Goal: Task Accomplishment & Management: Manage account settings

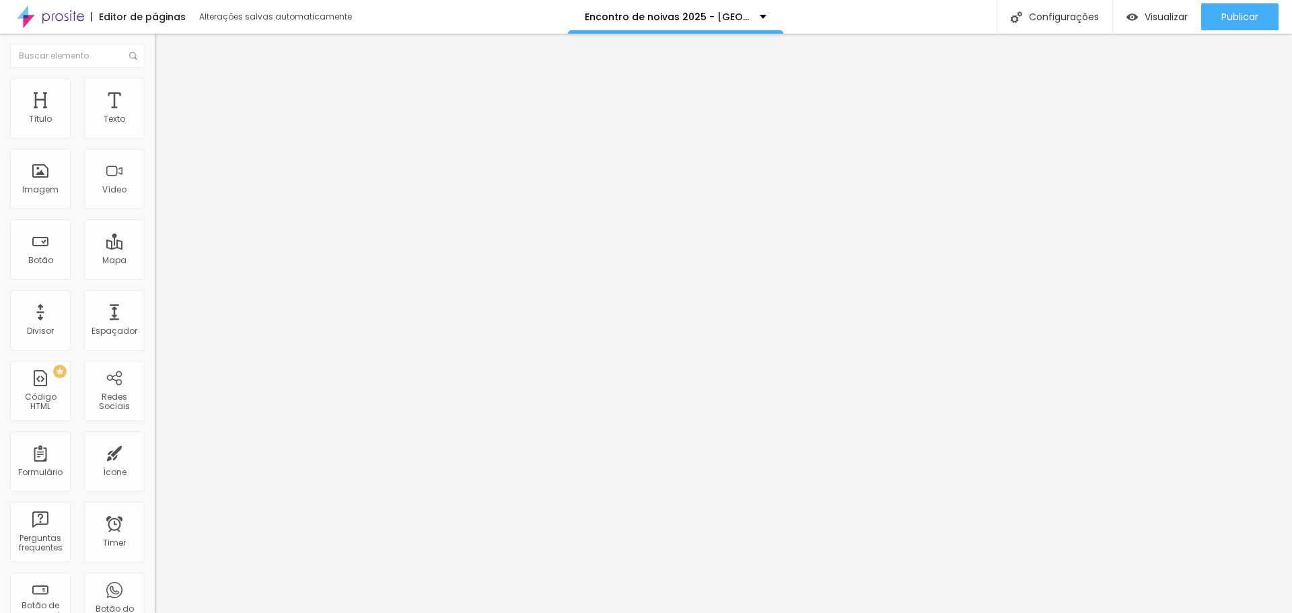
click at [54, 13] on img at bounding box center [50, 17] width 67 height 34
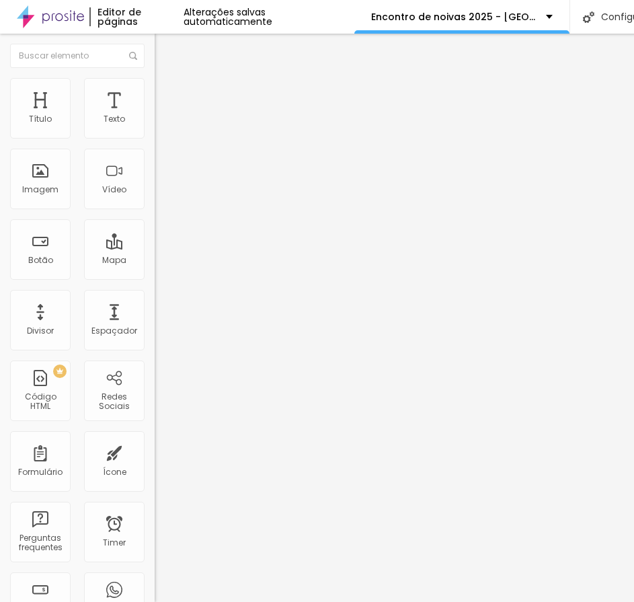
click at [155, 91] on li "Estilo" at bounding box center [232, 84] width 155 height 13
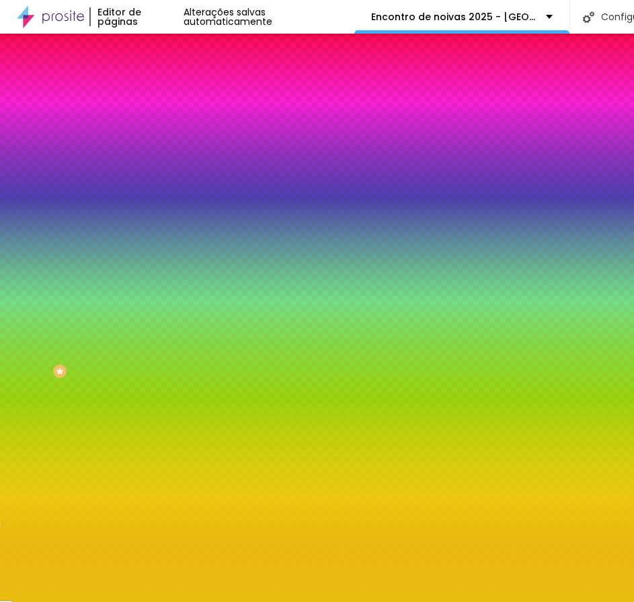
click at [160, 167] on icon "button" at bounding box center [164, 171] width 8 height 8
click at [41, 602] on div at bounding box center [317, 602] width 634 height 0
click at [160, 205] on icon "button" at bounding box center [164, 209] width 8 height 8
click at [84, 602] on div at bounding box center [317, 602] width 634 height 0
click at [161, 252] on icon "button" at bounding box center [163, 254] width 5 height 5
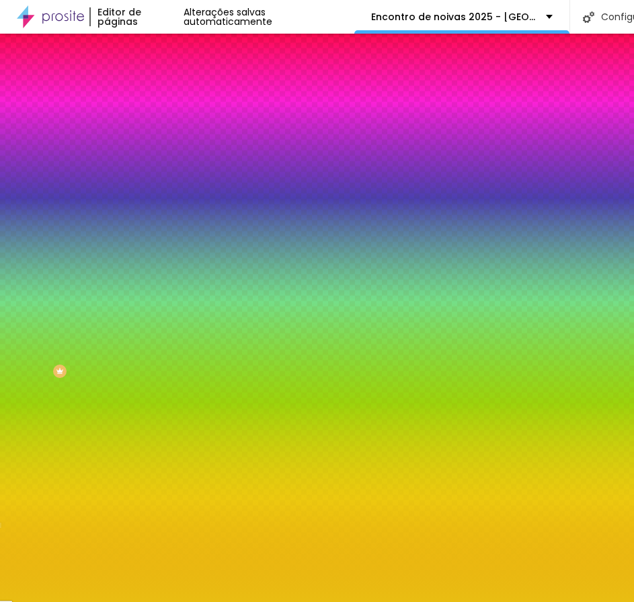
click at [41, 602] on div at bounding box center [317, 602] width 634 height 0
click at [155, 445] on div "Editar Botão Conteúdo Estilo Avançado Cor de fundo Voltar ao padrão #E9BE12 Tip…" at bounding box center [232, 318] width 155 height 568
click at [155, 494] on input "#E9BE12" at bounding box center [235, 500] width 161 height 13
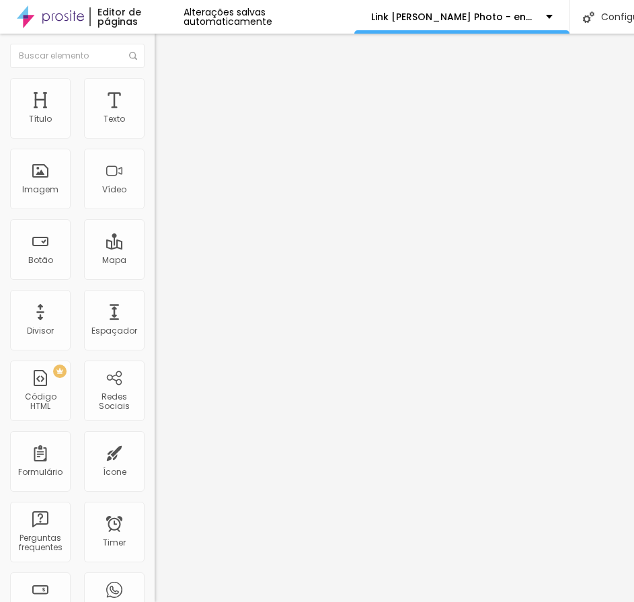
click at [155, 89] on li "Estilo" at bounding box center [232, 84] width 155 height 13
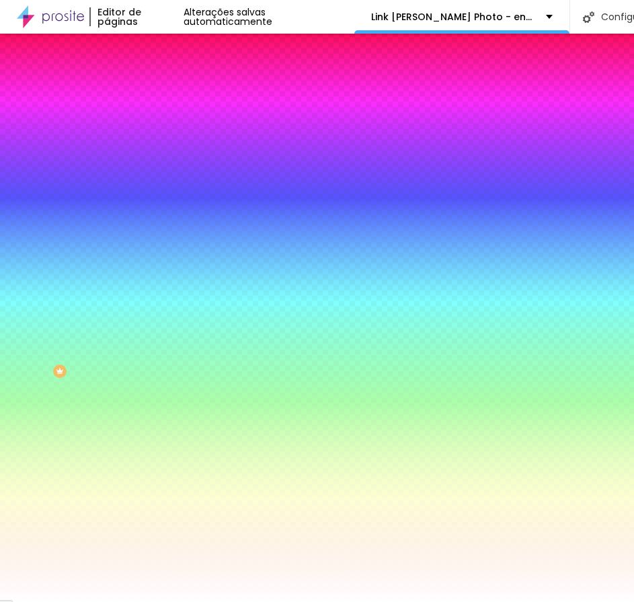
click at [155, 91] on li "Avançado" at bounding box center [232, 97] width 155 height 13
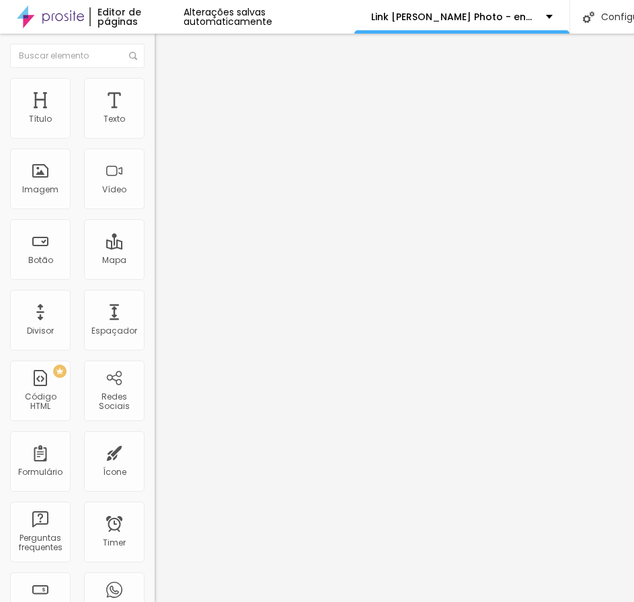
click at [167, 92] on span "Estilo" at bounding box center [177, 86] width 21 height 11
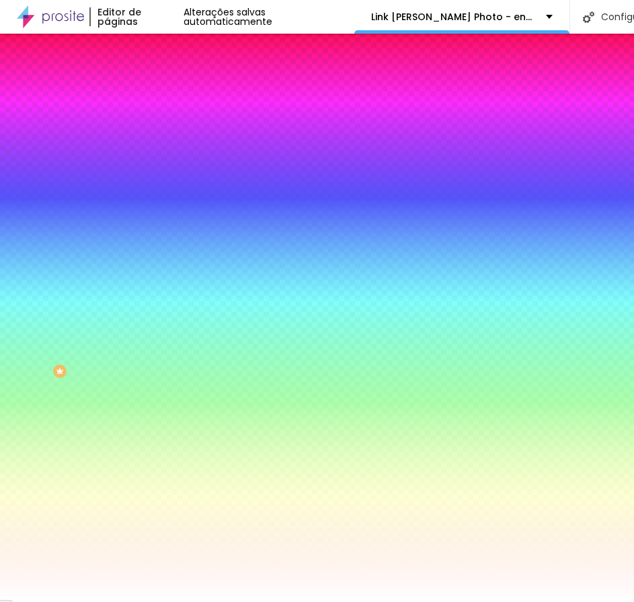
click at [155, 128] on div at bounding box center [232, 128] width 155 height 0
drag, startPoint x: 134, startPoint y: 252, endPoint x: 136, endPoint y: 289, distance: 36.4
click at [155, 289] on div "Cor de fundo Voltar ao padrão #FFFFFF Tipografia Voltar ao padrão Borda Voltar …" at bounding box center [232, 325] width 155 height 440
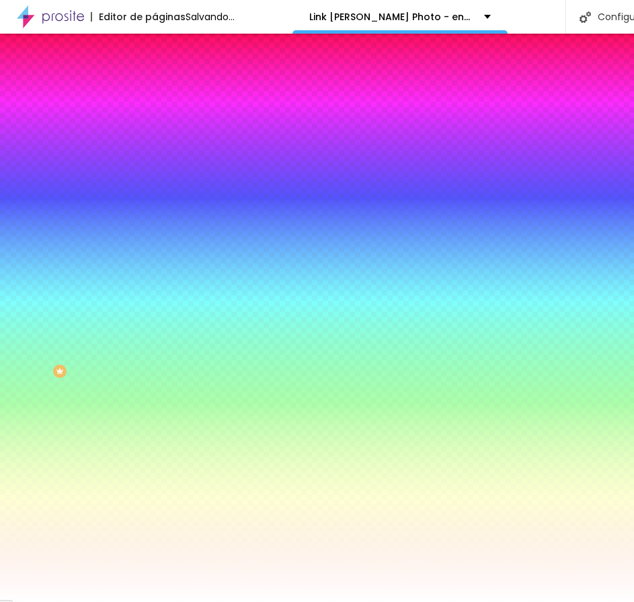
click at [155, 135] on input "#FFFFFF" at bounding box center [235, 134] width 161 height 13
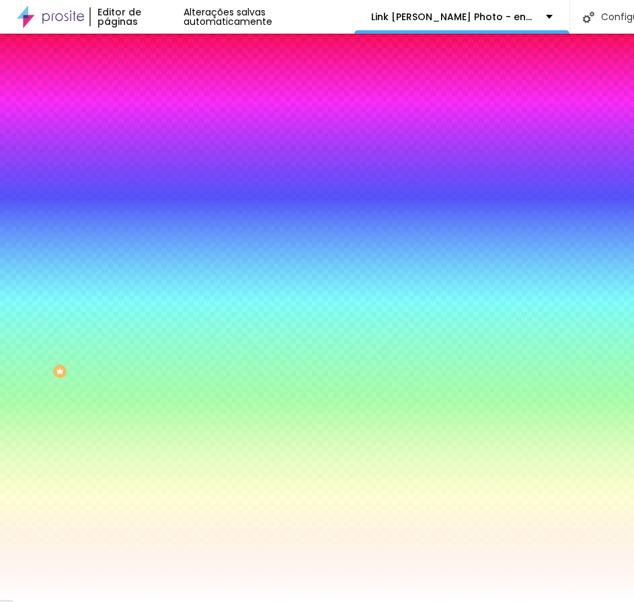
click at [155, 135] on input "#FFFFFF" at bounding box center [235, 134] width 161 height 13
click at [155, 137] on input "#FFFFFF" at bounding box center [235, 134] width 161 height 13
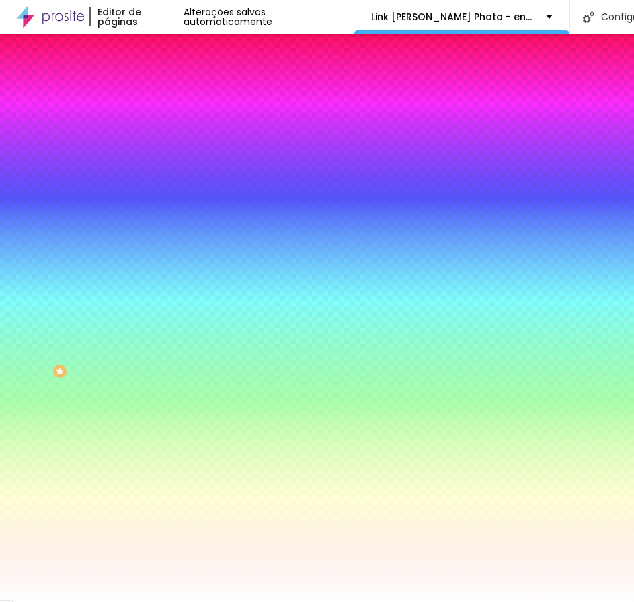
paste input "E9BE12"
type input "#E9BE12"
click at [161, 168] on icon "button" at bounding box center [163, 170] width 5 height 5
click at [93, 602] on div at bounding box center [317, 602] width 634 height 0
click at [161, 168] on icon "button" at bounding box center [163, 170] width 5 height 5
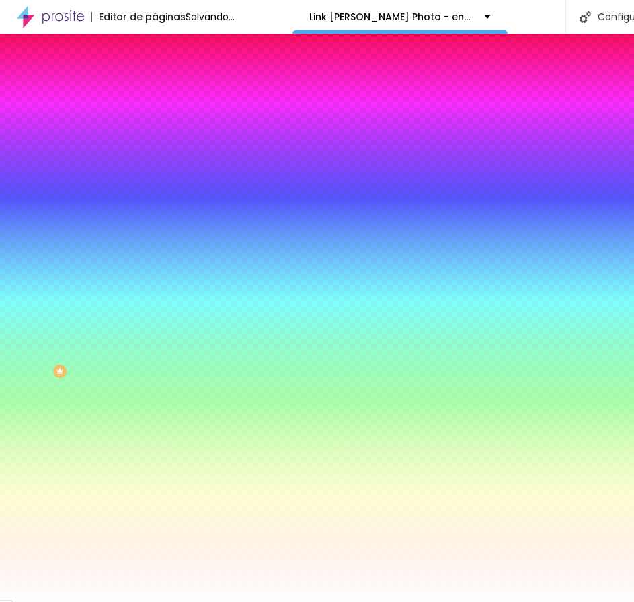
drag, startPoint x: 297, startPoint y: 394, endPoint x: 299, endPoint y: 439, distance: 45.1
click at [299, 439] on body "Editor de páginas Salvando... Link Jorge Lucas Photo - encontro de noivas Confi…" at bounding box center [317, 301] width 634 height 602
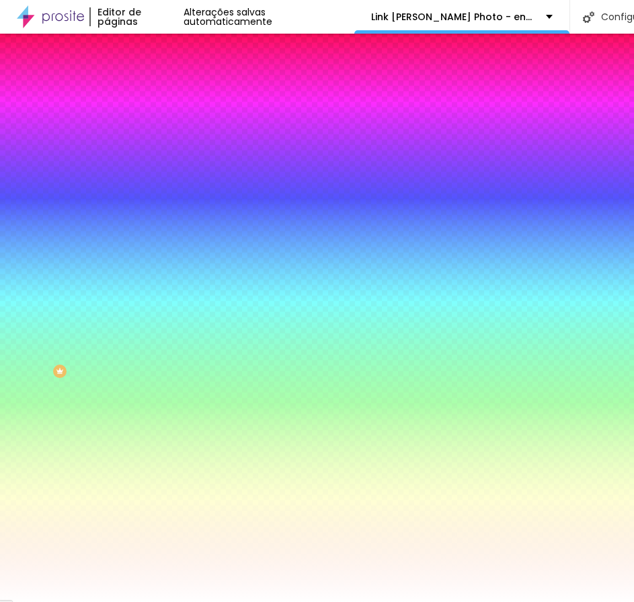
click at [67, 602] on div at bounding box center [317, 602] width 634 height 0
click at [160, 205] on icon "button" at bounding box center [164, 209] width 8 height 8
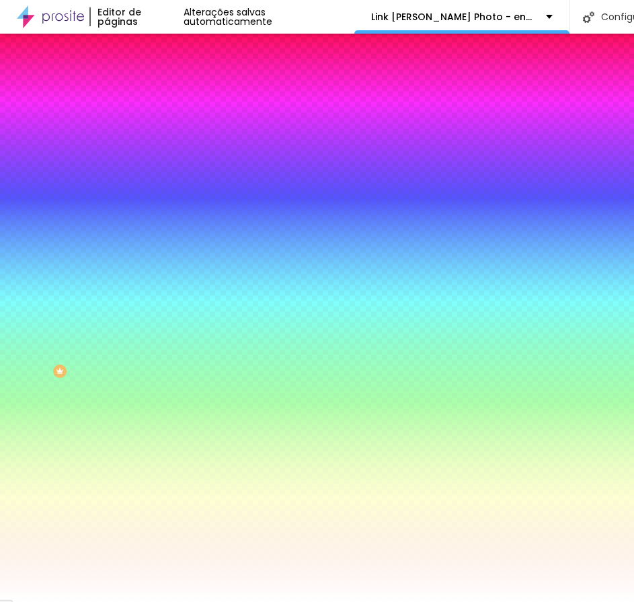
type input "8"
click at [28, 602] on div at bounding box center [317, 602] width 634 height 0
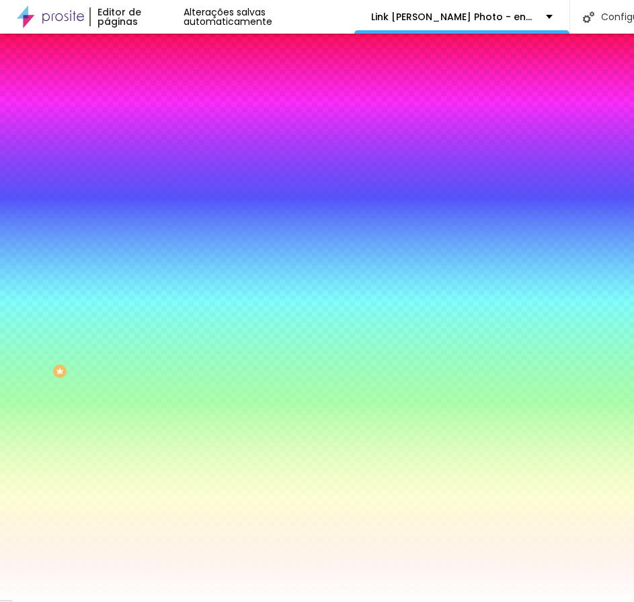
click at [155, 457] on input "#FFFFFF" at bounding box center [235, 463] width 161 height 13
click at [155, 457] on div at bounding box center [232, 457] width 155 height 0
drag, startPoint x: 137, startPoint y: 329, endPoint x: 139, endPoint y: 299, distance: 29.7
click at [155, 434] on div "Cor de fundo Voltar ao padrão #FFFFFF" at bounding box center [232, 452] width 155 height 37
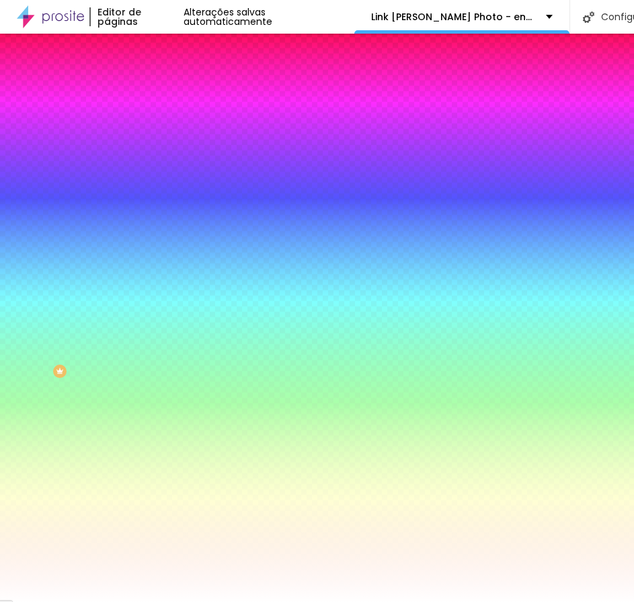
click at [155, 494] on input "#FFFFFF" at bounding box center [235, 500] width 161 height 13
paste input "E9BE12"
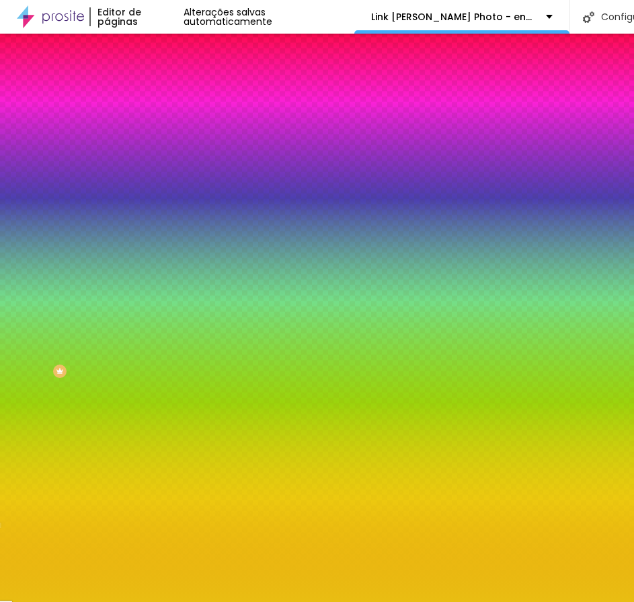
type input "#E9BE12"
click at [155, 78] on li "Conteúdo" at bounding box center [232, 71] width 155 height 13
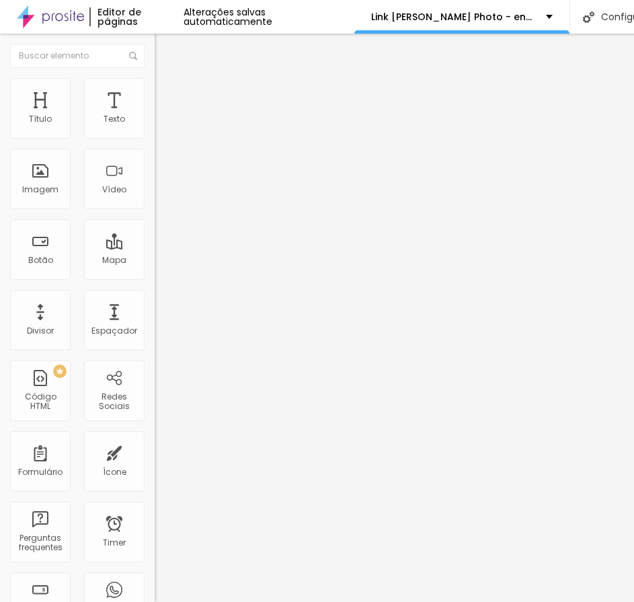
click at [155, 138] on div "Texto Atendimento Casamentos 2024" at bounding box center [232, 121] width 155 height 33
click at [155, 126] on input "Atendimento Casamentos 2024" at bounding box center [235, 119] width 161 height 13
type input "WhatsApp Jorge Lucas Photo"
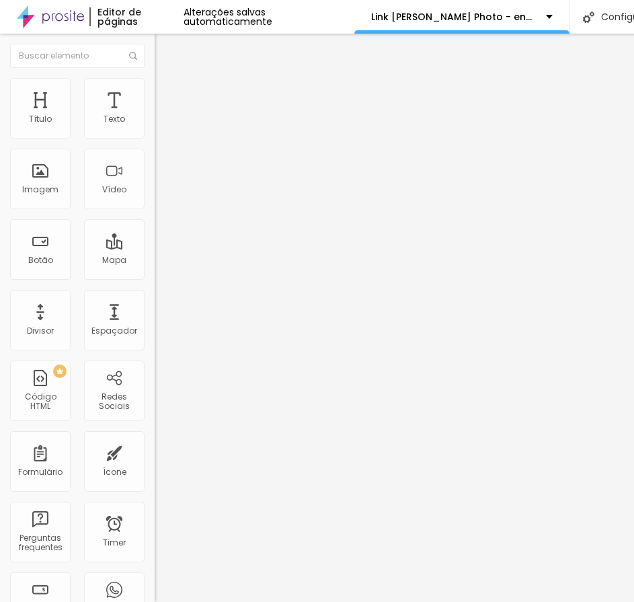
click at [155, 277] on input "https://api.whatsapp.com/send?phone=5581998349266&text=Ol%C3%A1%2C%20Jorge%20Lu…" at bounding box center [235, 270] width 161 height 13
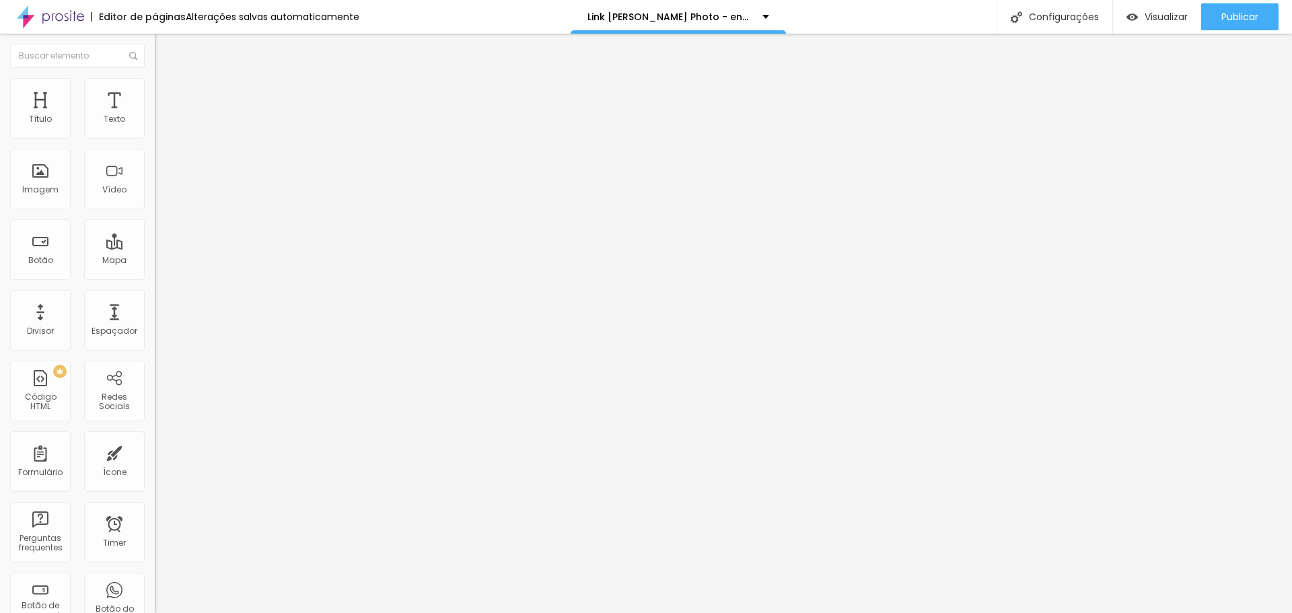
click at [155, 276] on input "https://api.whatsapp.com/send?phone=5581998349266&text=Ol%C3%A1%2C%20Jorge%20Lu…" at bounding box center [235, 270] width 161 height 13
paste input ",%20Jorge%20Lucas%20Photo,%20estava%20no%20encontro%20de%20noivas%20do%20Villa%…"
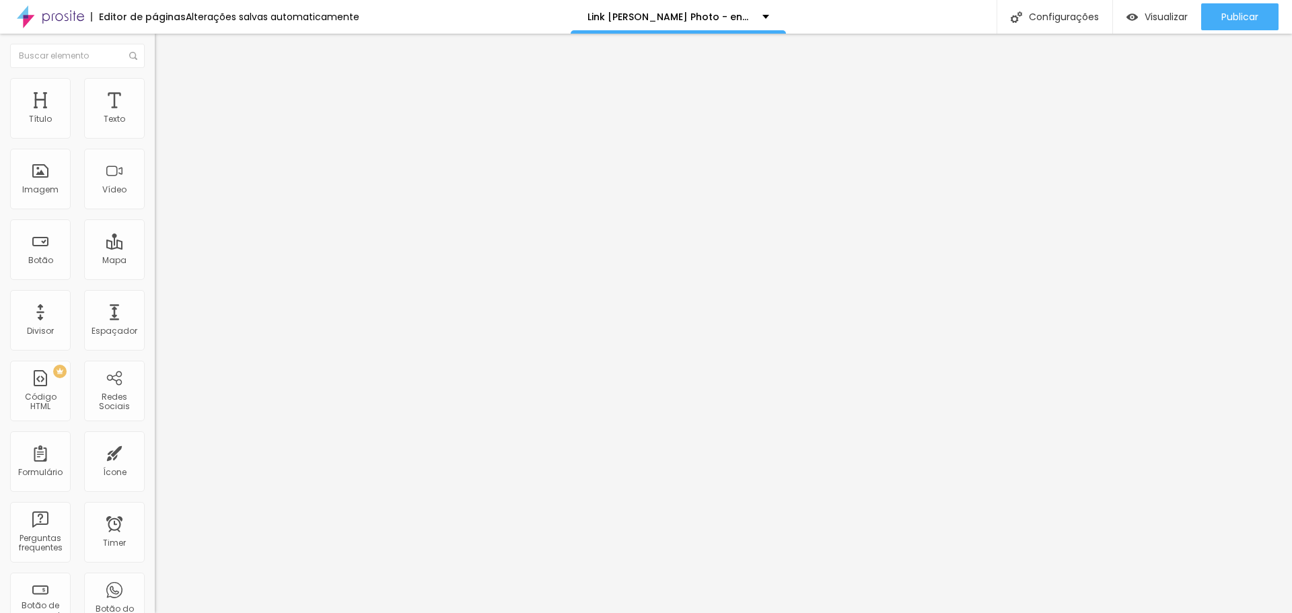
type input "https://api.whatsapp.com/send?phone=5581998349266&text=Ol%C3%A1,%20Jorge%20Luca…"
click at [155, 301] on div "Abrir em uma nova aba" at bounding box center [232, 297] width 155 height 7
click at [155, 346] on div "Editar Botão Conteúdo Estilo Avançado Texto WhatsApp Jorge Lucas Photo Alinhame…" at bounding box center [232, 323] width 155 height 579
click at [155, 87] on li "Estilo" at bounding box center [232, 84] width 155 height 13
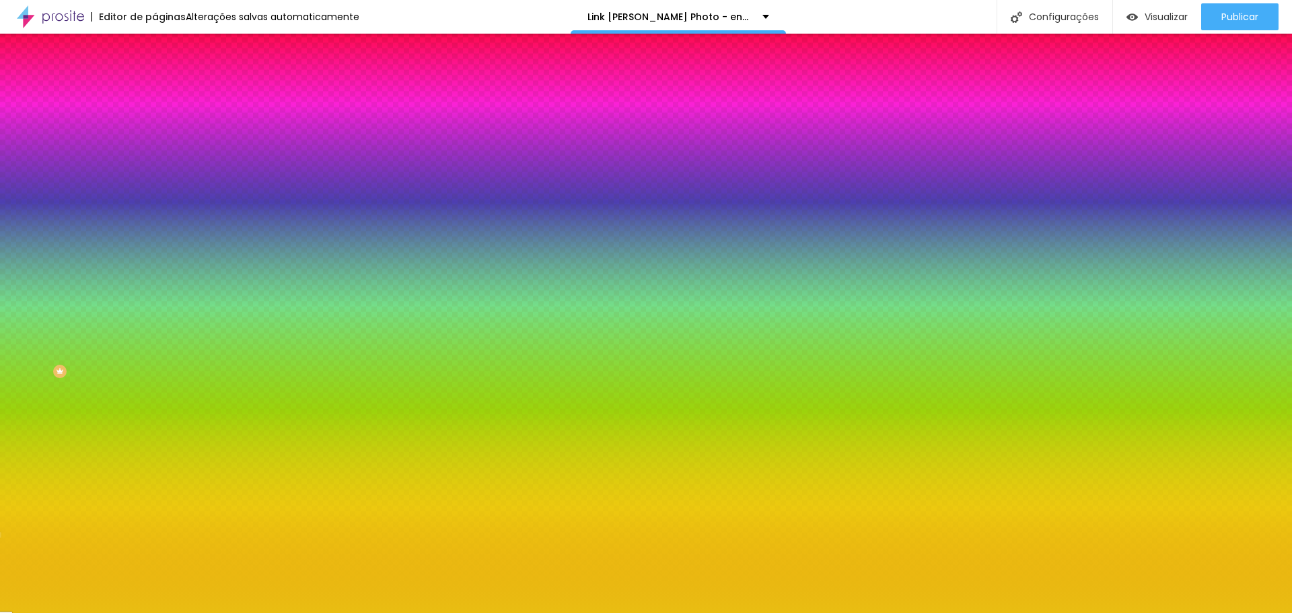
click at [155, 91] on li "Avançado" at bounding box center [232, 97] width 155 height 13
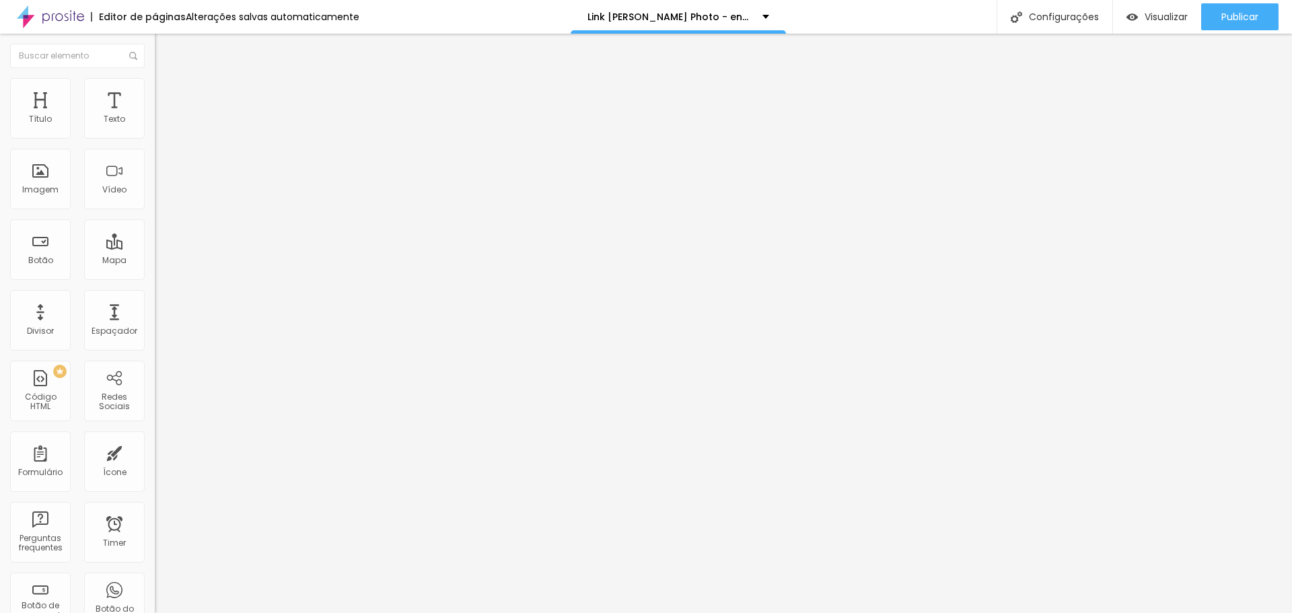
click at [155, 91] on li "Avançado" at bounding box center [232, 97] width 155 height 13
click at [155, 91] on img at bounding box center [161, 97] width 12 height 12
click at [155, 273] on input "0" at bounding box center [184, 280] width 58 height 14
type input "6"
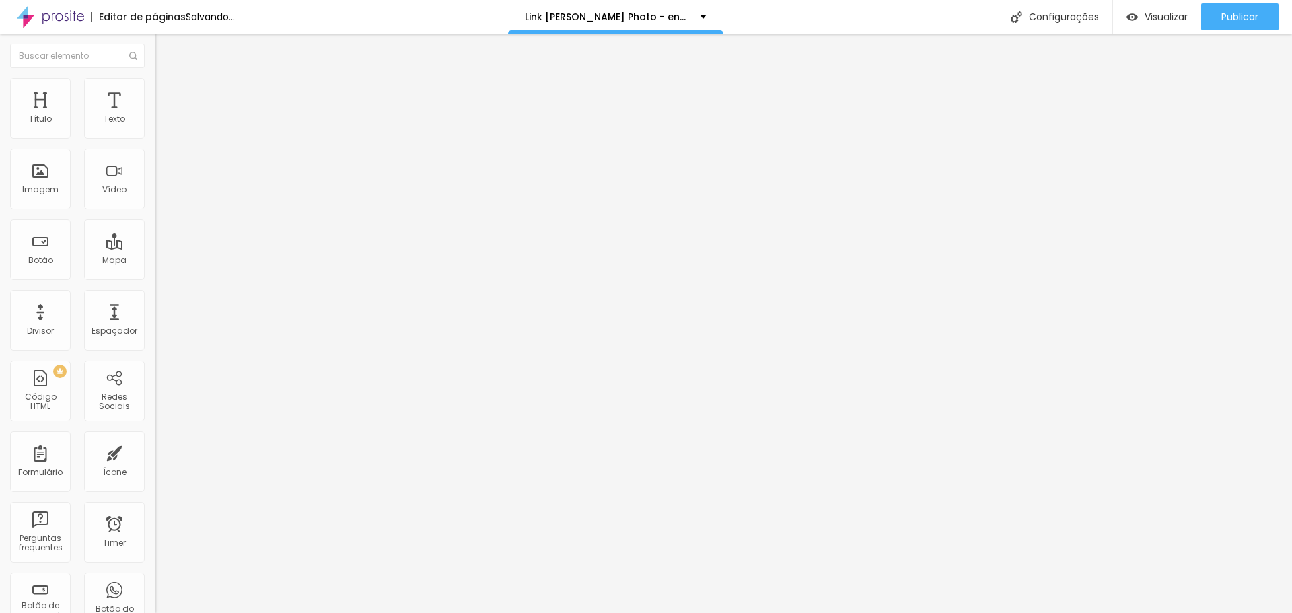
type input "6"
click at [155, 464] on input "0" at bounding box center [184, 471] width 58 height 14
type input "6"
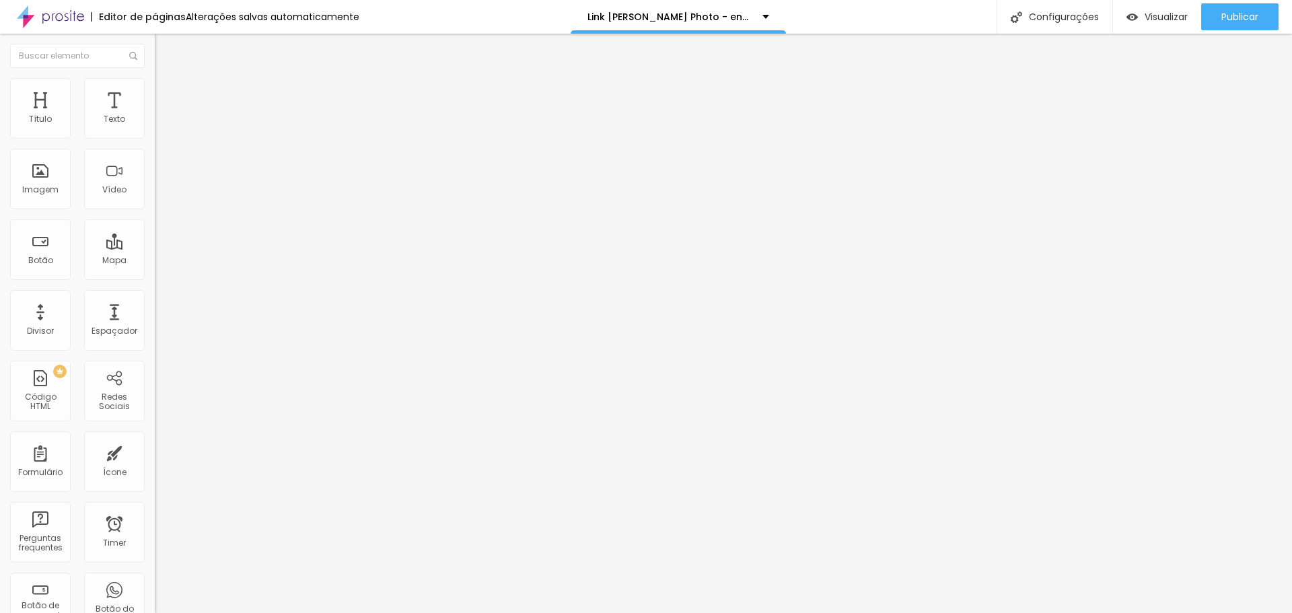
click at [155, 89] on li "Estilo" at bounding box center [232, 84] width 155 height 13
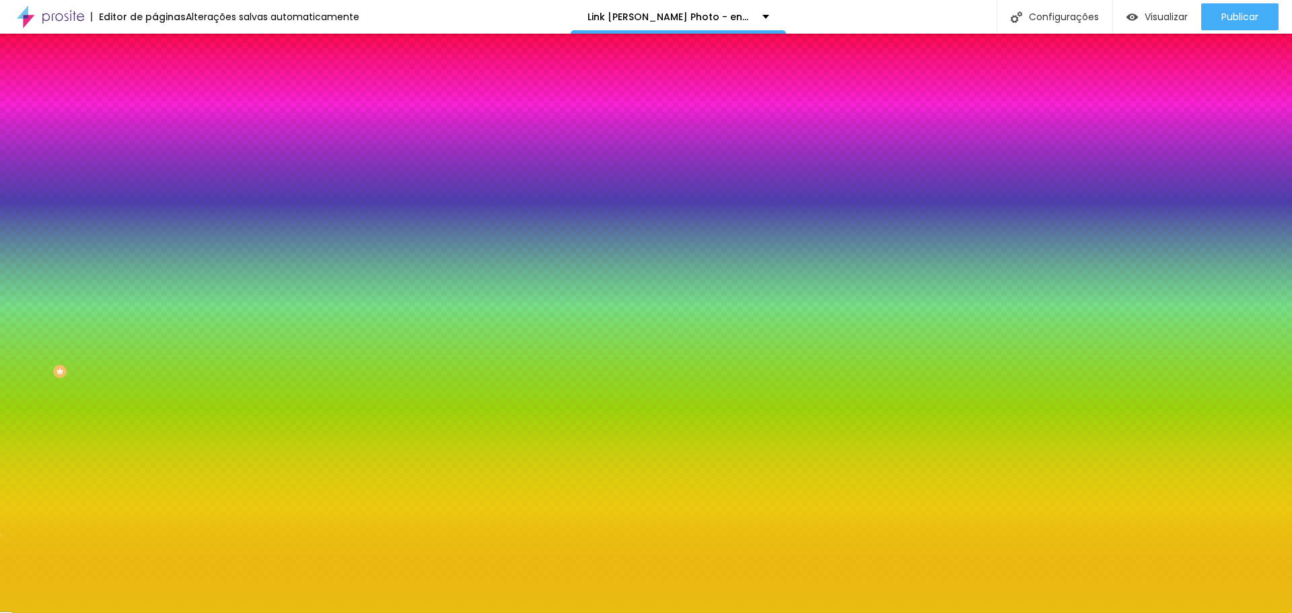
click at [155, 78] on li "Conteúdo" at bounding box center [232, 71] width 155 height 13
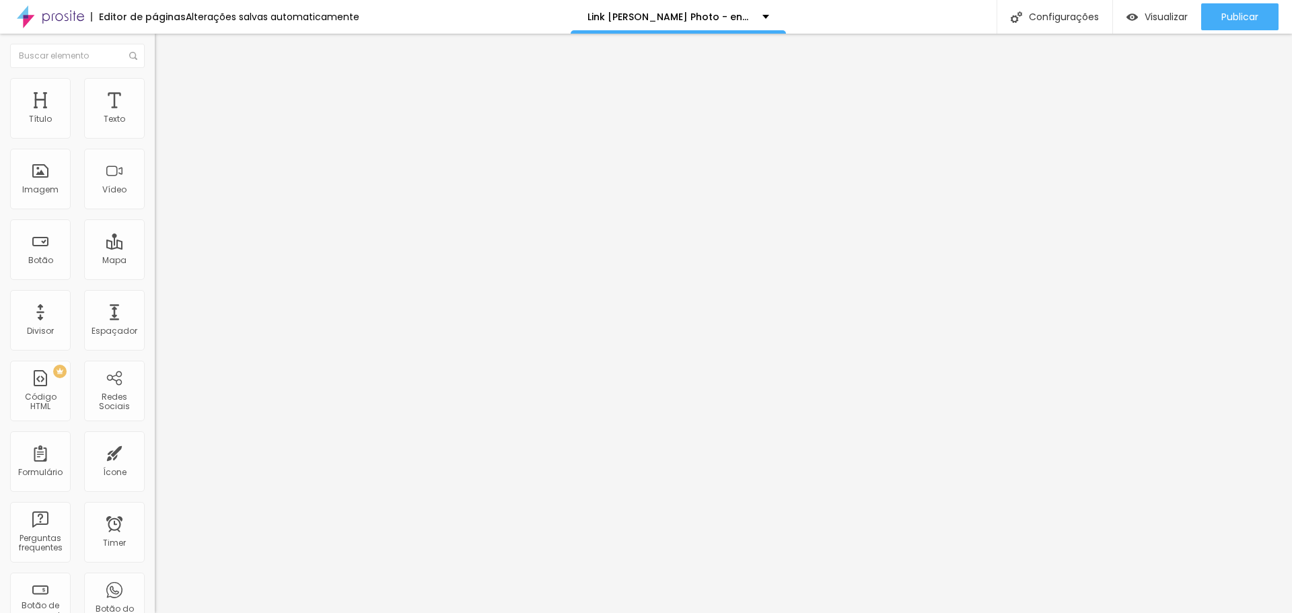
click at [155, 126] on input "WhatsApp Jorge Lucas Photo" at bounding box center [235, 119] width 161 height 13
click at [155, 126] on input "Instagram" at bounding box center [235, 119] width 161 height 13
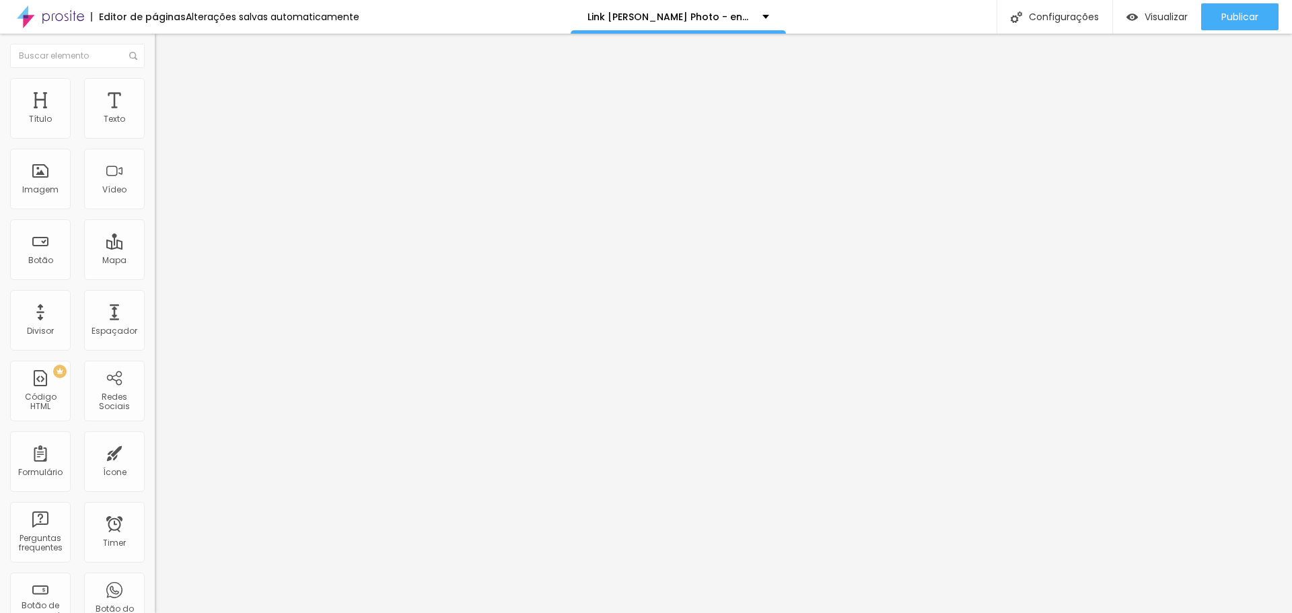
click at [155, 126] on input "Instagram" at bounding box center [235, 119] width 161 height 13
paste input "i"
click at [155, 126] on input "instagram" at bounding box center [235, 119] width 161 height 13
type input "Instagram"
click at [155, 276] on input "https://api.whatsapp.com/send?phone=5581998349266&text=Ol%C3%A1,%20Jorge%20Luca…" at bounding box center [235, 270] width 161 height 13
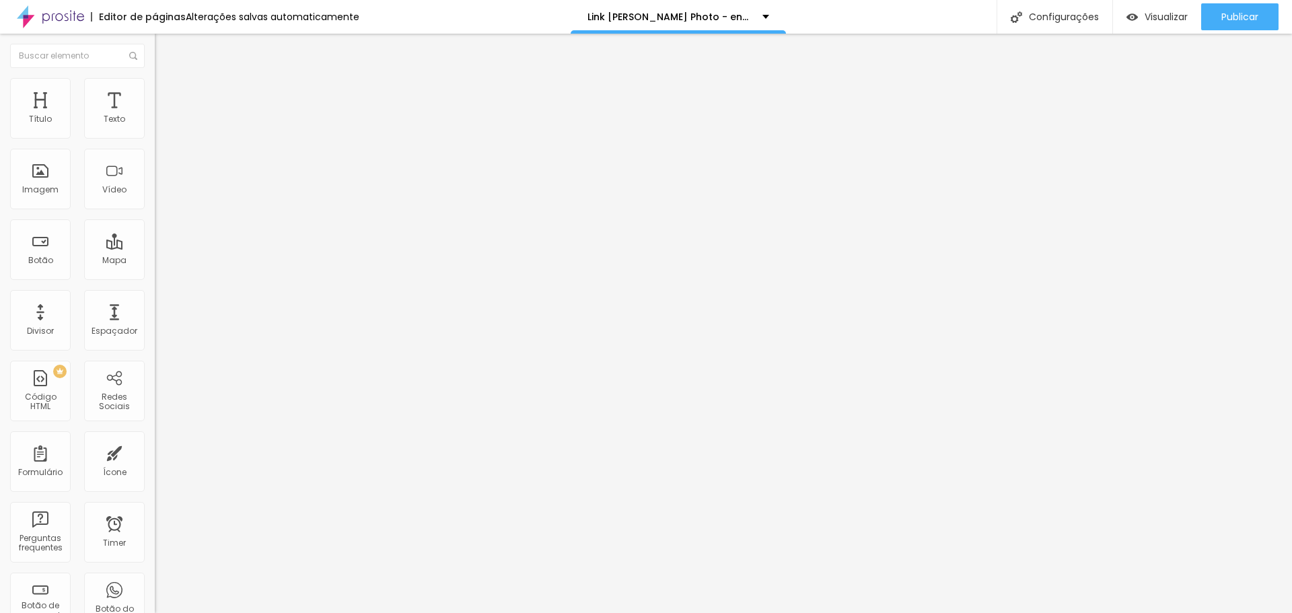
click at [155, 276] on input "https://api.whatsapp.com/send?phone=5581998349266&text=Ol%C3%A1,%20Jorge%20Luca…" at bounding box center [235, 270] width 161 height 13
paste input "www.instagram.com/jorgelucasphoto/"
type input "https://www.instagram.com/jorgelucasphoto/"
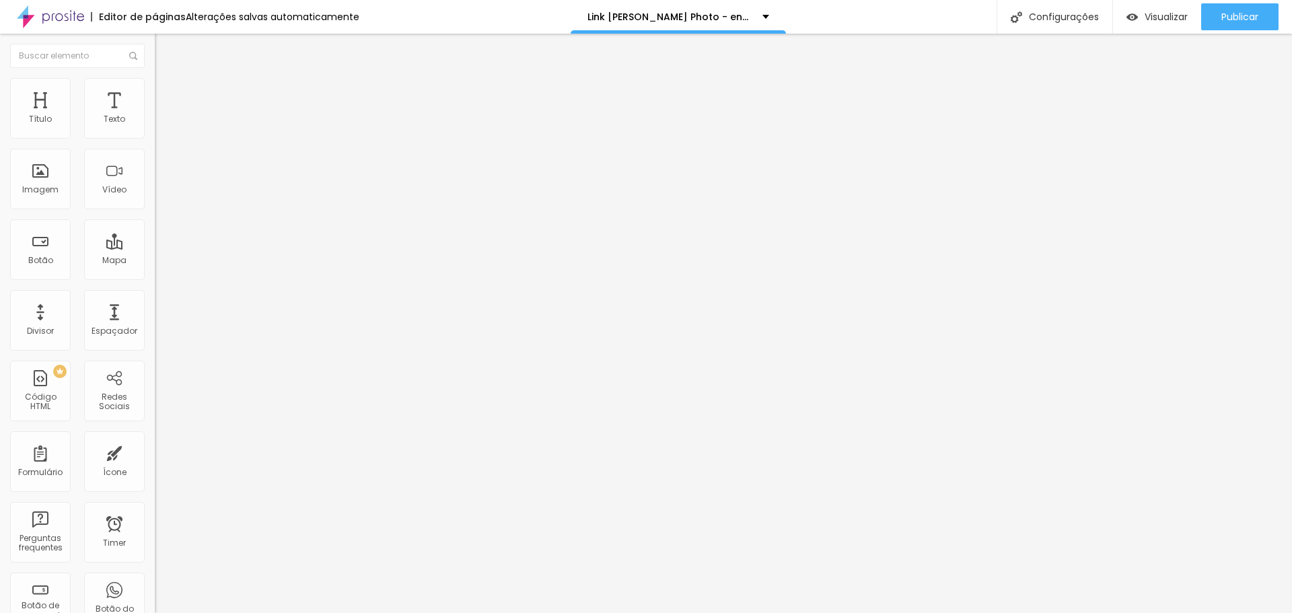
click at [155, 398] on div "Editar Botão Conteúdo Estilo Avançado Texto Instagram Alinhamento Tamanho Peque…" at bounding box center [232, 323] width 155 height 579
click at [155, 126] on input "Instagram" at bounding box center [235, 119] width 161 height 13
type input "p"
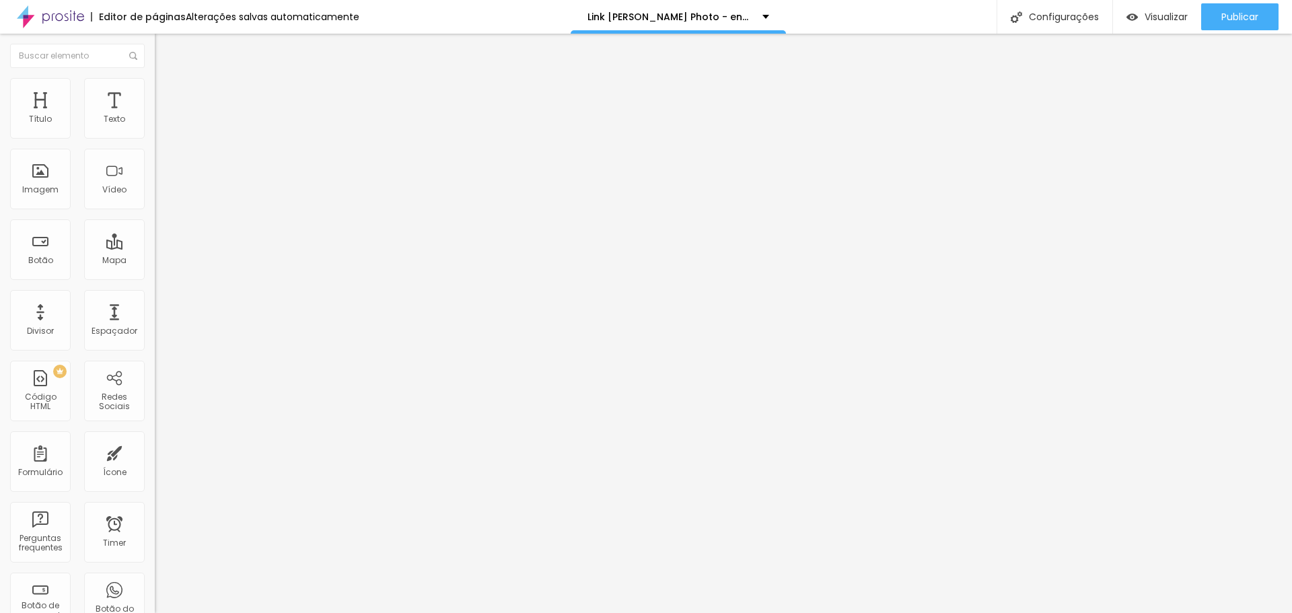
type input "Portfólio / Site"
click at [155, 276] on input "https://www.jorgelucasphoto.com.br/" at bounding box center [235, 270] width 161 height 13
click at [155, 277] on input "https://www.instagram.com/jorgelucasphoto/" at bounding box center [235, 270] width 161 height 13
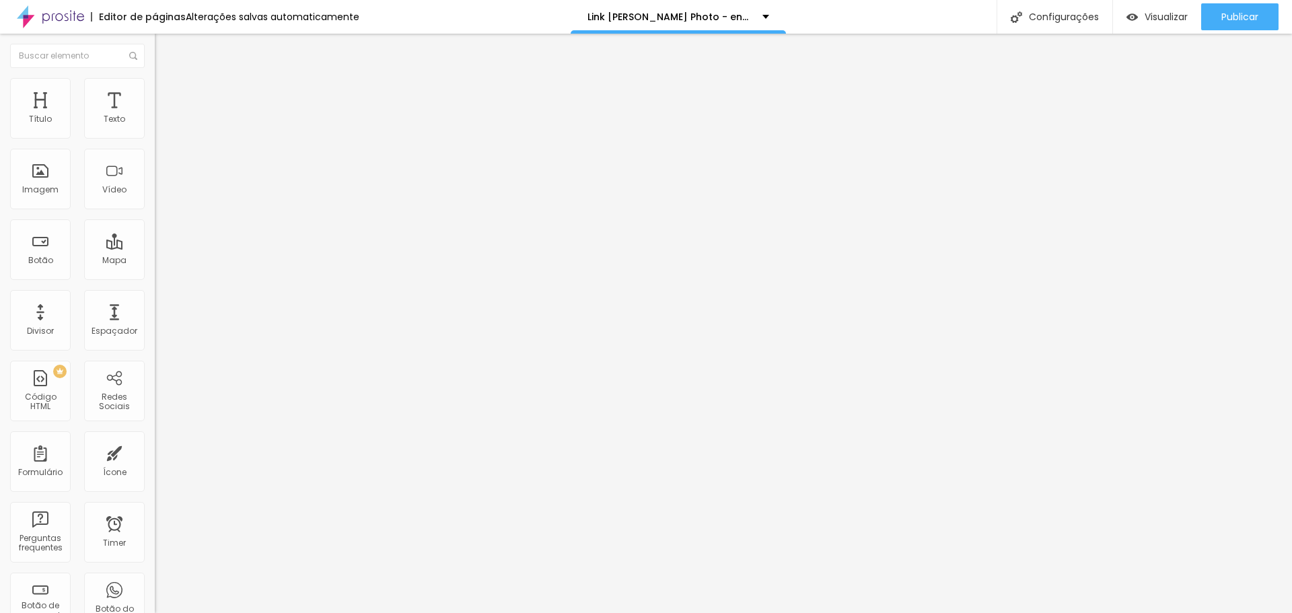
click at [155, 277] on input "https://www.instagram.com/jorgelucasphoto/" at bounding box center [235, 270] width 161 height 13
paste input "jorgelucasphoto.com.br"
type input "https://www.jorgelucasphoto.com.br/"
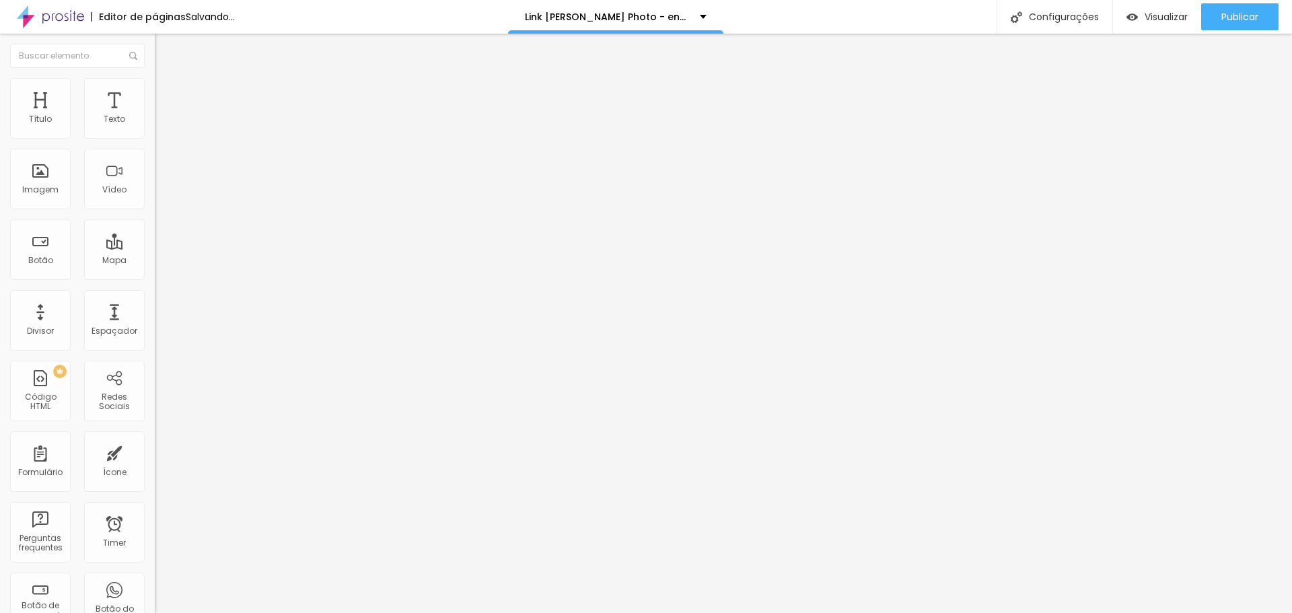
click at [155, 438] on div "Editar Botão Conteúdo Estilo Avançado Texto Portfólio / Site Alinhamento Tamanh…" at bounding box center [232, 323] width 155 height 579
click at [155, 277] on input "https://www.jorgelucasphoto.com.br/" at bounding box center [235, 270] width 161 height 13
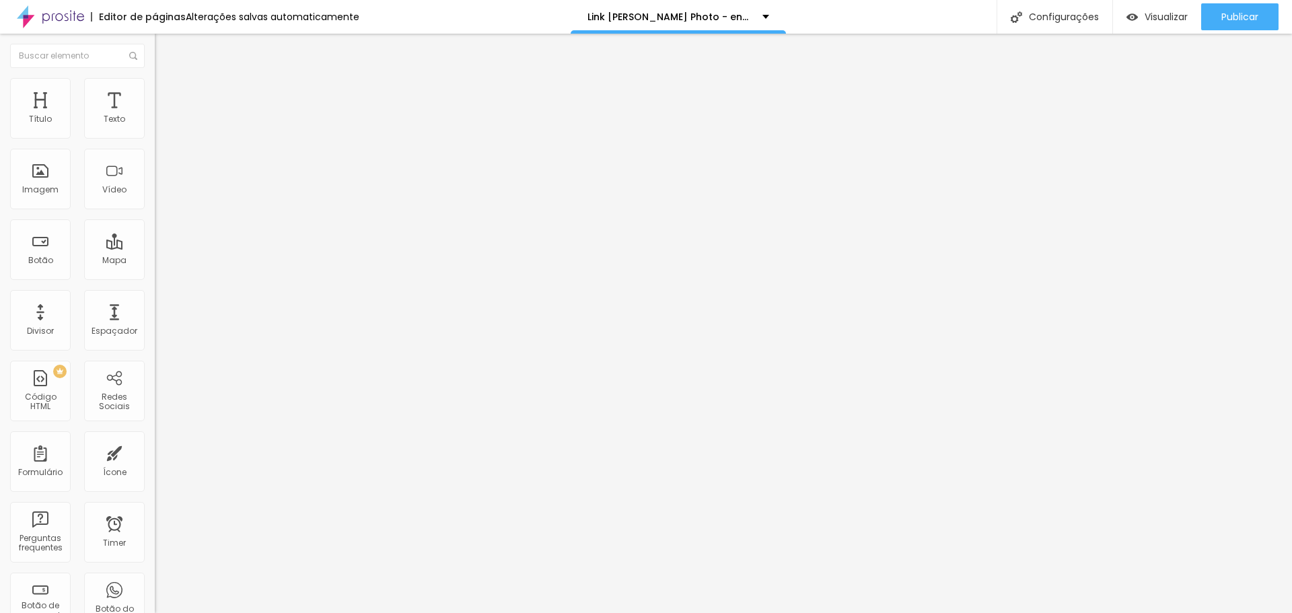
click at [155, 82] on li "Estilo" at bounding box center [232, 84] width 155 height 13
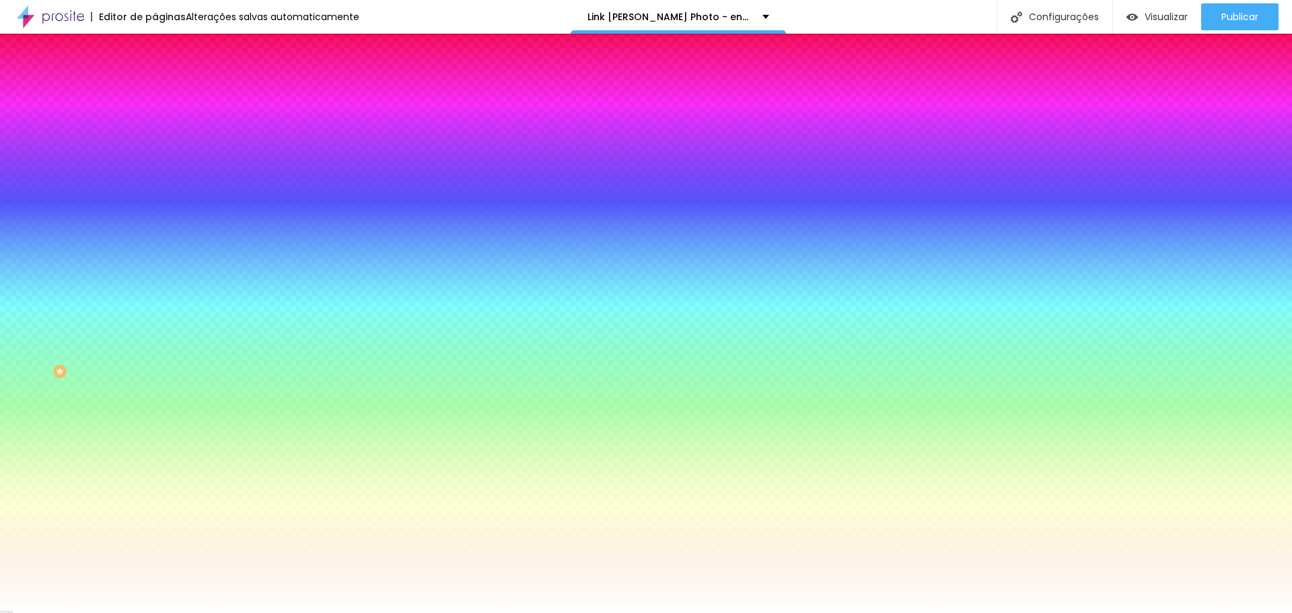
click at [155, 91] on img at bounding box center [161, 97] width 12 height 12
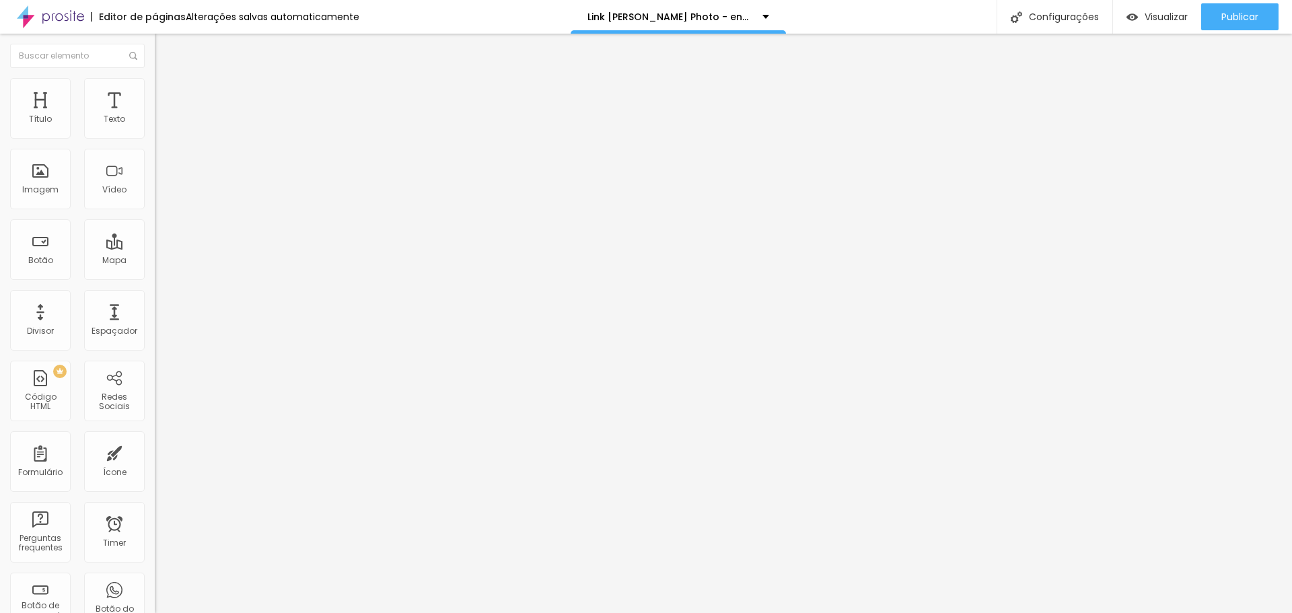
click at [155, 78] on li "Conteúdo" at bounding box center [232, 71] width 155 height 13
click at [155, 277] on input "https://api.whatsapp.com/send?phone=5581998349266&text=Ol%C3%A1%2C%20Jorge%20Lu…" at bounding box center [235, 270] width 161 height 13
click at [155, 91] on img at bounding box center [161, 97] width 12 height 12
click at [155, 579] on div at bounding box center [232, 579] width 155 height 0
click at [155, 587] on div at bounding box center [232, 587] width 155 height 0
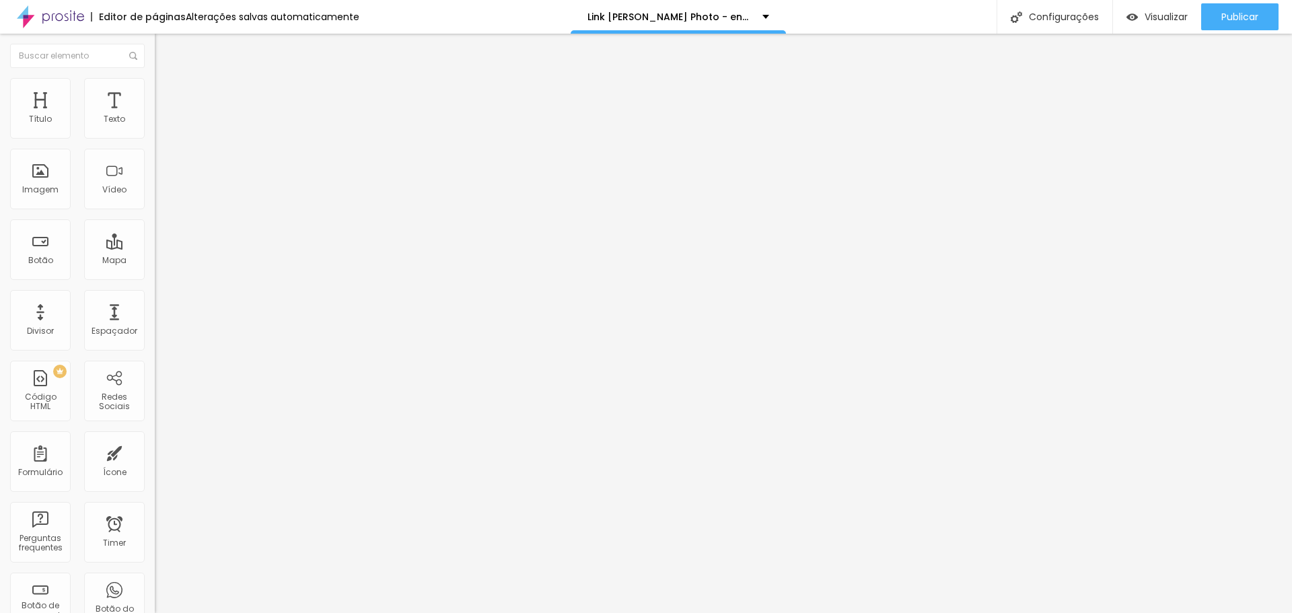
click at [155, 595] on div at bounding box center [232, 595] width 155 height 0
click at [155, 91] on img at bounding box center [161, 97] width 12 height 12
click at [155, 579] on div at bounding box center [232, 579] width 155 height 0
click at [155, 587] on div at bounding box center [232, 587] width 155 height 0
click at [1173, 13] on span "Visualizar" at bounding box center [1165, 16] width 43 height 11
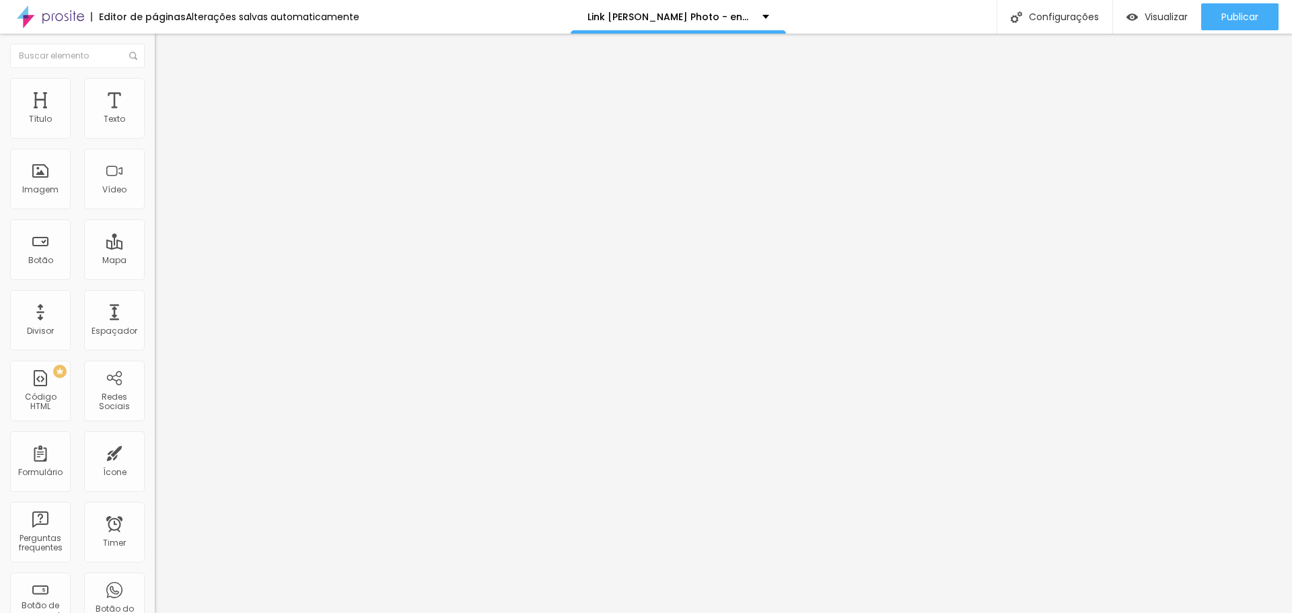
click at [155, 37] on button "Editar Texto" at bounding box center [232, 49] width 155 height 31
click at [1155, 24] on div "Visualizar" at bounding box center [1156, 16] width 61 height 27
click at [1060, 24] on div "Configurações" at bounding box center [1054, 17] width 116 height 34
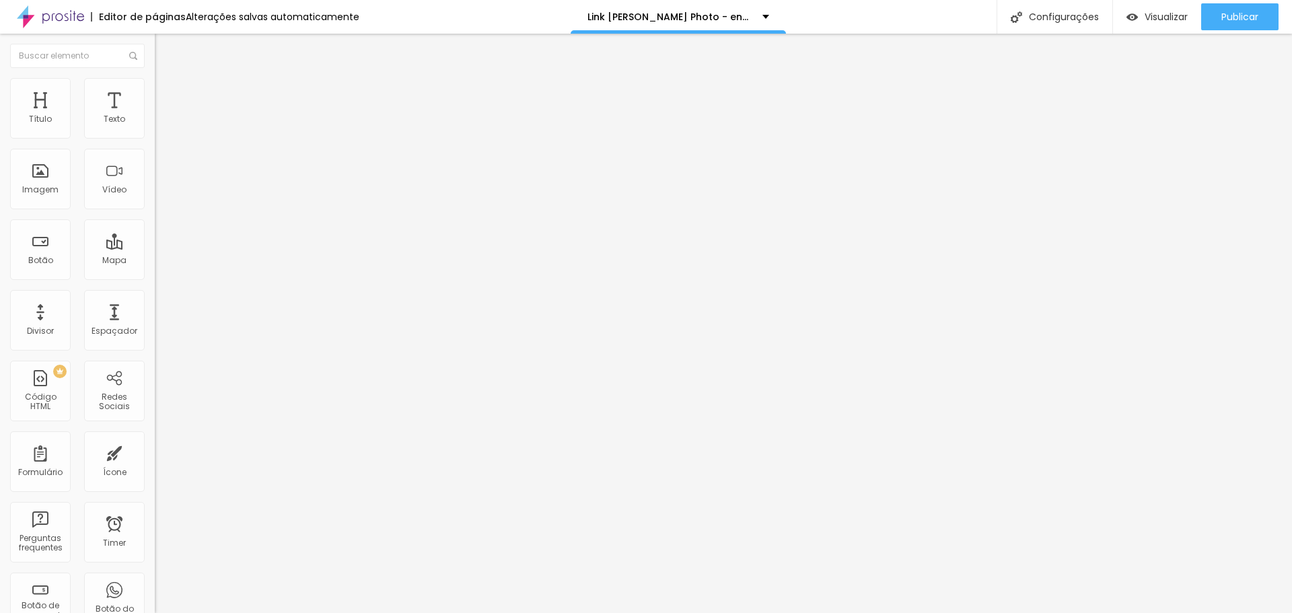
type input "Link Jorge Lucas Photo - Encontro de noivas"
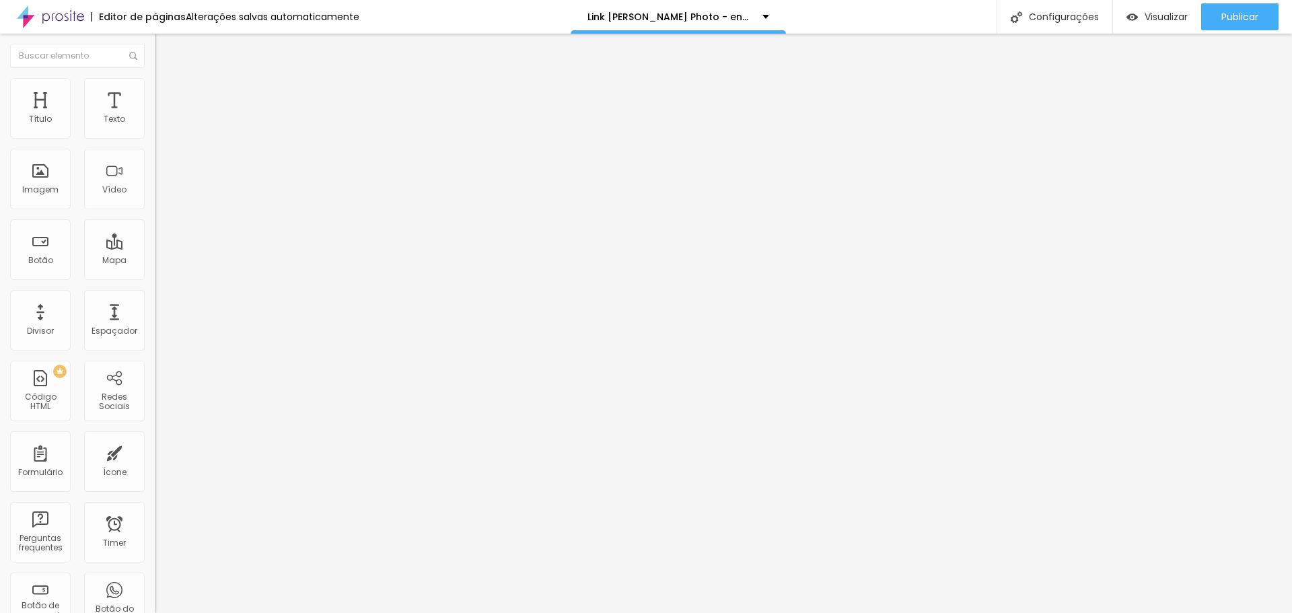
scroll to position [14, 0]
type textarea "Fotógrafo de casamentos Jorge Lucas Photo, há 10 anos no mercado fotográfico re…"
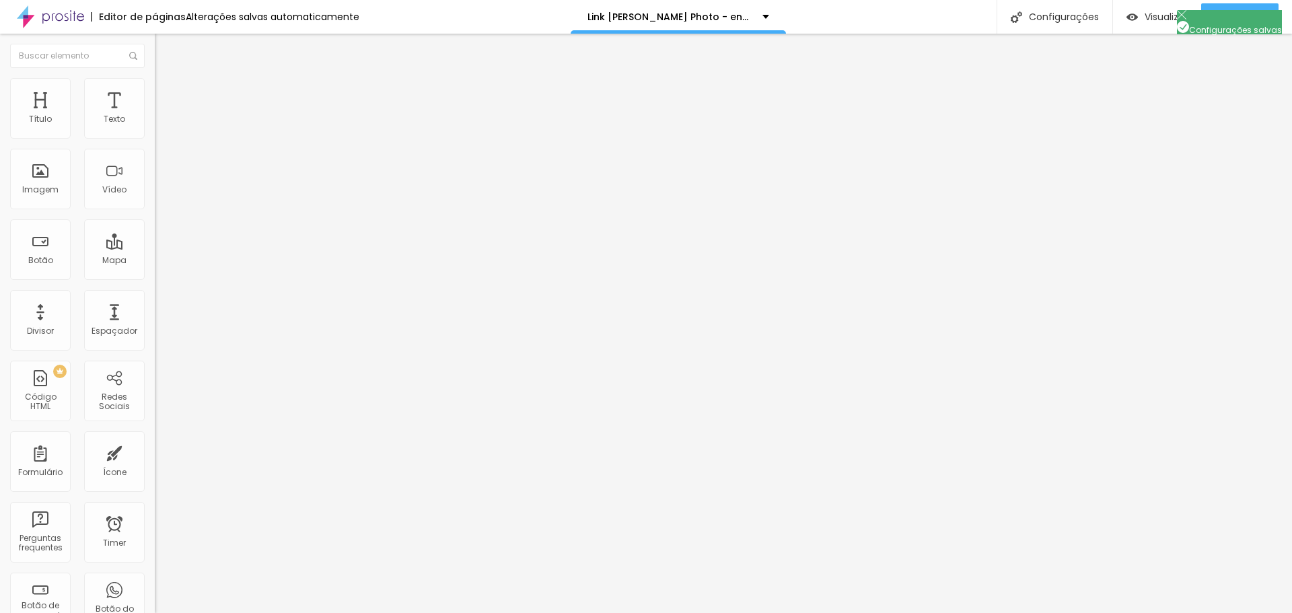
type input "logo"
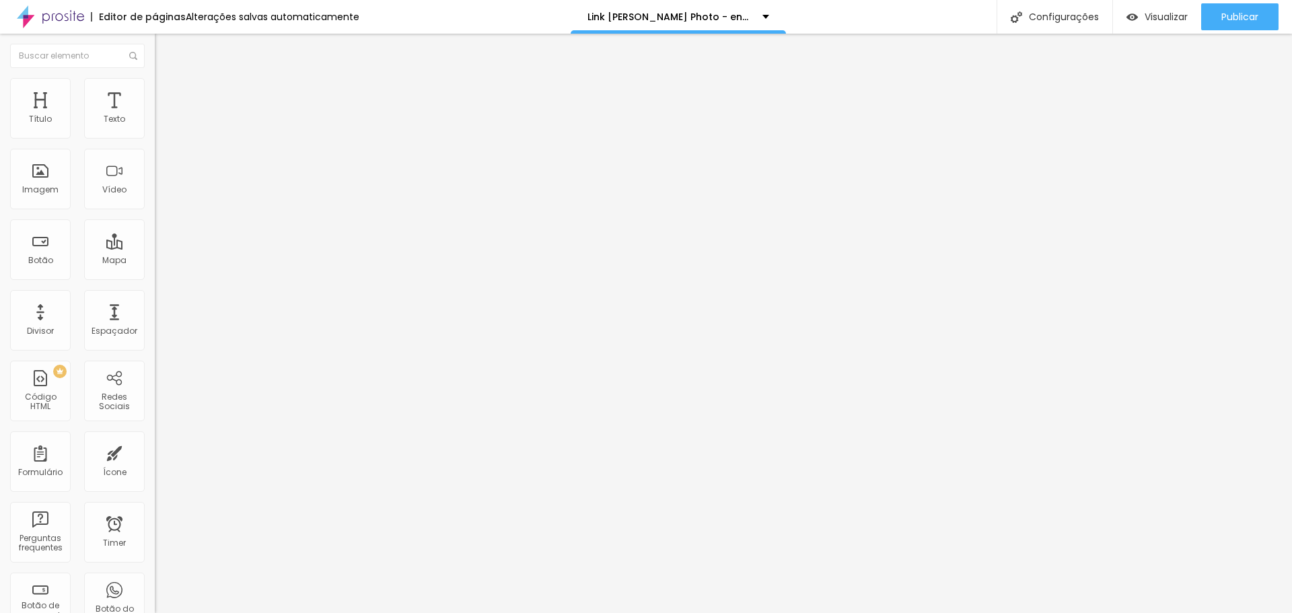
click at [1221, 19] on span "Publicar" at bounding box center [1239, 16] width 37 height 11
click at [1161, 19] on span "Visualizar" at bounding box center [1153, 16] width 43 height 11
click at [155, 91] on img at bounding box center [161, 97] width 12 height 12
click at [155, 579] on div at bounding box center [232, 579] width 155 height 0
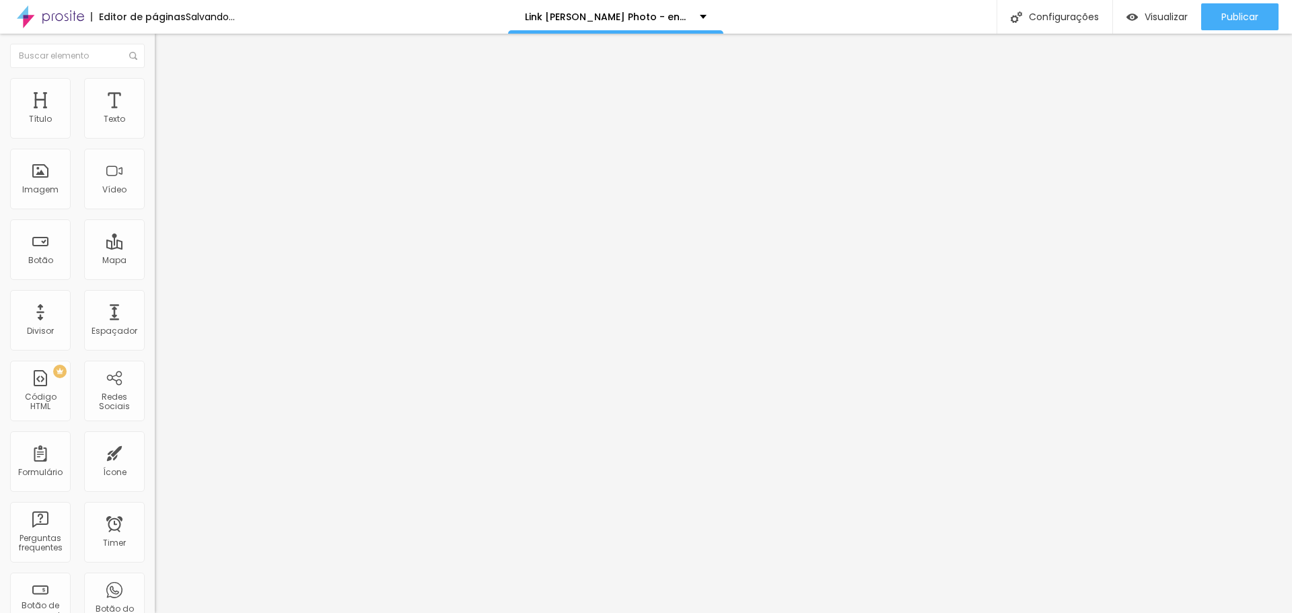
click at [155, 587] on div at bounding box center [232, 587] width 155 height 0
click at [155, 91] on li "Avançado" at bounding box center [232, 97] width 155 height 13
click at [155, 587] on div at bounding box center [232, 587] width 155 height 0
click at [155, 587] on li "Desktop" at bounding box center [232, 591] width 155 height 8
click at [155, 595] on div at bounding box center [232, 595] width 155 height 0
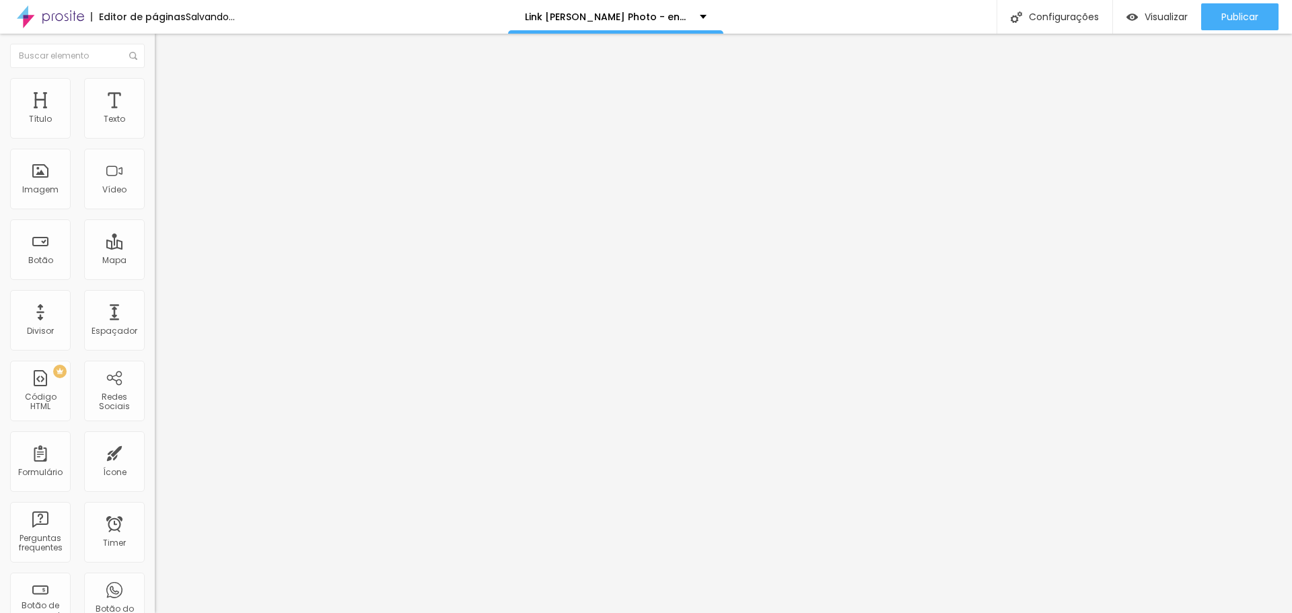
type input "15"
type input "10"
drag, startPoint x: 85, startPoint y: 134, endPoint x: 60, endPoint y: 141, distance: 26.6
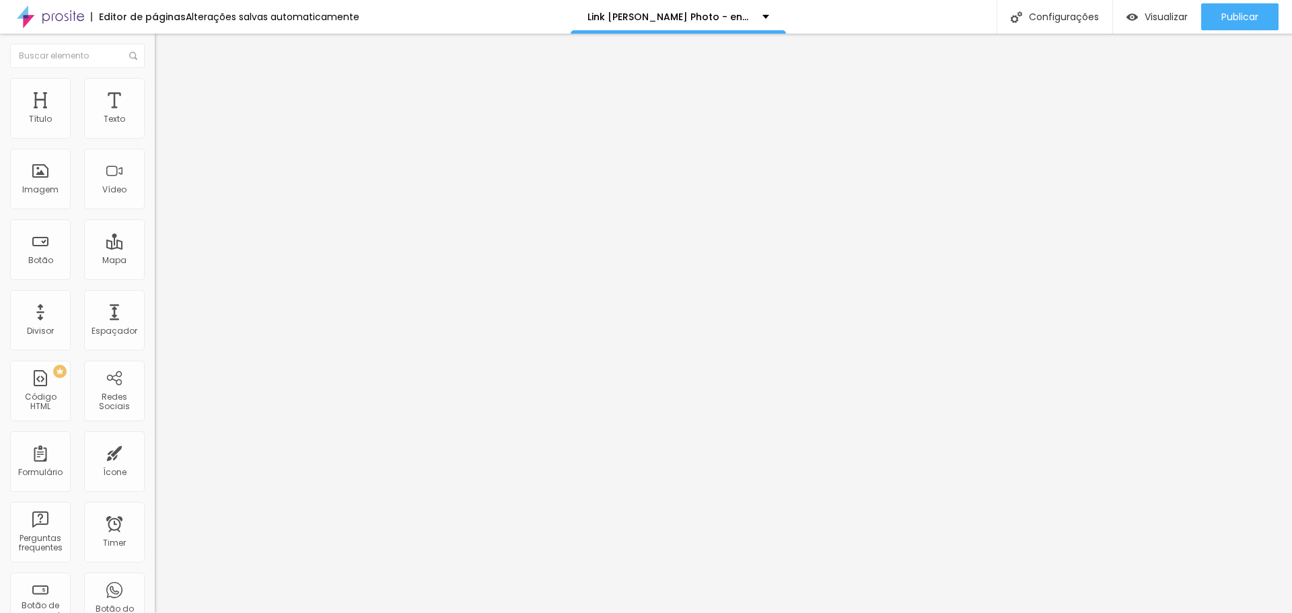
type input "10"
click at [155, 261] on input "range" at bounding box center [198, 266] width 87 height 11
click at [155, 451] on input "range" at bounding box center [198, 456] width 87 height 11
type input "24"
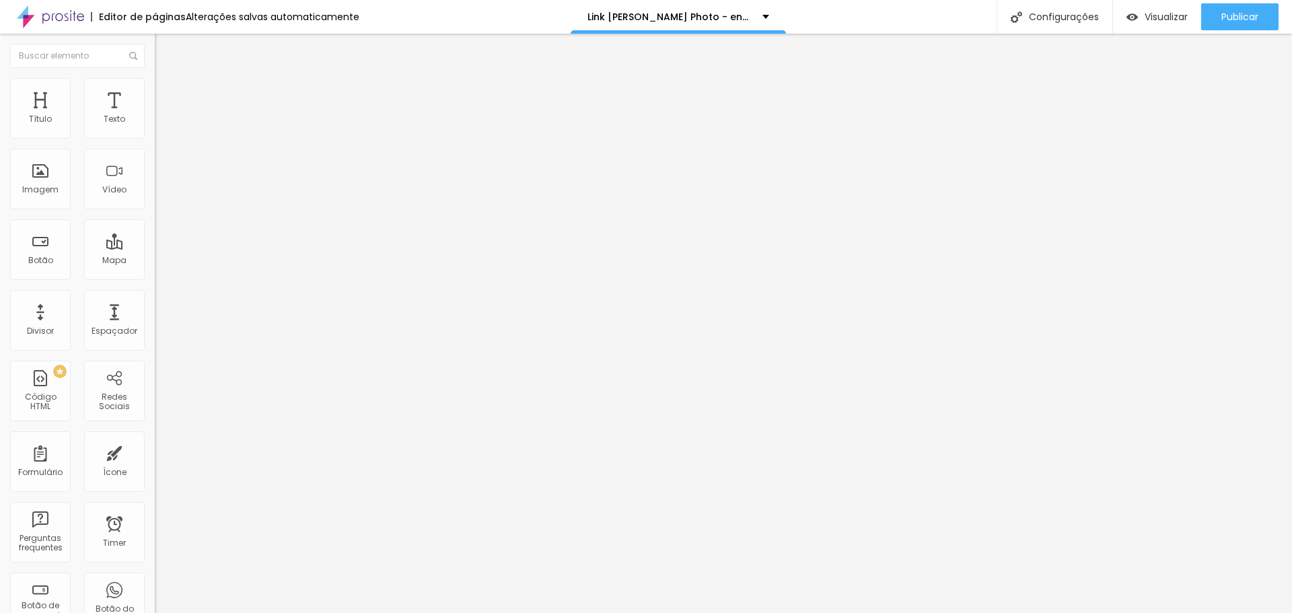
type input "23"
type input "22"
type input "21"
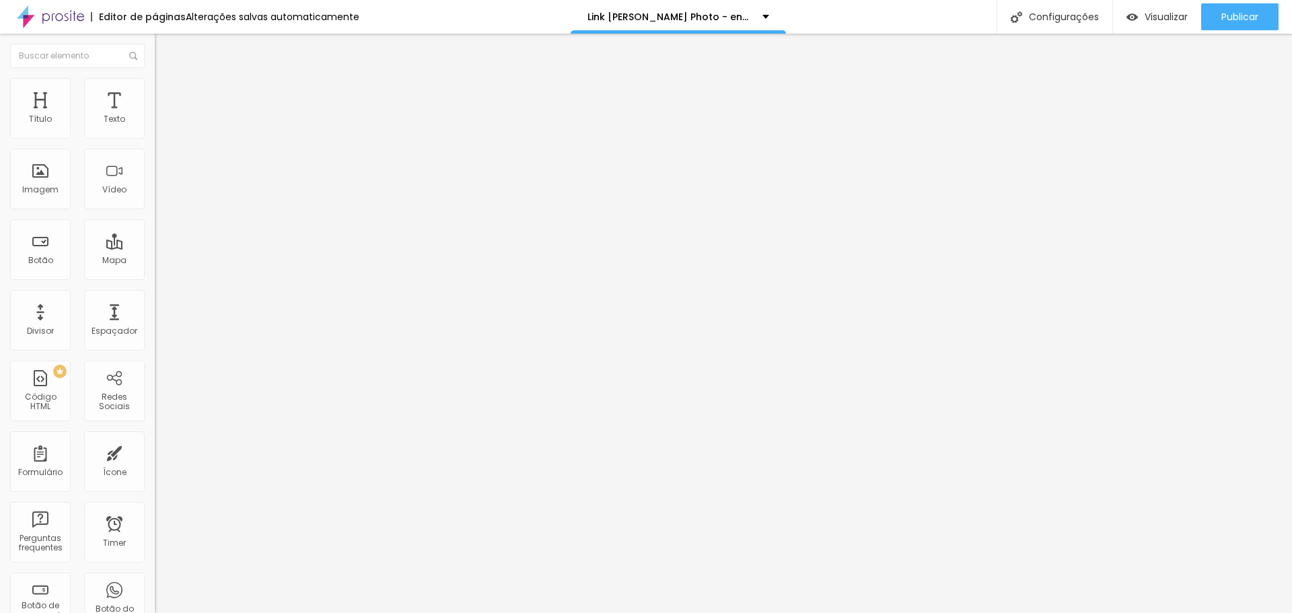
type input "21"
type input "20"
type input "19"
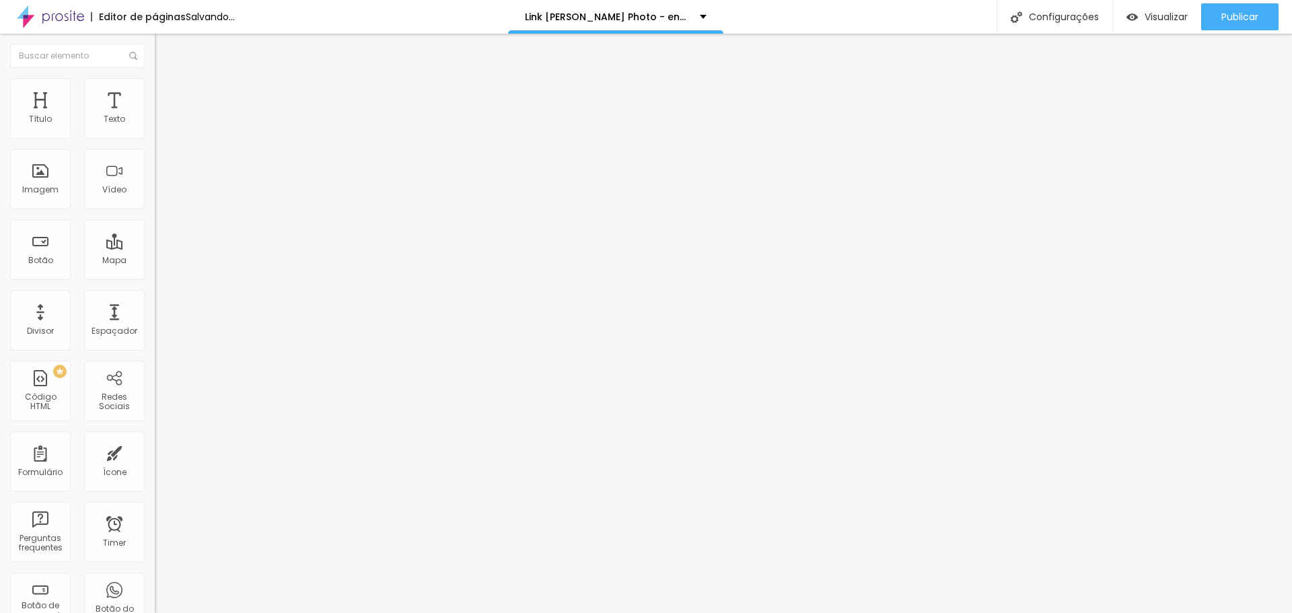
drag, startPoint x: 91, startPoint y: 135, endPoint x: 70, endPoint y: 140, distance: 22.0
type input "19"
click at [155, 248] on input "range" at bounding box center [198, 253] width 87 height 11
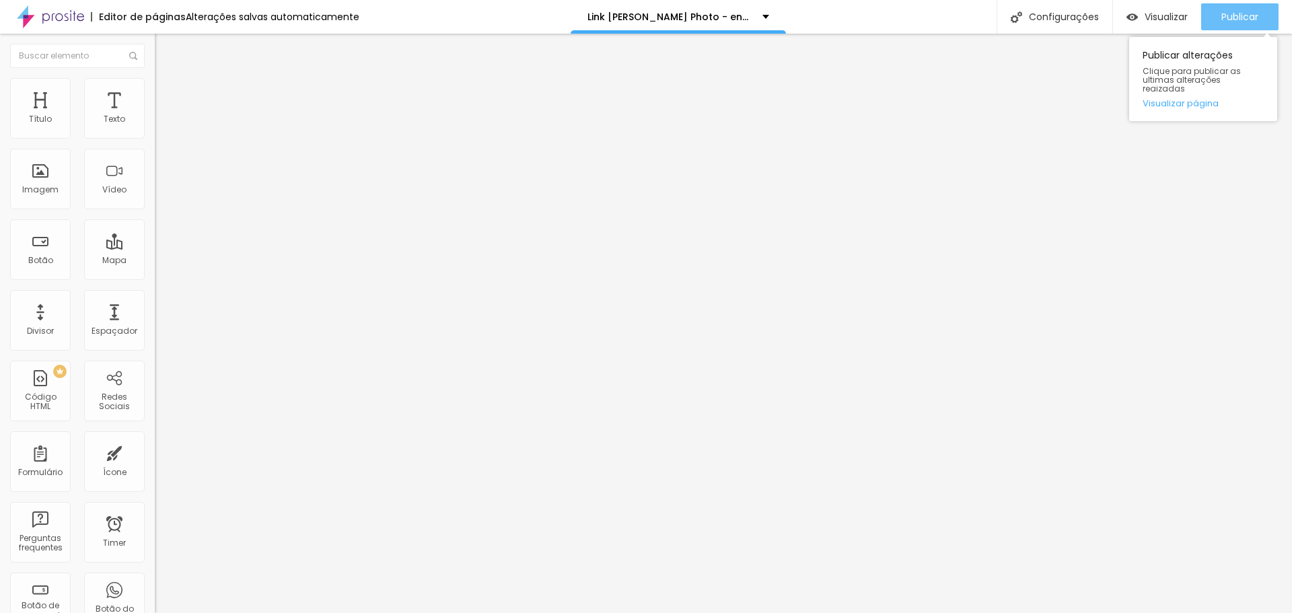
drag, startPoint x: 1228, startPoint y: 23, endPoint x: 1218, endPoint y: 17, distance: 12.0
click at [1228, 22] on span "Publicar" at bounding box center [1239, 16] width 37 height 11
click at [1152, 24] on div "Visualizar" at bounding box center [1156, 16] width 61 height 27
click at [1152, 17] on span "Visualizar" at bounding box center [1165, 16] width 43 height 11
type input "358"
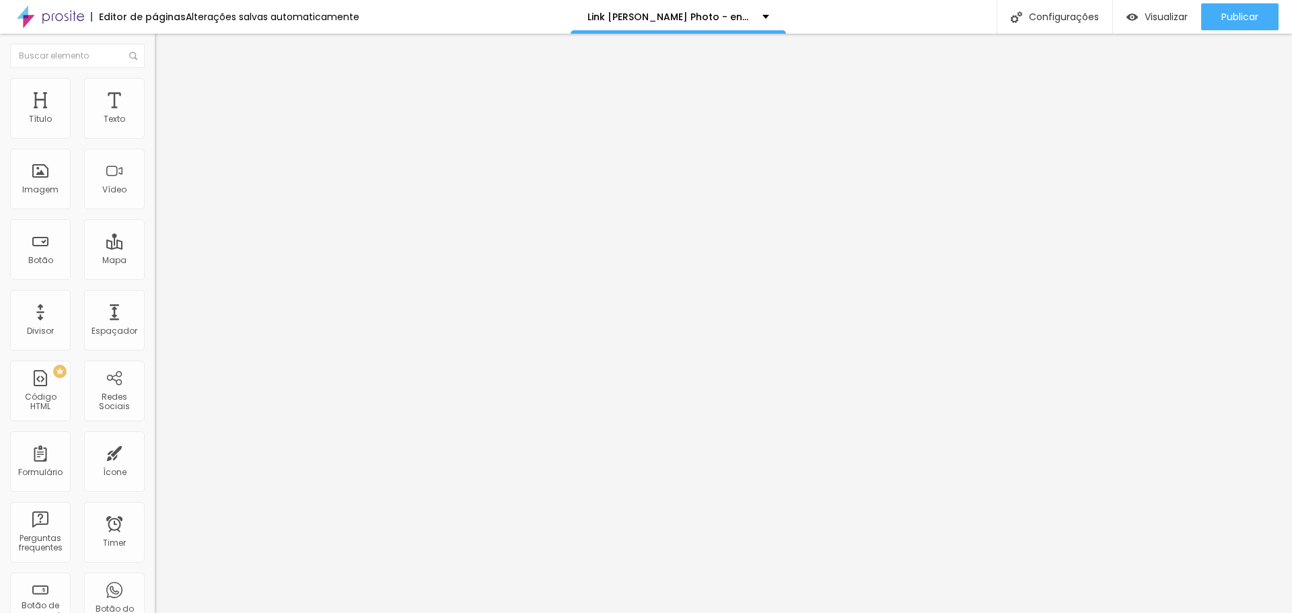
type input "358"
type input "363"
type input "368"
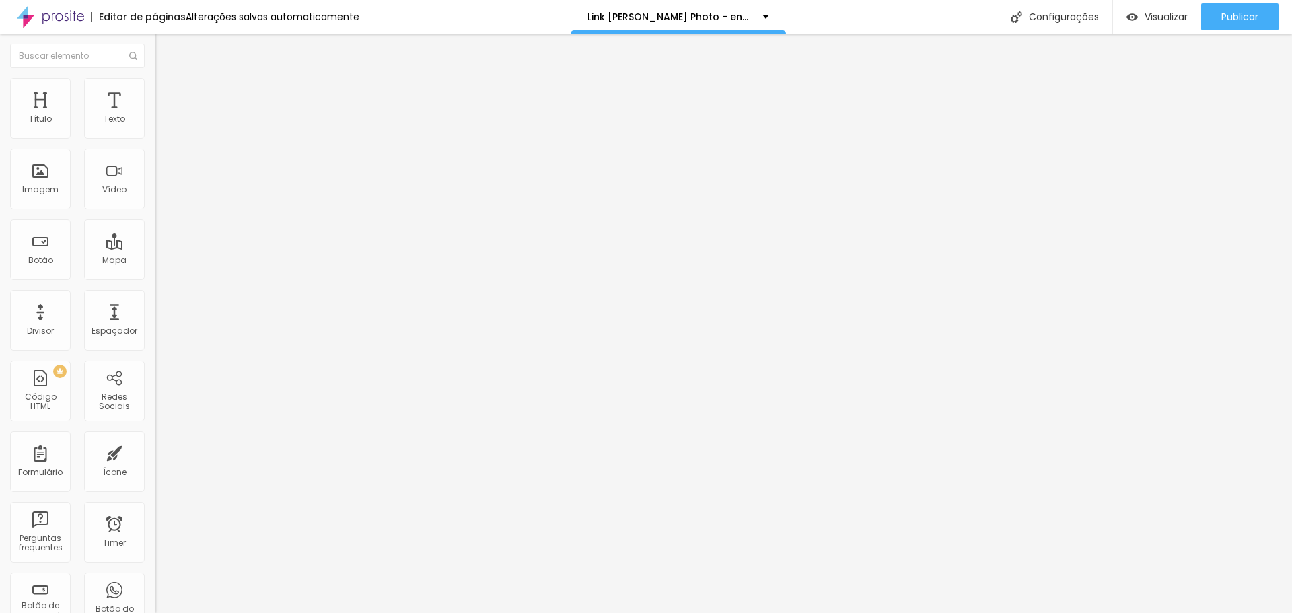
type input "374"
type input "379"
type input "384"
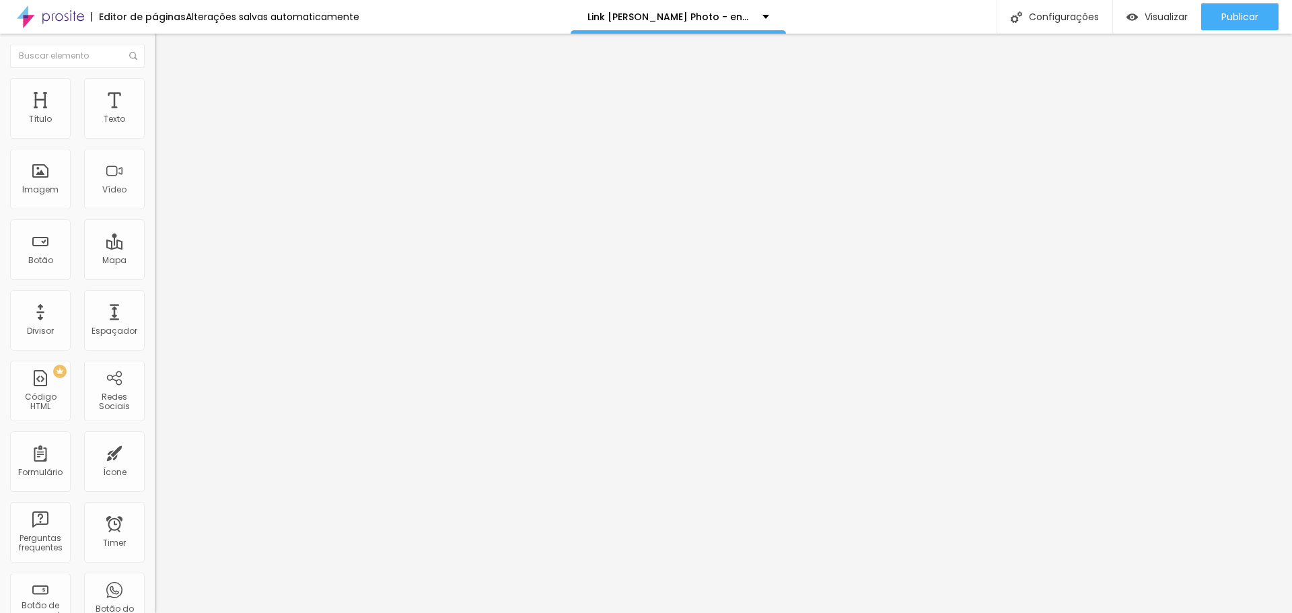
type input "384"
type input "389"
type input "394"
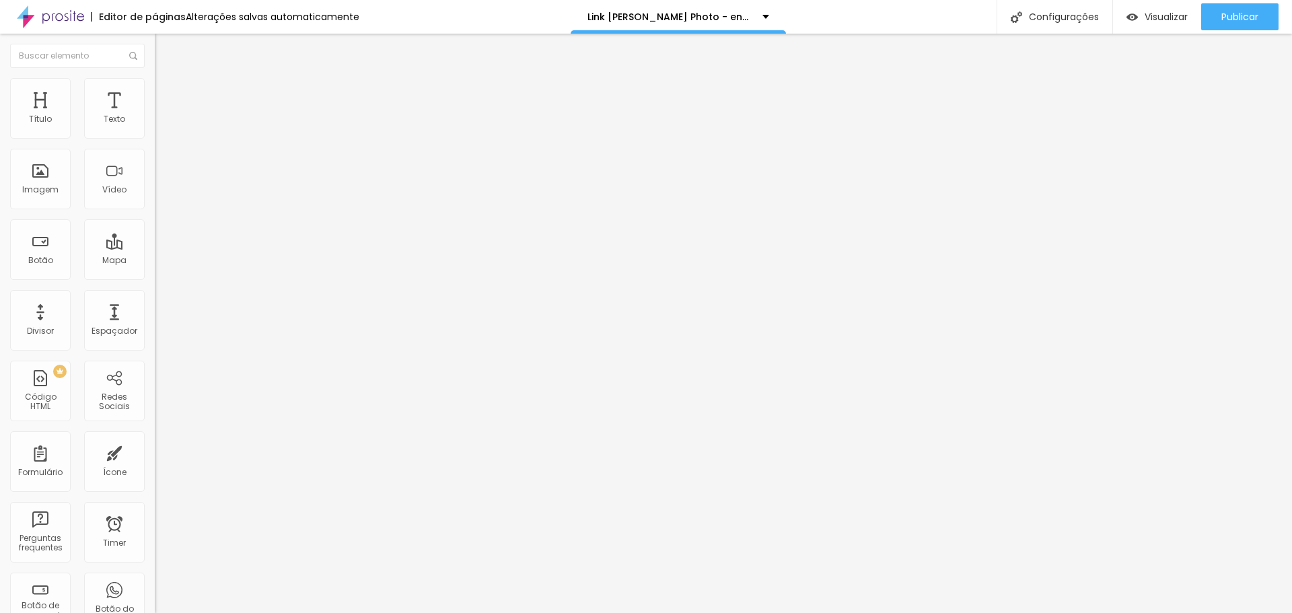
type input "405"
type input "410"
type input "415"
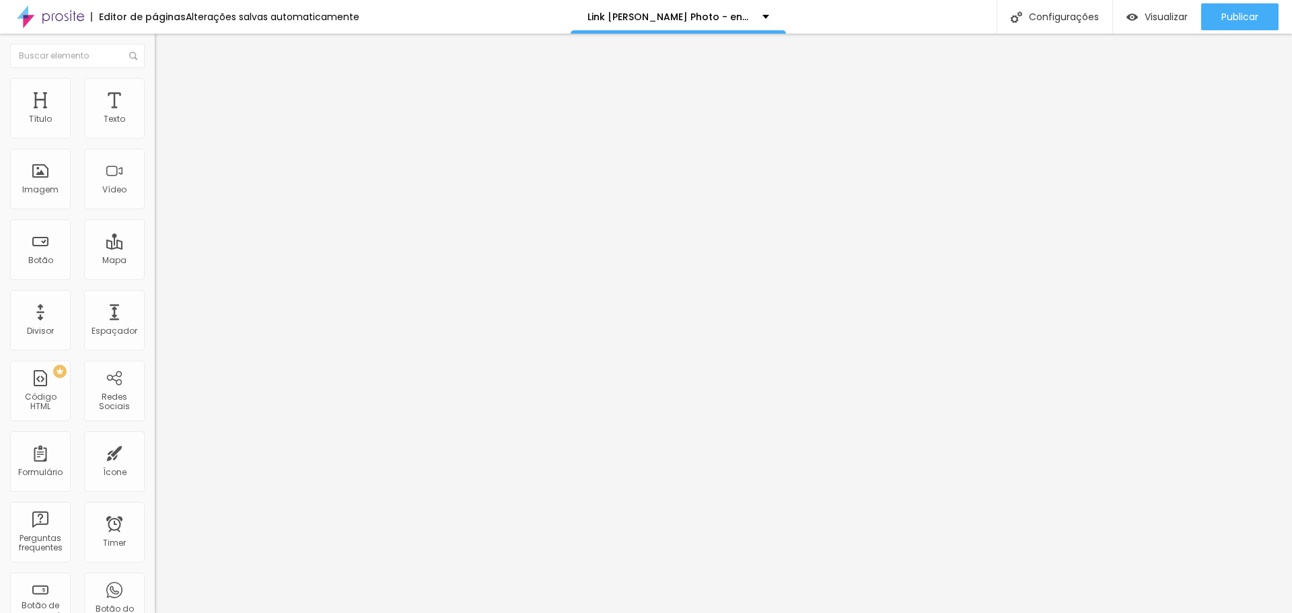
type input "415"
type input "420"
type input "425"
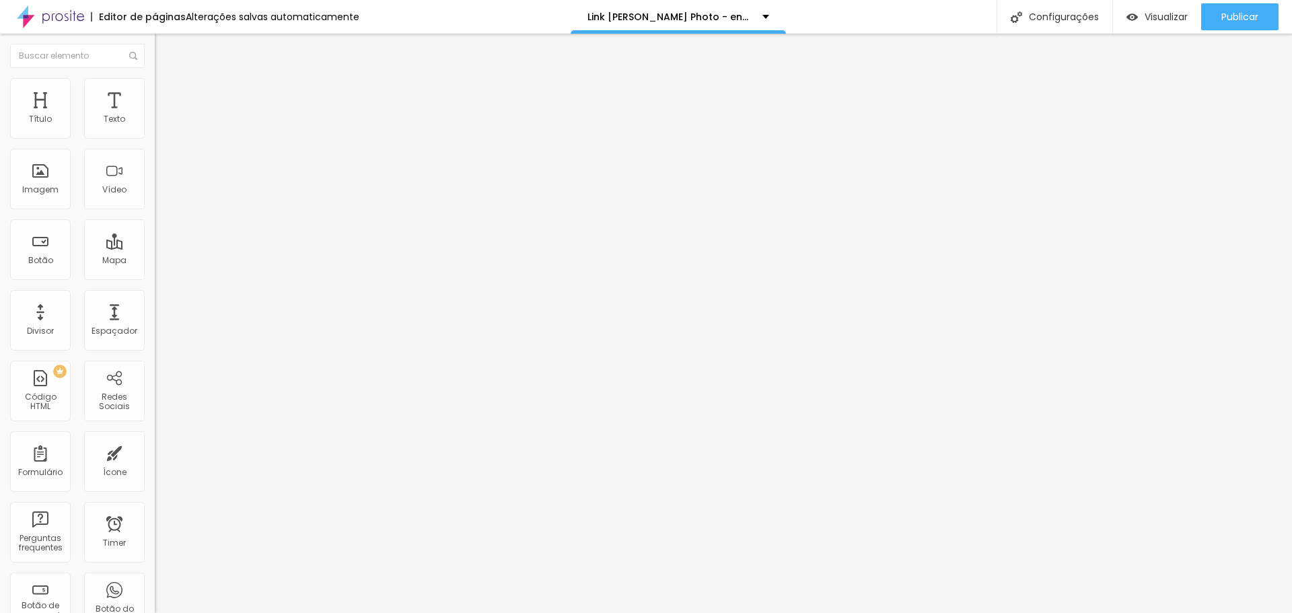
type input "430"
type input "441"
type input "446"
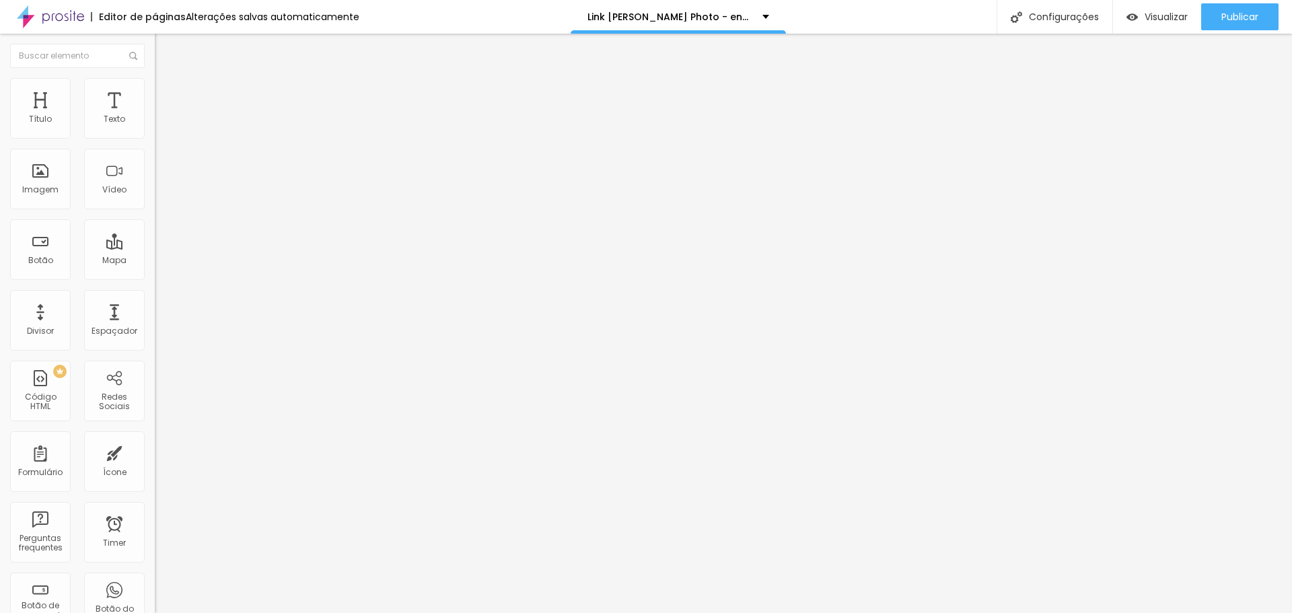
type input "446"
type input "451"
type input "456"
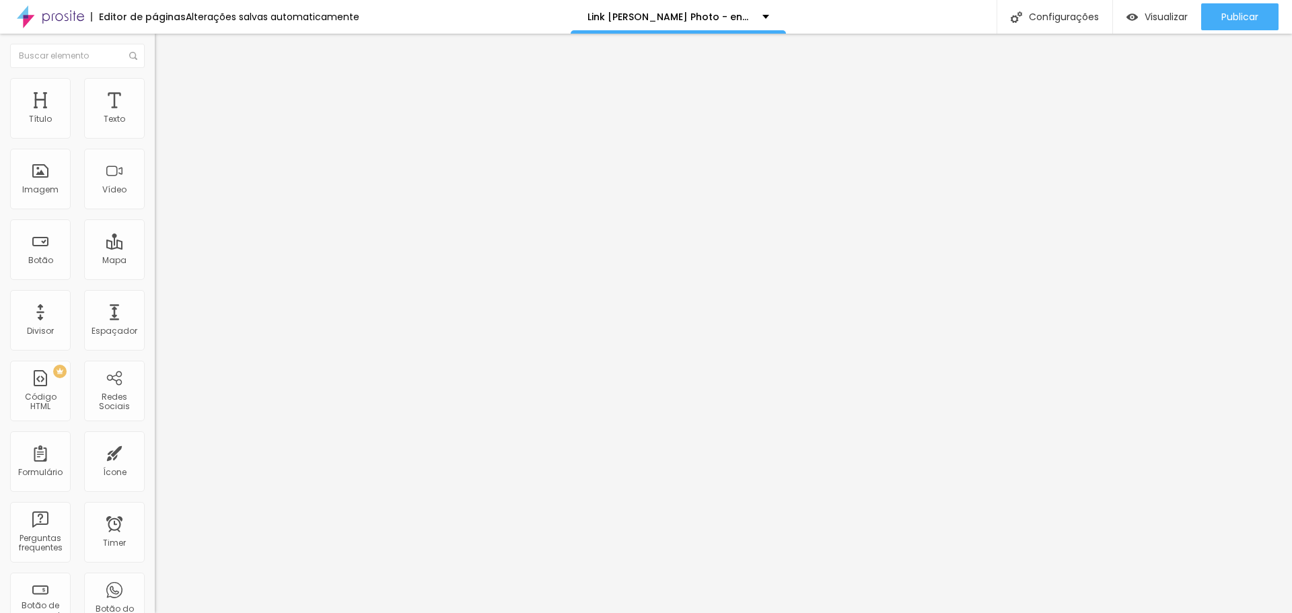
type input "467"
type input "472"
type input "477"
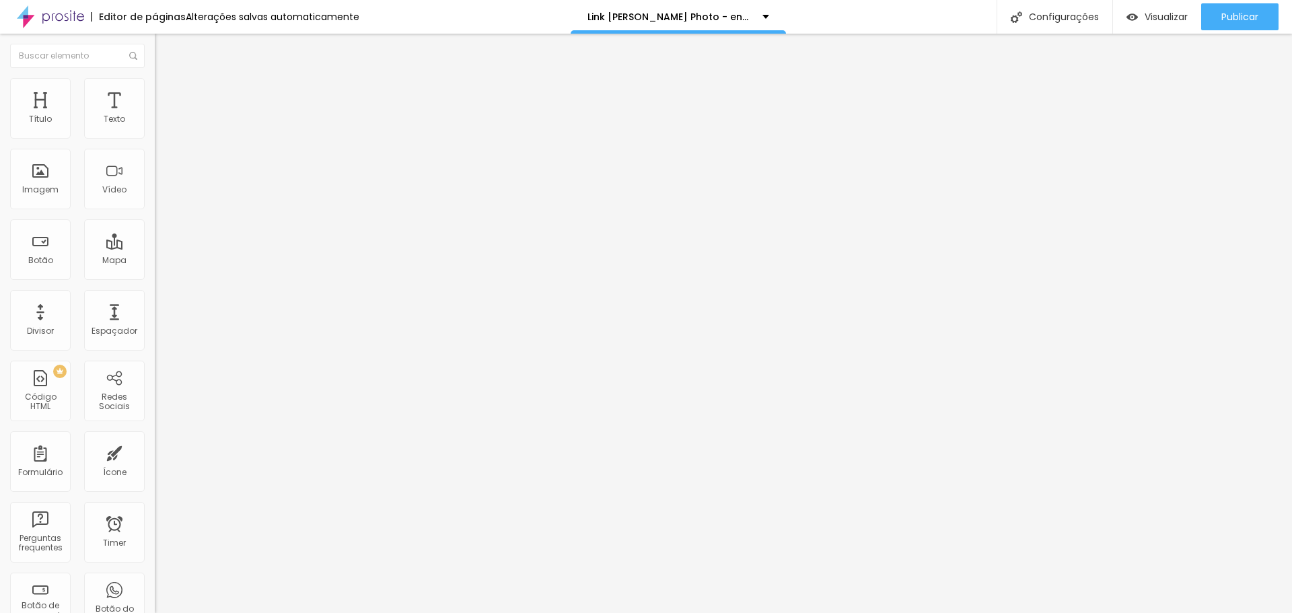
type input "477"
drag, startPoint x: 74, startPoint y: 133, endPoint x: 91, endPoint y: 139, distance: 18.1
click at [155, 248] on input "range" at bounding box center [198, 253] width 87 height 11
click at [1167, 17] on span "Visualizar" at bounding box center [1165, 16] width 43 height 11
drag, startPoint x: 75, startPoint y: 138, endPoint x: 67, endPoint y: 137, distance: 8.2
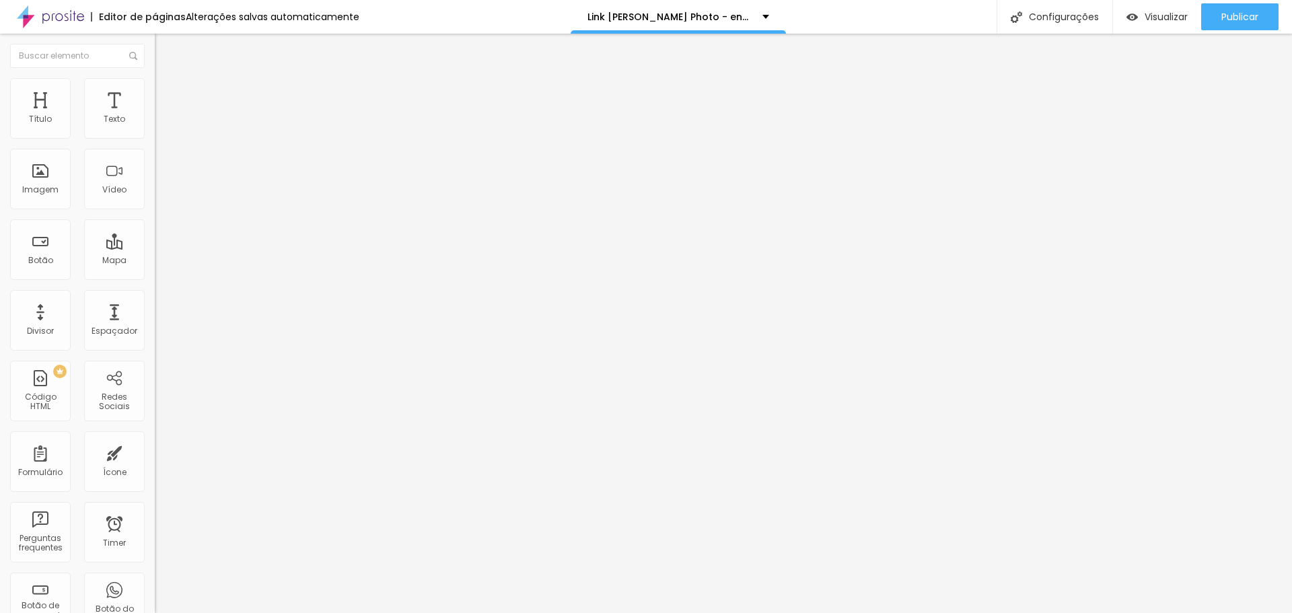
click at [155, 248] on div at bounding box center [232, 254] width 155 height 12
type input "355"
type input "353"
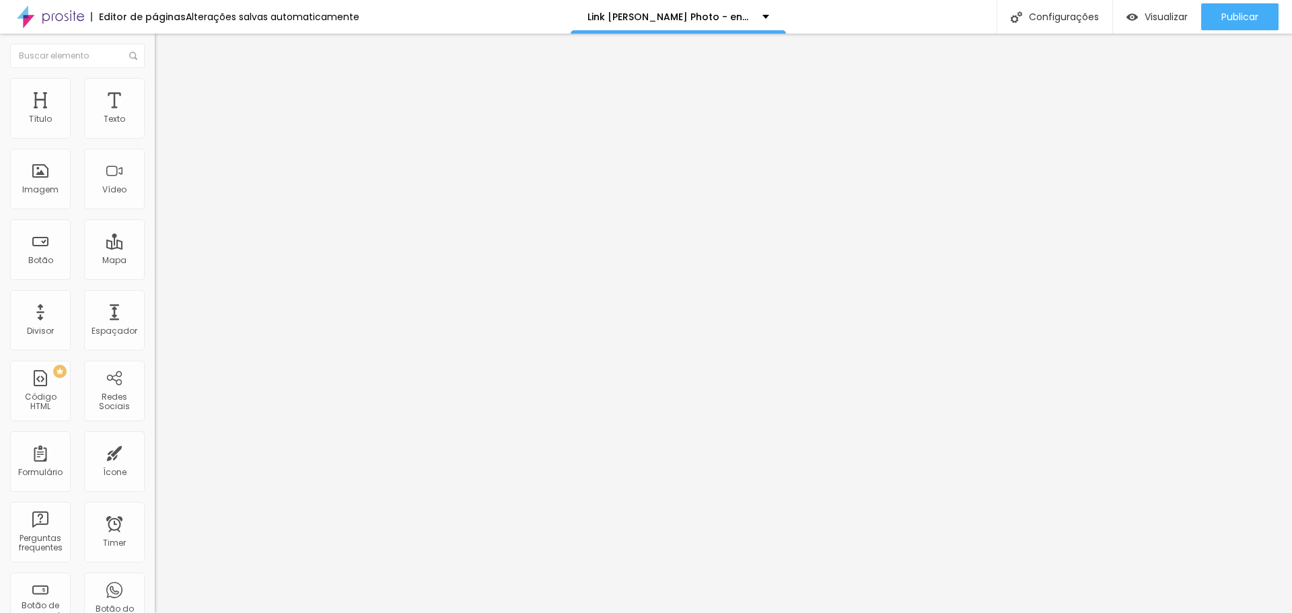
type input "353"
type input "337"
type input "317"
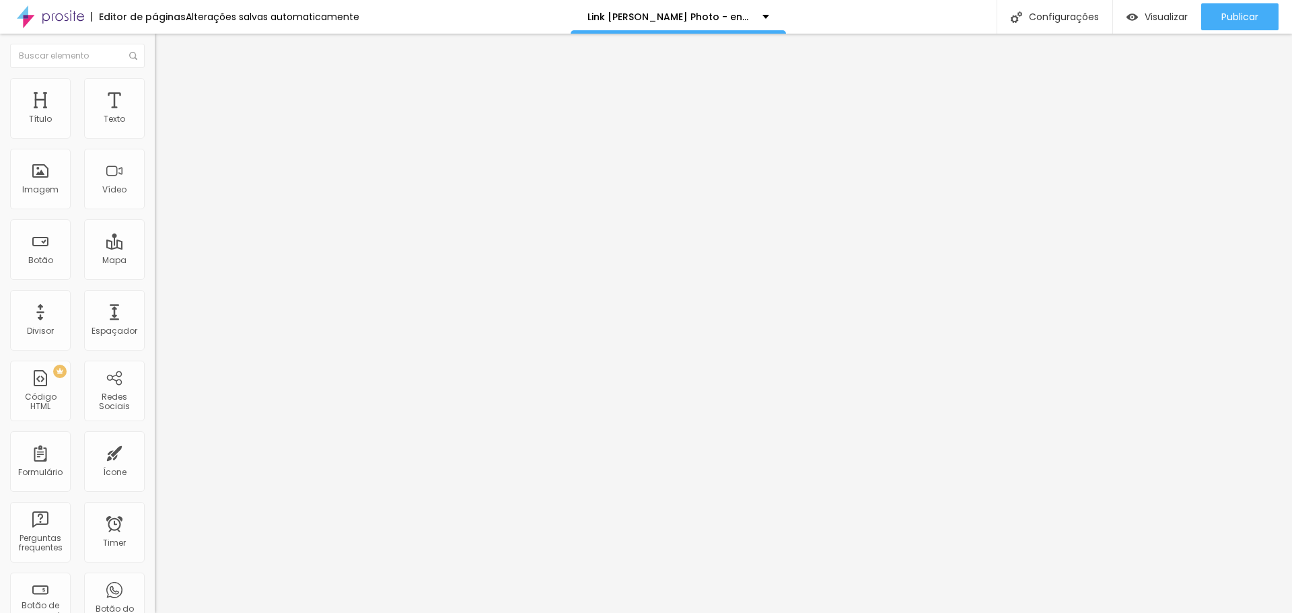
type input "312"
type input "306"
type input "296"
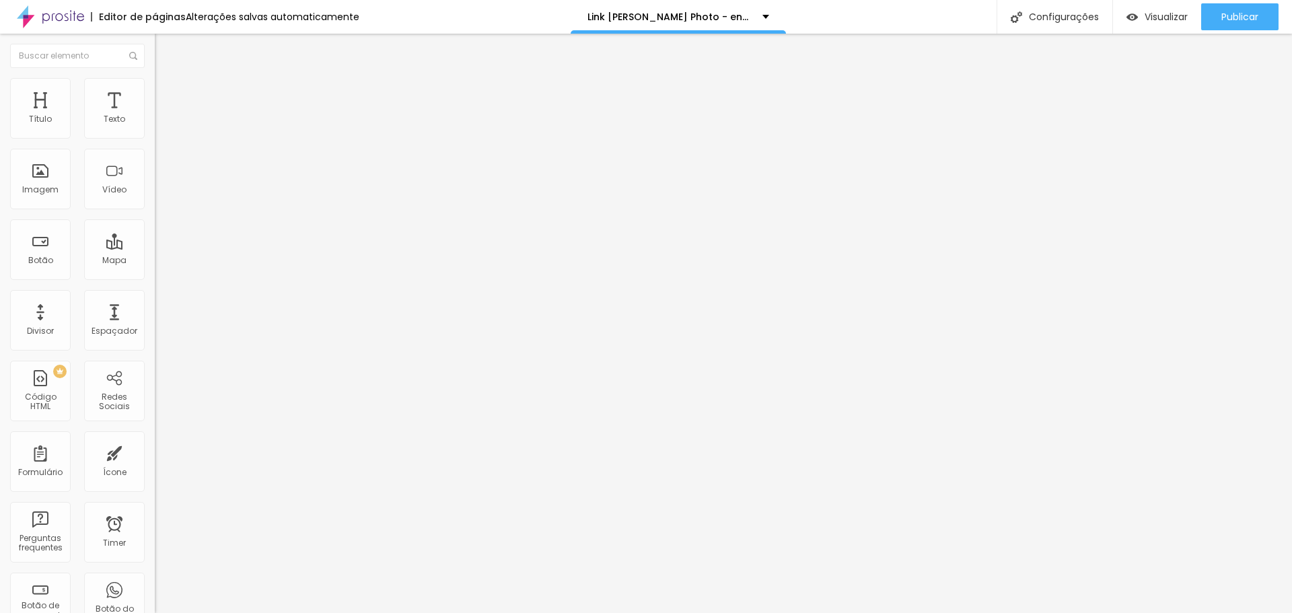
type input "296"
type input "286"
type input "275"
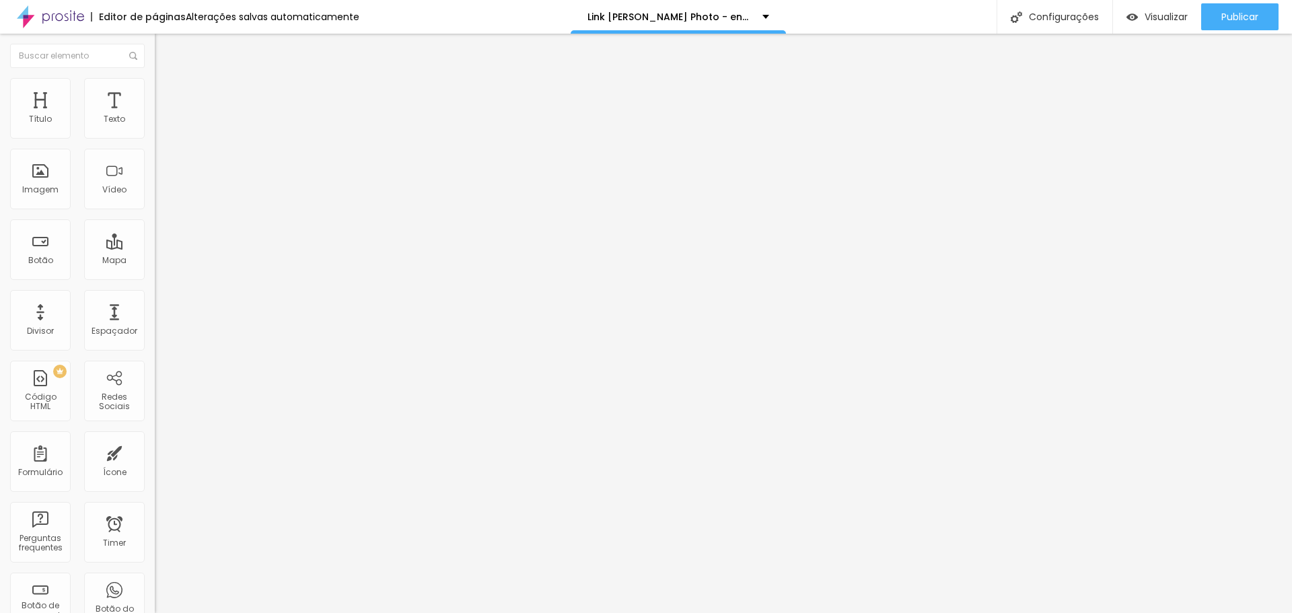
type input "270"
type input "265"
type input "255"
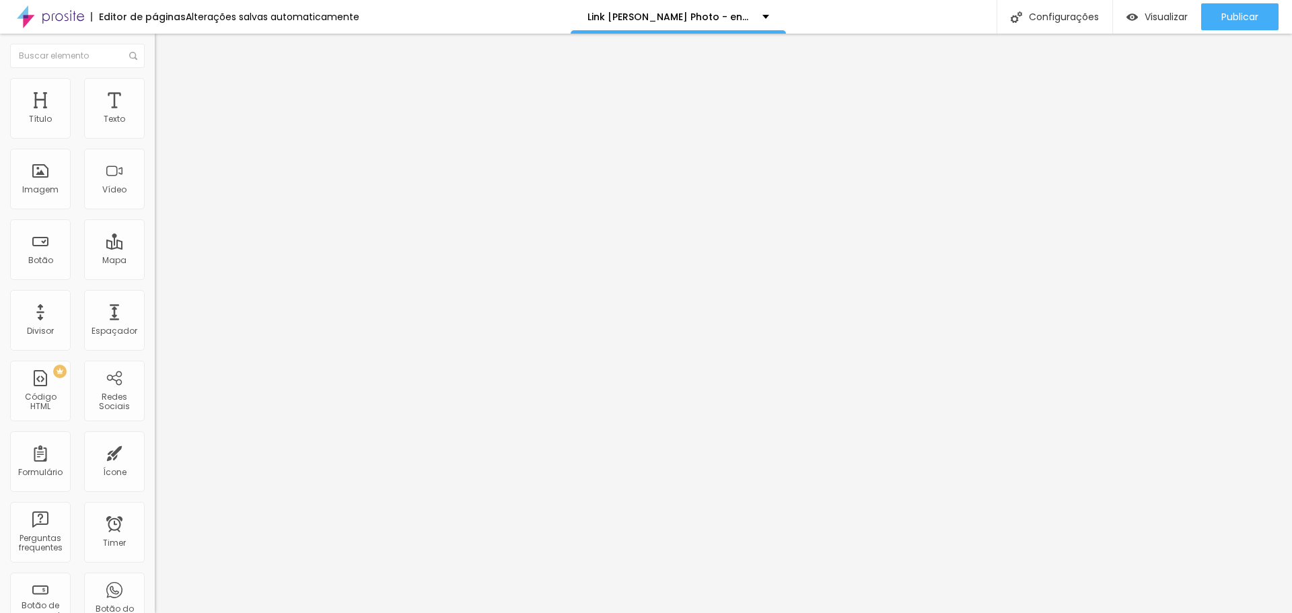
type input "255"
drag, startPoint x: 75, startPoint y: 128, endPoint x: 62, endPoint y: 131, distance: 13.7
type input "255"
click at [155, 248] on input "range" at bounding box center [198, 253] width 87 height 11
click at [1160, 14] on span "Visualizar" at bounding box center [1165, 16] width 43 height 11
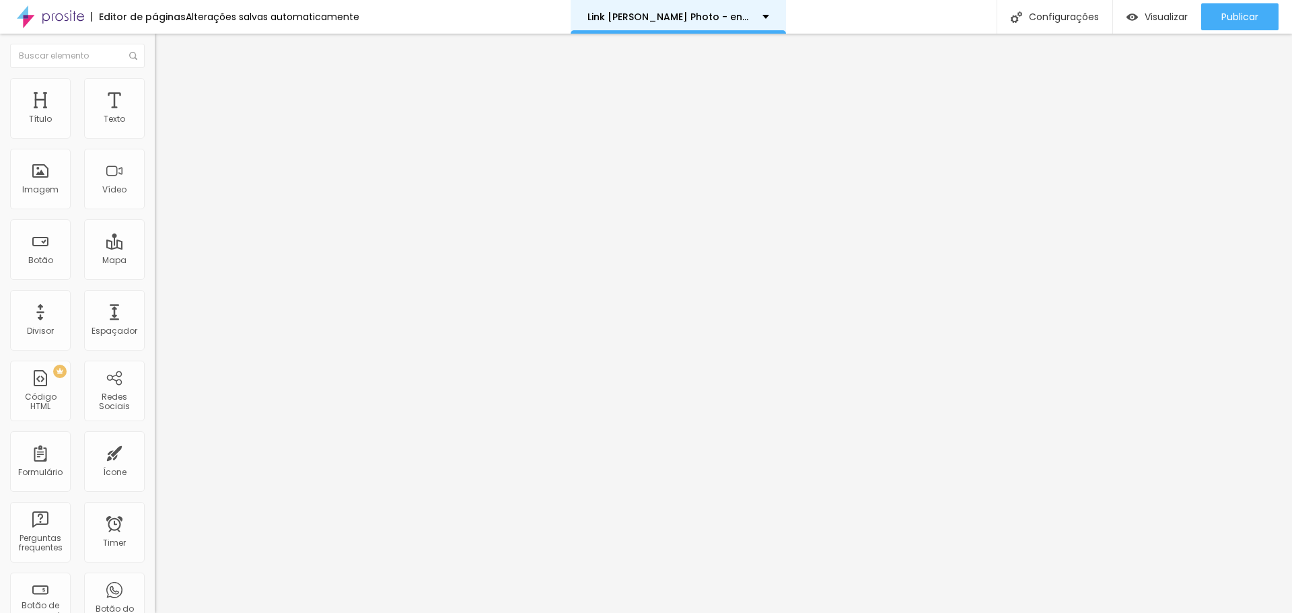
click at [733, 18] on p "Link Jorge Lucas Photo - encontro de noivas" at bounding box center [669, 16] width 165 height 9
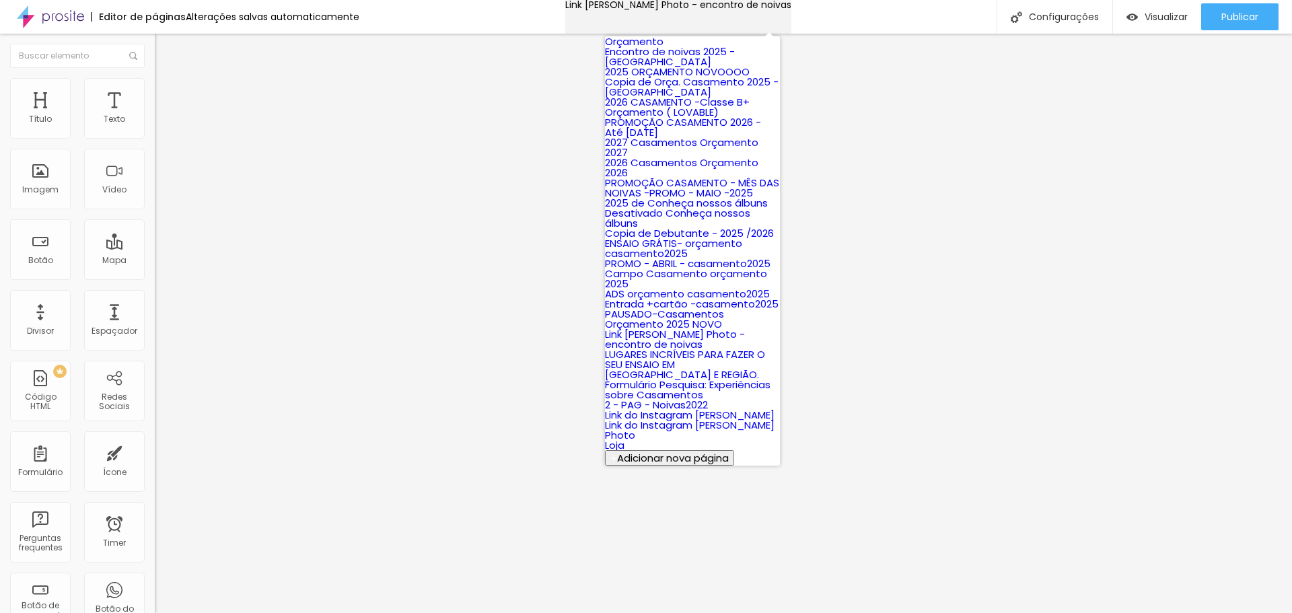
click at [733, 9] on p "Link Jorge Lucas Photo - encontro de noivas" at bounding box center [678, 4] width 226 height 9
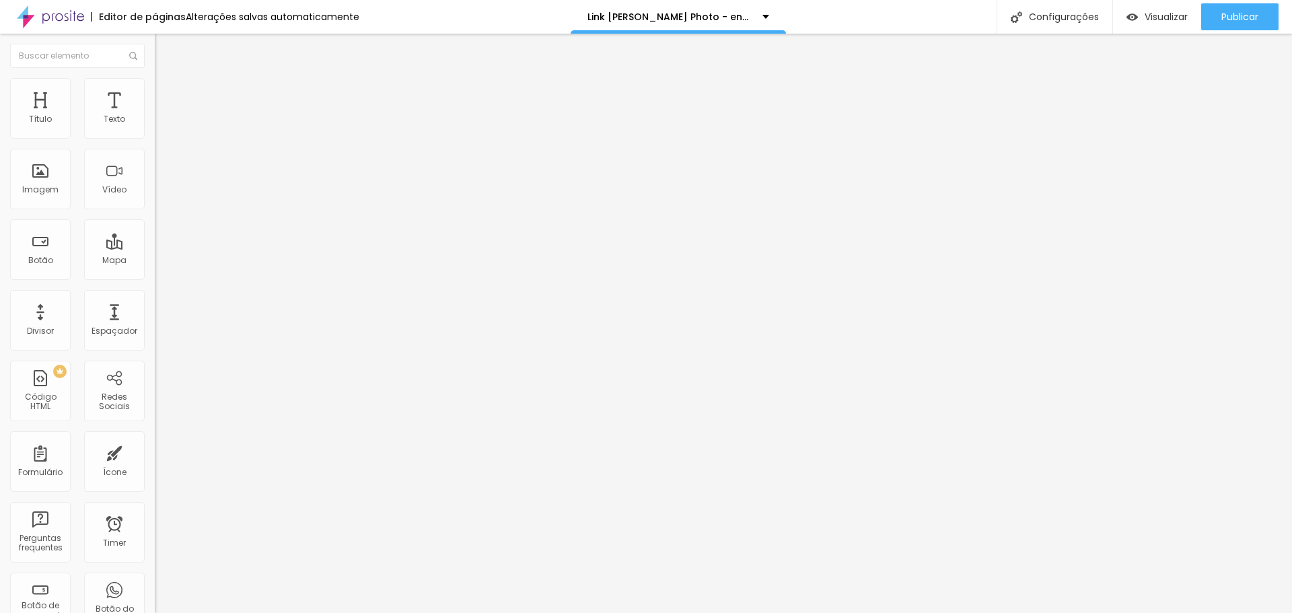
type input "234"
type input "244"
type input "250"
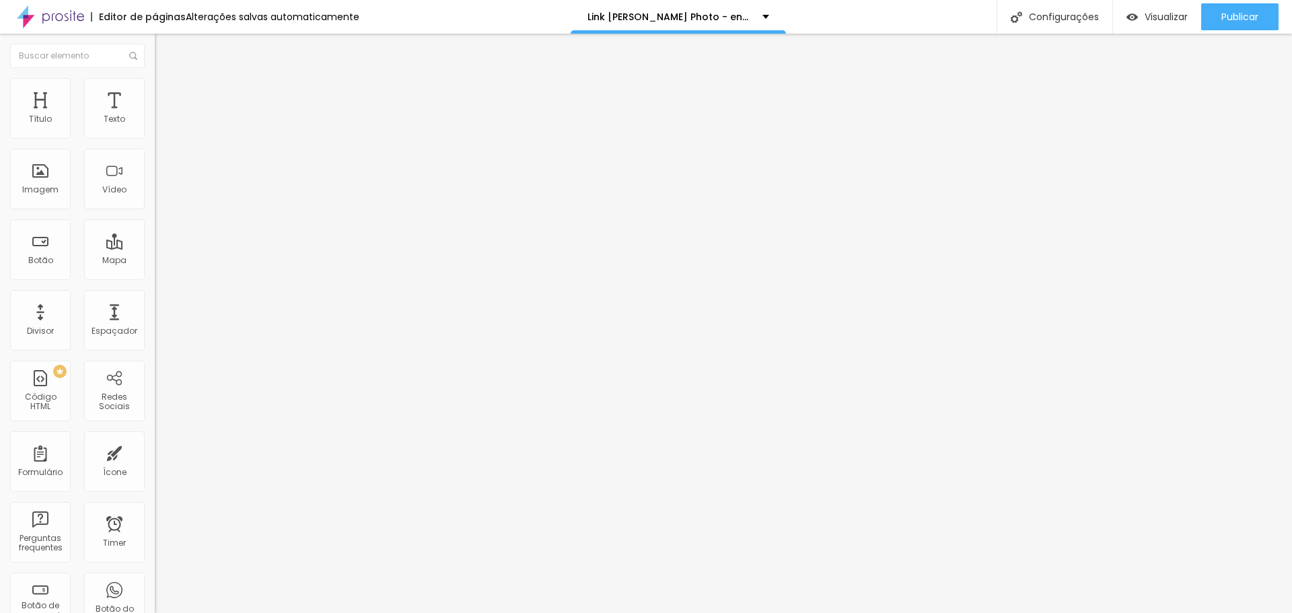
type input "250"
type input "255"
type input "260"
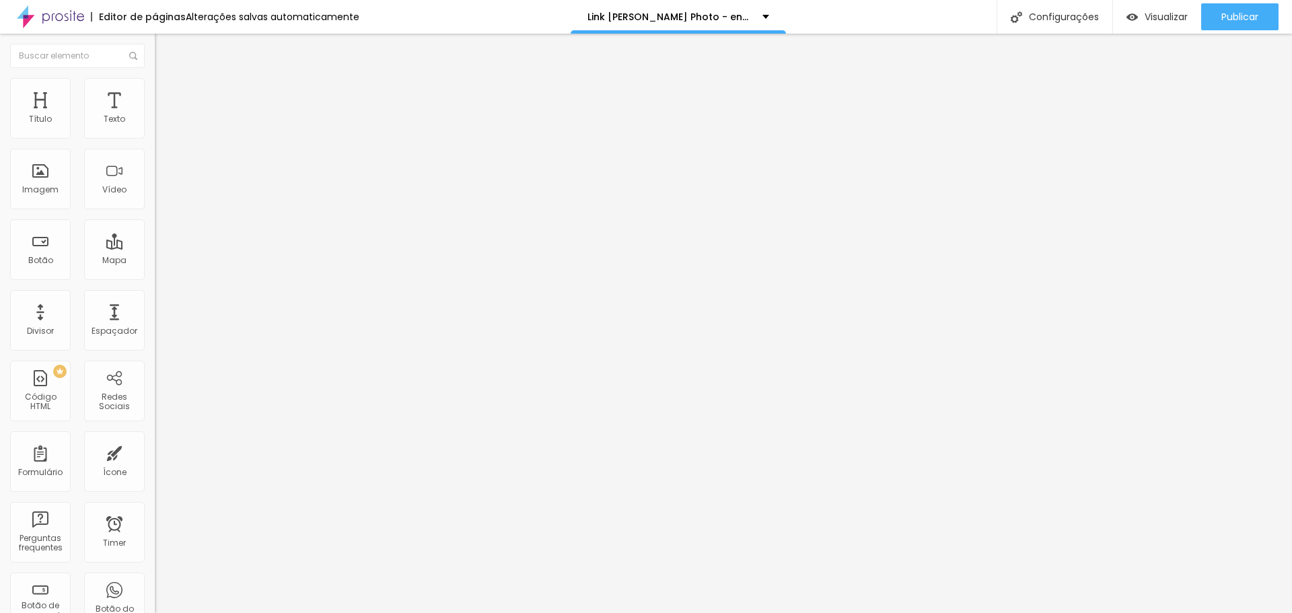
type input "265"
type input "270"
type input "275"
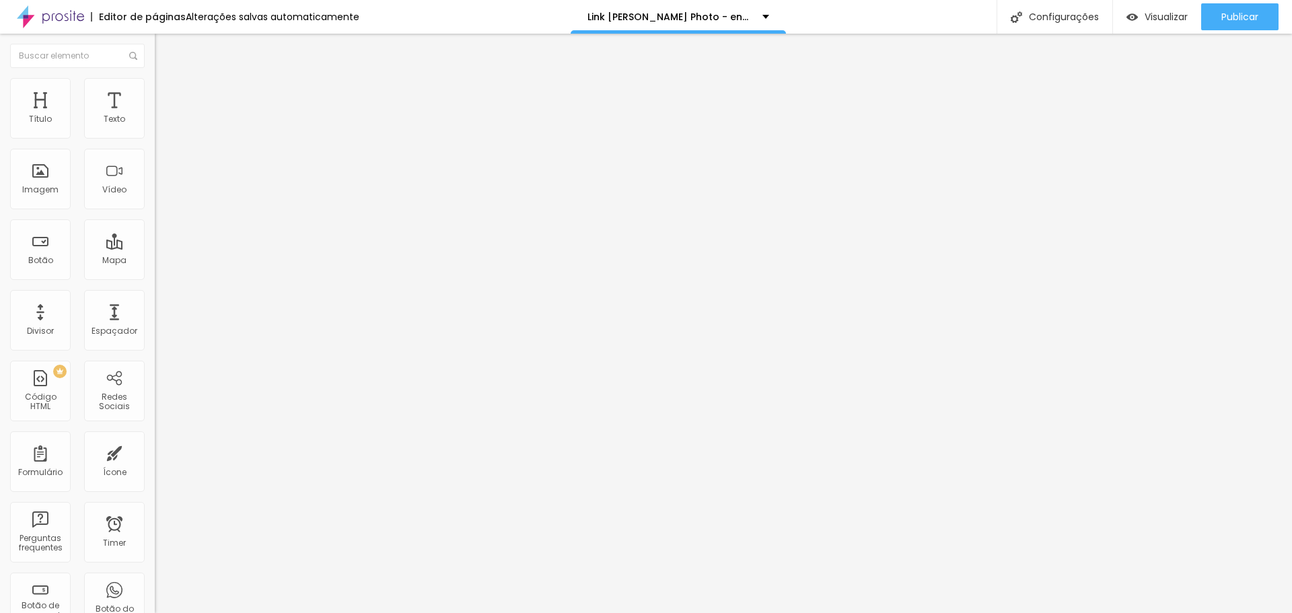
type input "275"
type input "286"
type input "296"
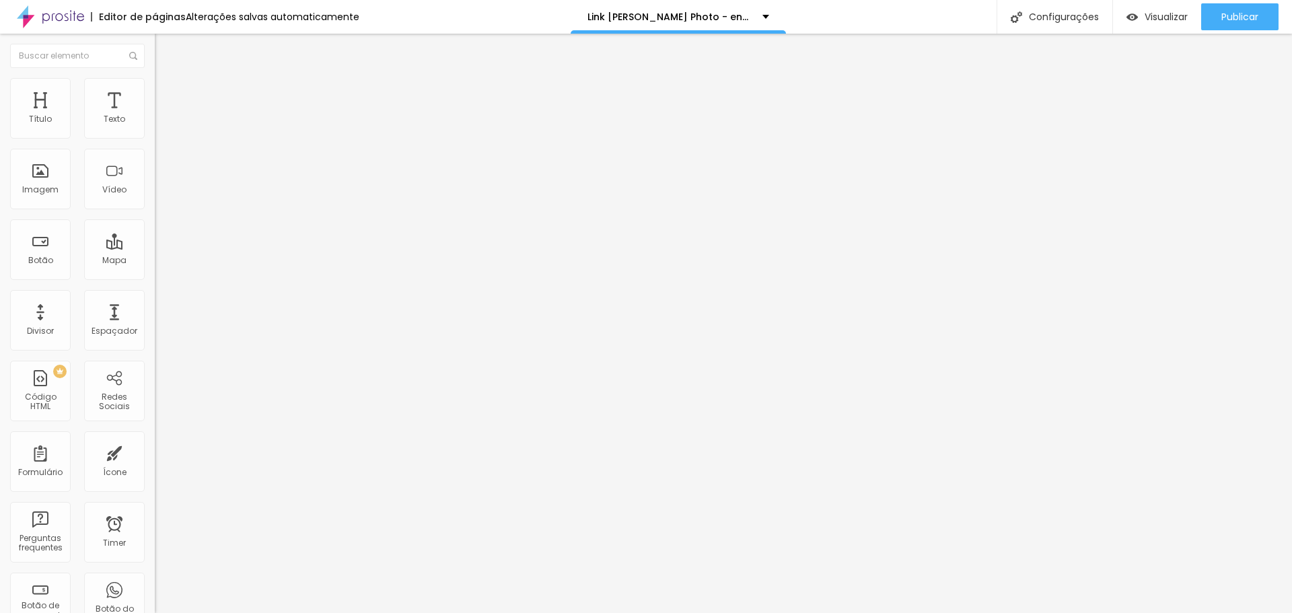
type input "301"
type input "306"
type input "327"
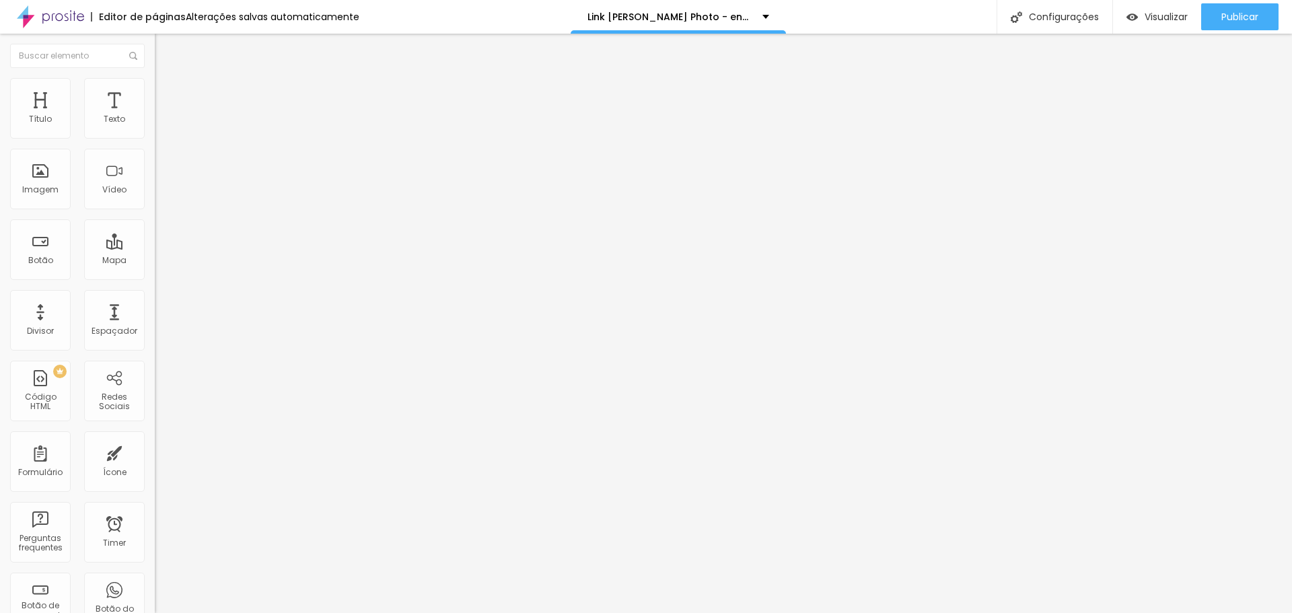
type input "327"
type input "348"
type input "353"
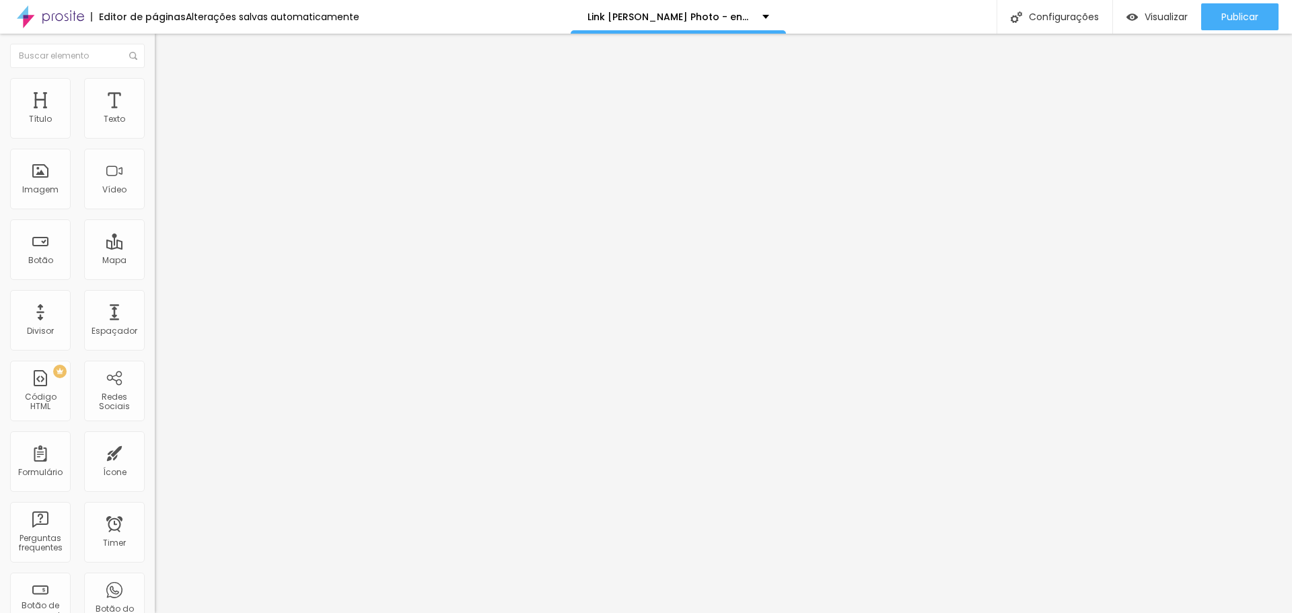
type input "358"
type input "363"
type input "368"
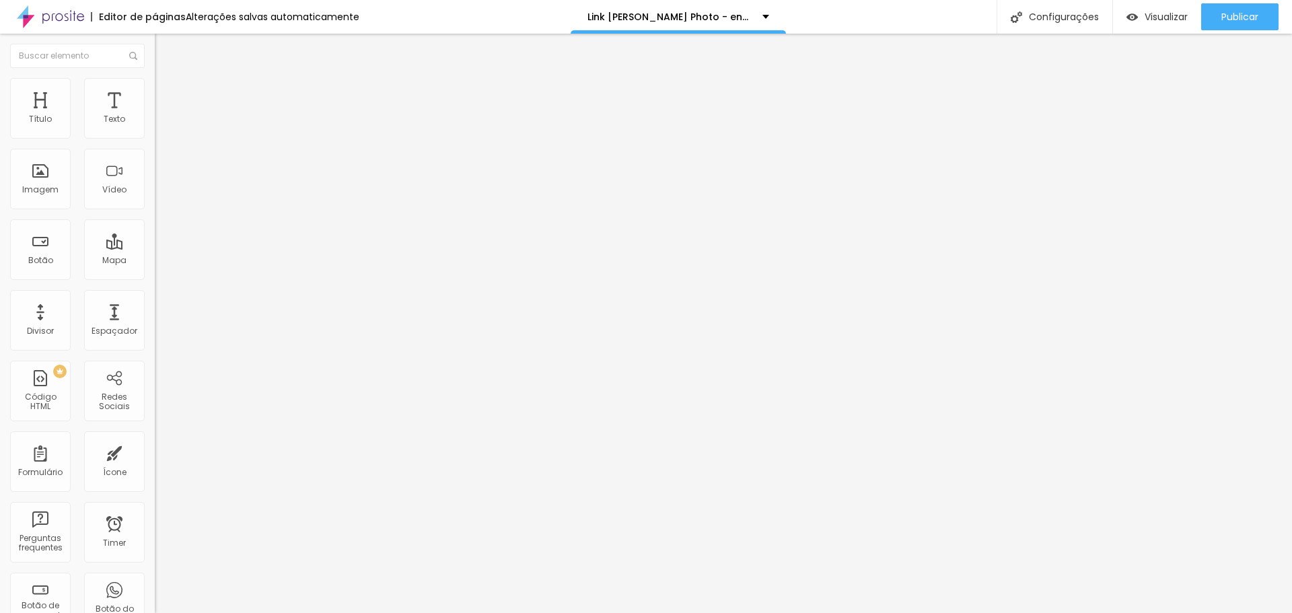
type input "368"
type input "379"
type input "384"
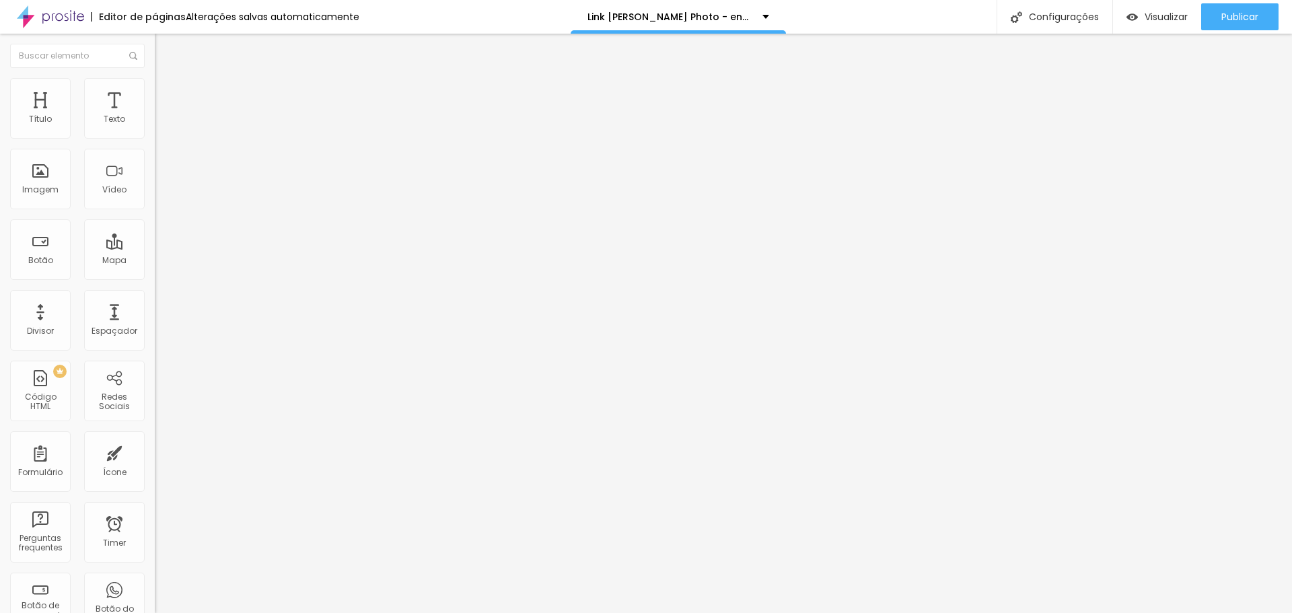
type input "389"
type input "394"
drag, startPoint x: 59, startPoint y: 129, endPoint x: 80, endPoint y: 134, distance: 22.0
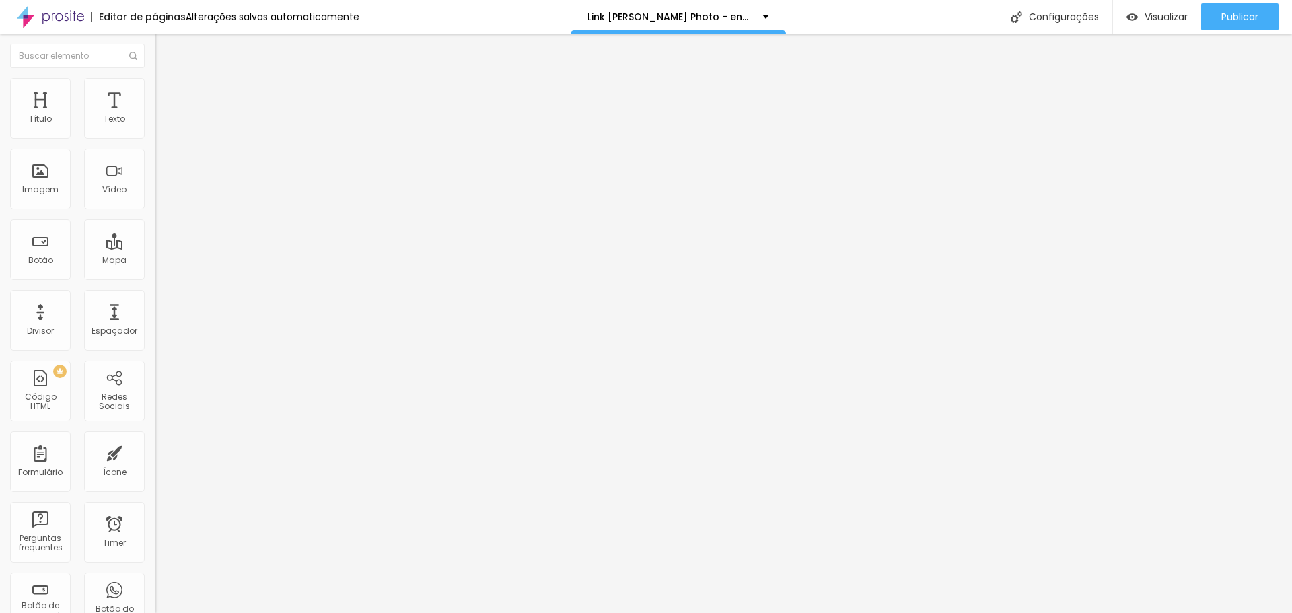
type input "394"
click at [155, 248] on input "range" at bounding box center [198, 253] width 87 height 11
click at [1181, 25] on div "Visualizar" at bounding box center [1156, 16] width 61 height 27
click at [167, 96] on span "Avançado" at bounding box center [189, 100] width 44 height 11
type input "39"
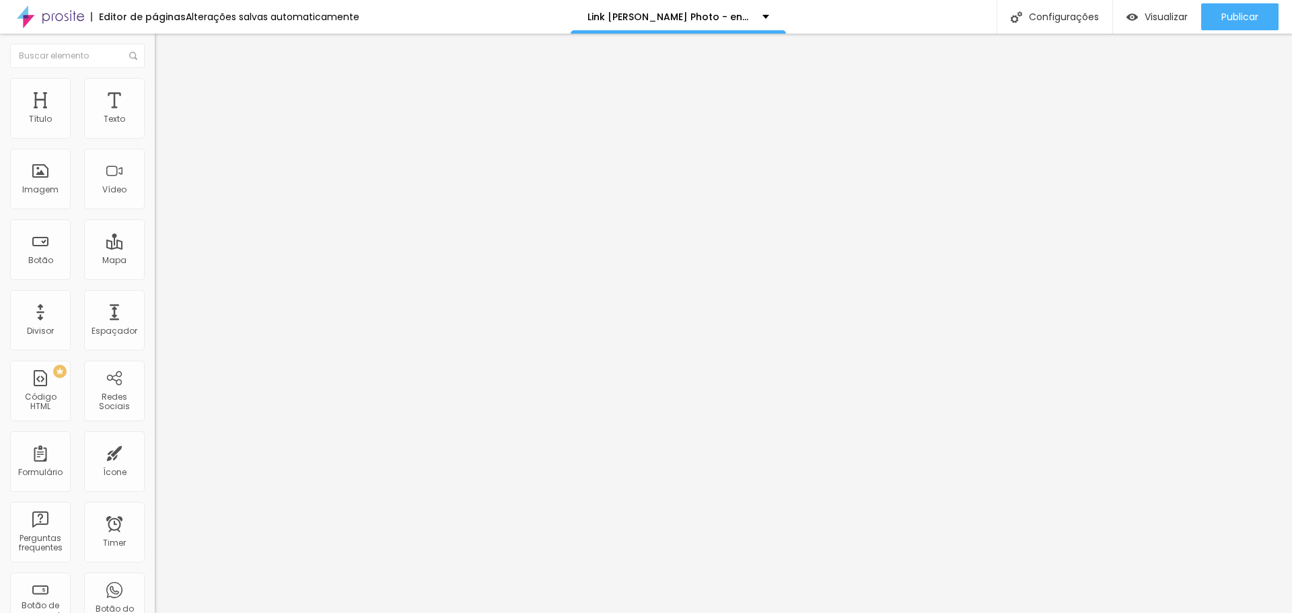
type input "39"
type input "55"
type input "60"
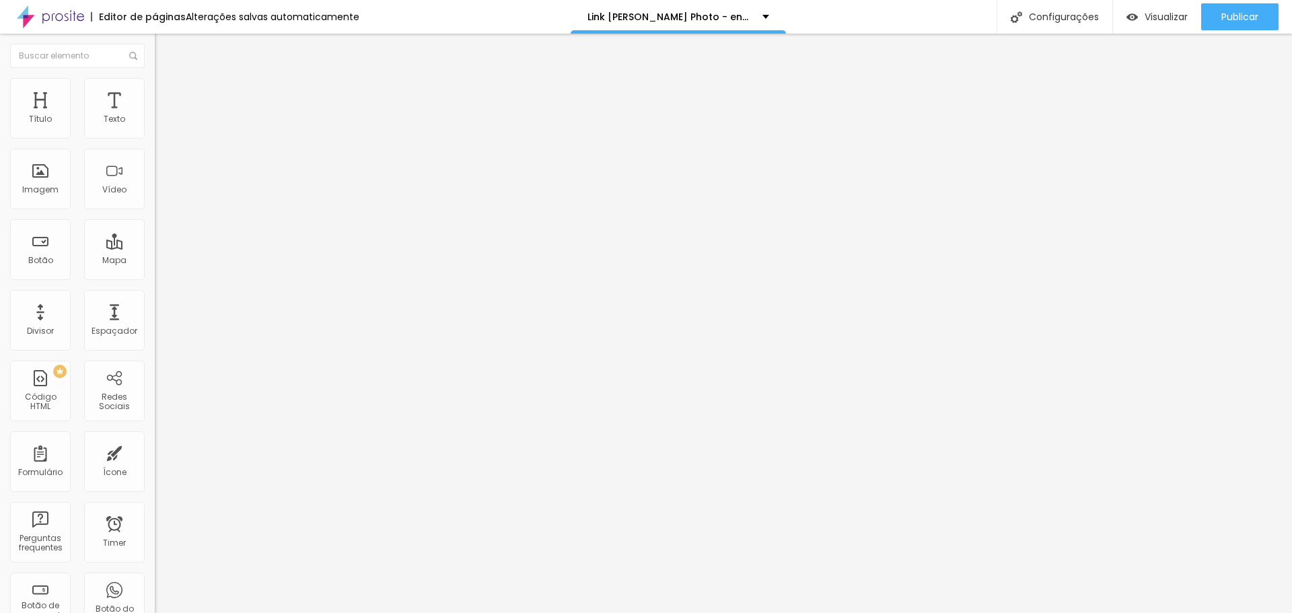
type input "65"
type input "71"
type input "76"
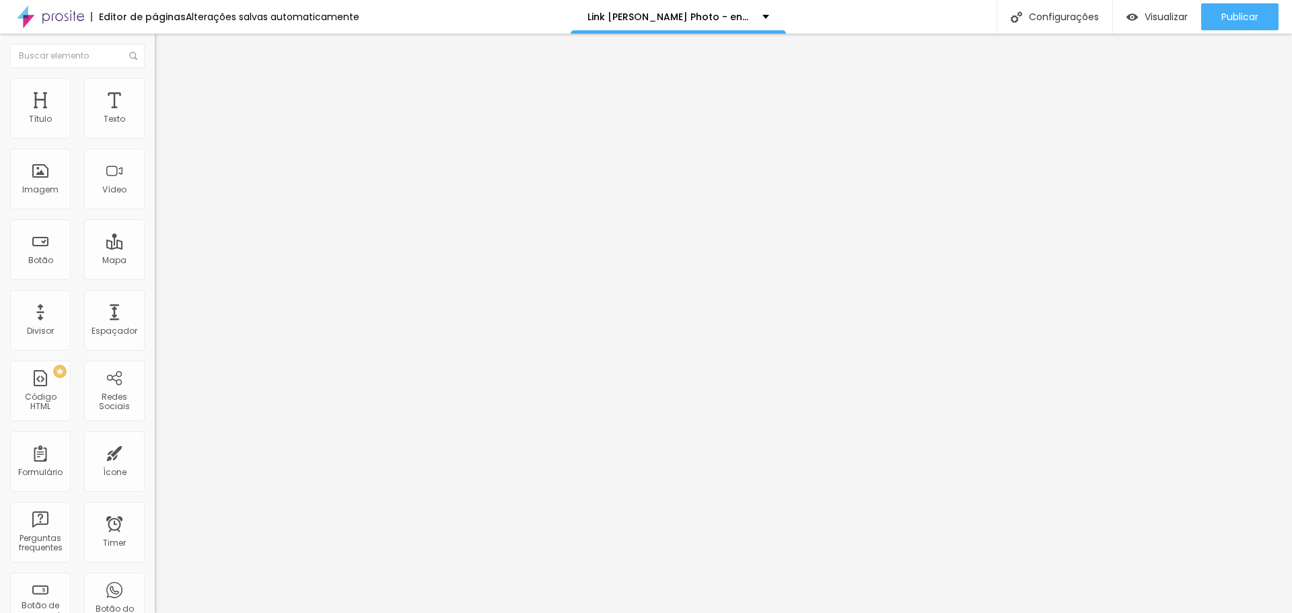
type input "76"
type input "81"
type input "86"
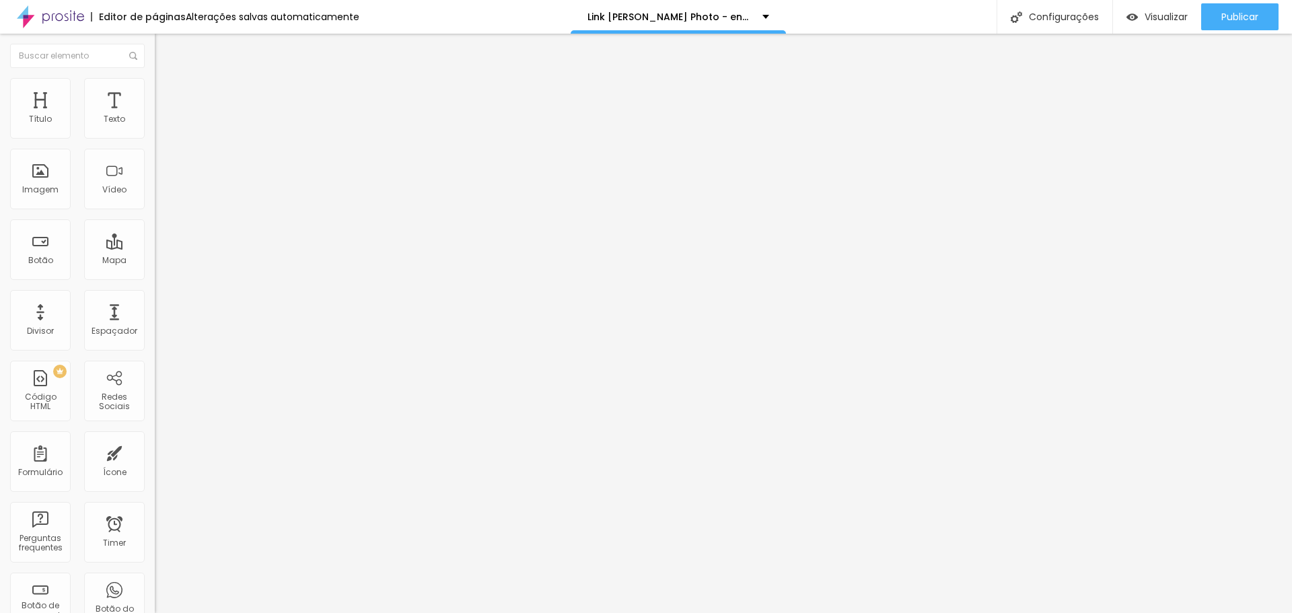
type input "92"
type input "97"
drag, startPoint x: 34, startPoint y: 160, endPoint x: 42, endPoint y: 163, distance: 9.2
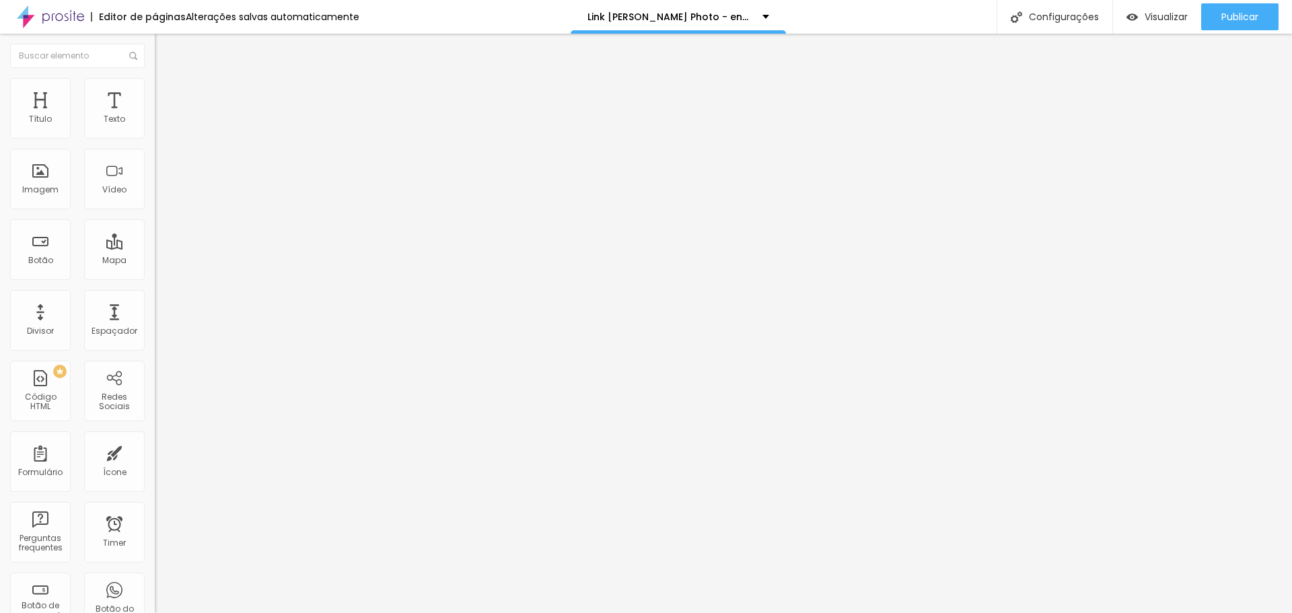
click at [155, 451] on input "range" at bounding box center [198, 456] width 87 height 11
click at [155, 464] on input "97" at bounding box center [184, 471] width 58 height 14
type input "9"
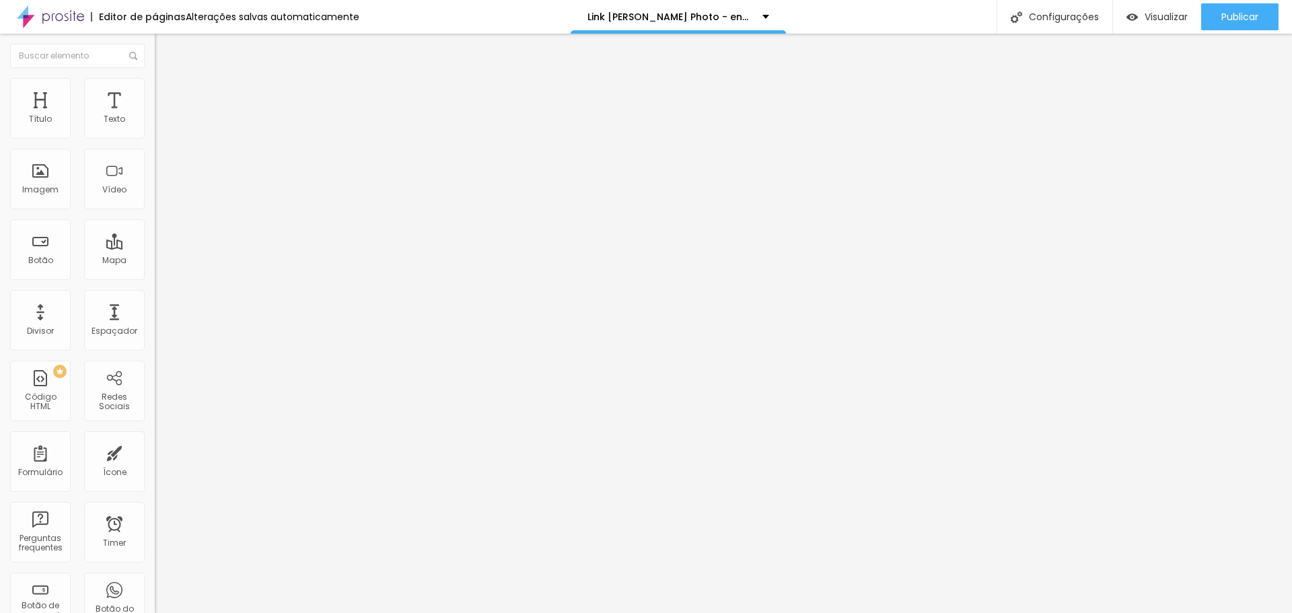
type input "9"
type input "99"
click at [155, 494] on input "text" at bounding box center [235, 500] width 161 height 13
click at [155, 451] on div at bounding box center [232, 457] width 155 height 12
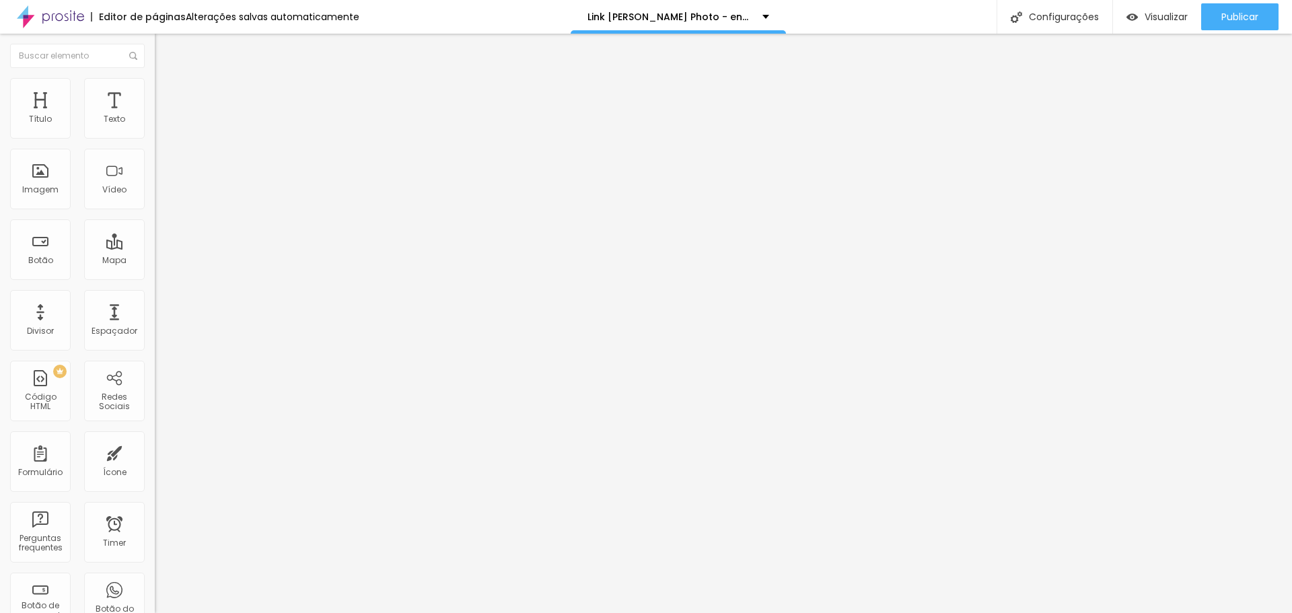
click at [155, 464] on input "99" at bounding box center [184, 471] width 58 height 14
type input "1"
type input "10"
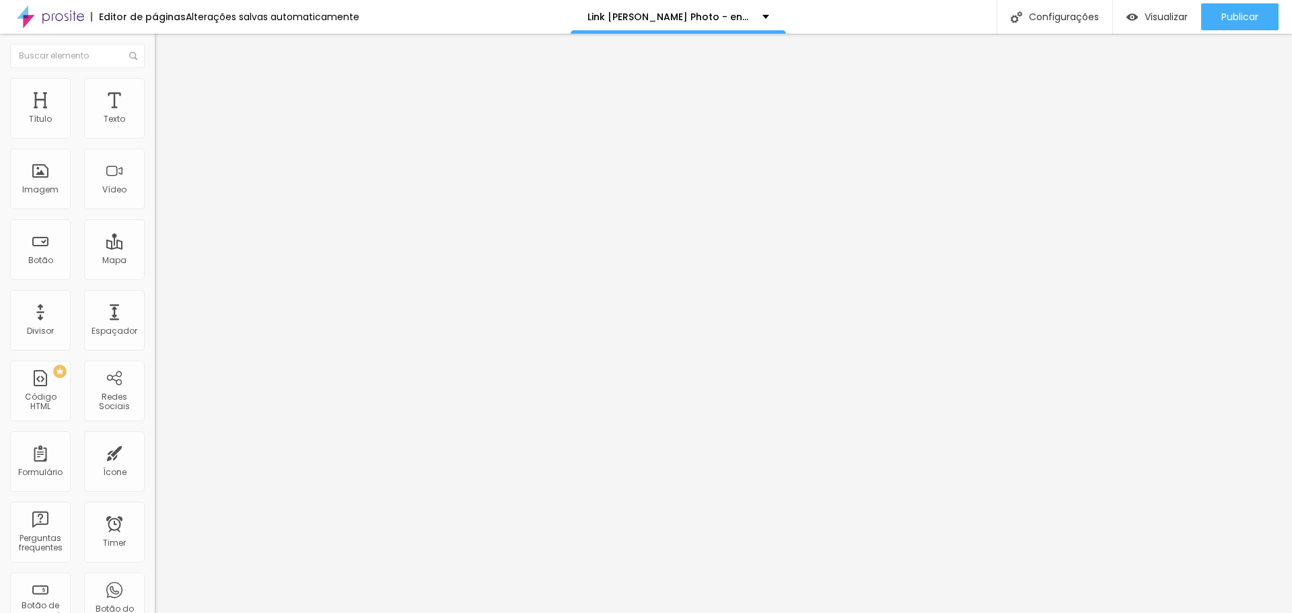
type input "10"
type input "100"
click at [155, 91] on li "Avançado" at bounding box center [232, 97] width 155 height 13
type input "34"
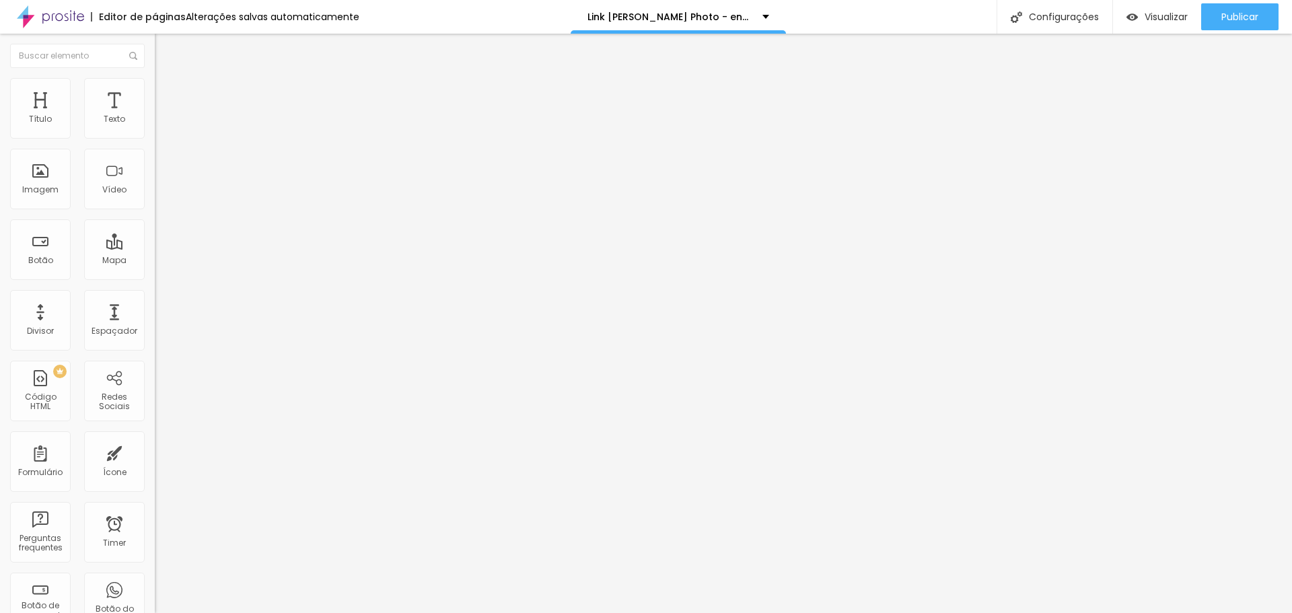
type input "34"
type input "39"
type input "50"
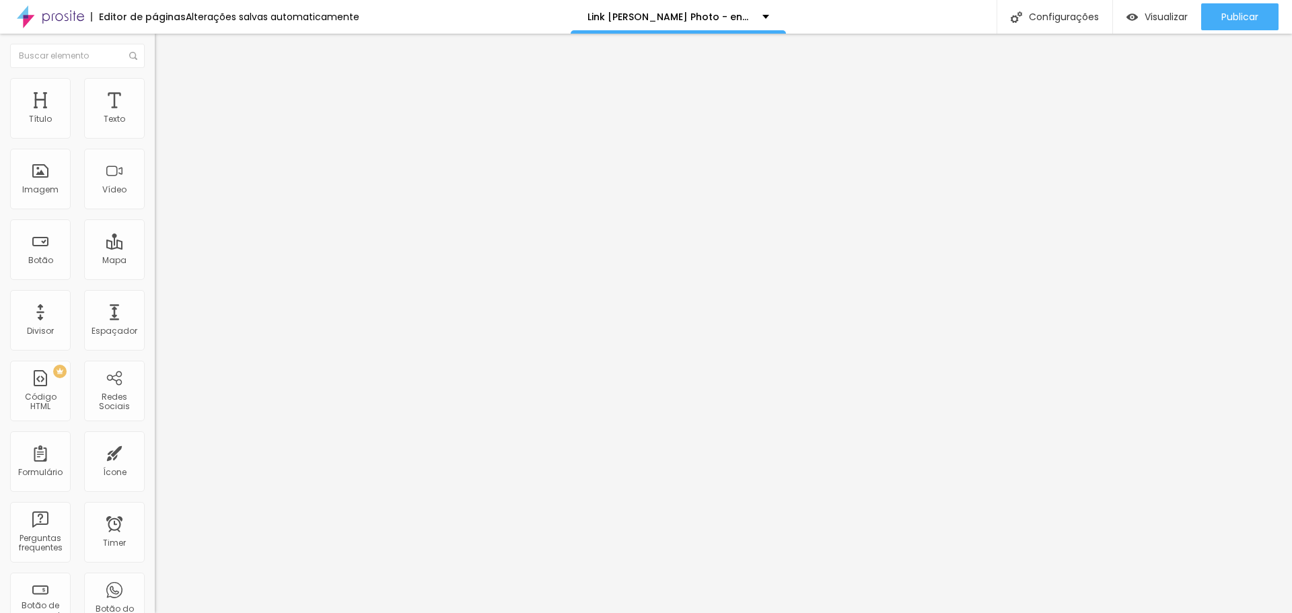
type input "60"
type input "76"
type input "81"
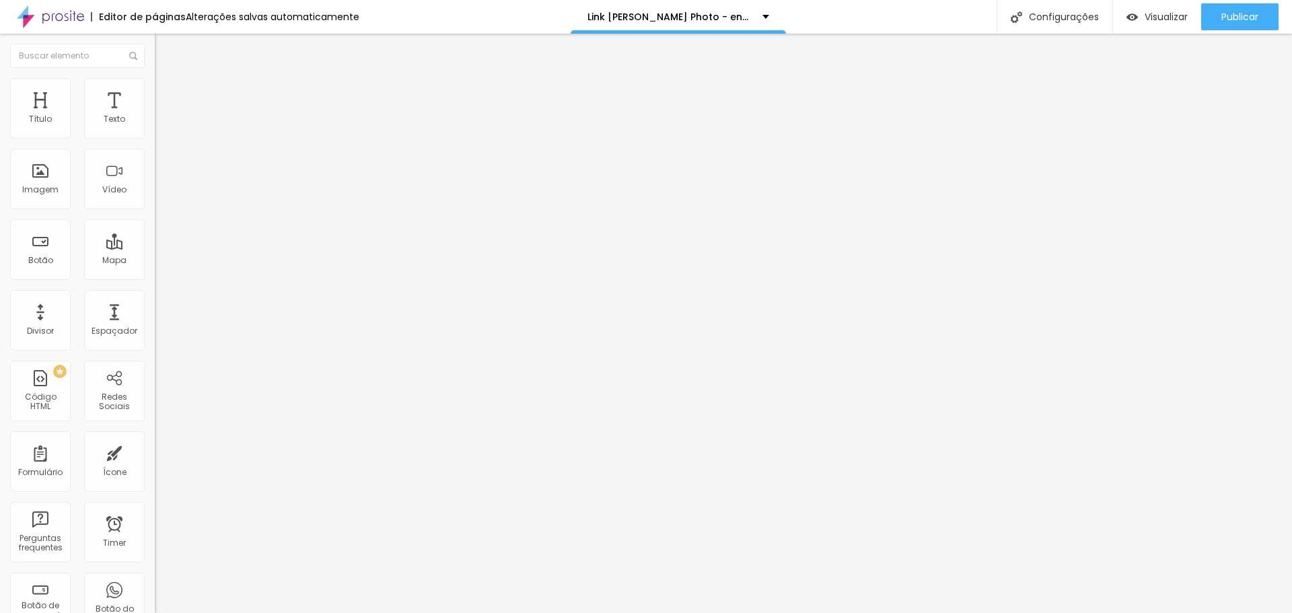
type input "81"
type input "86"
type input "92"
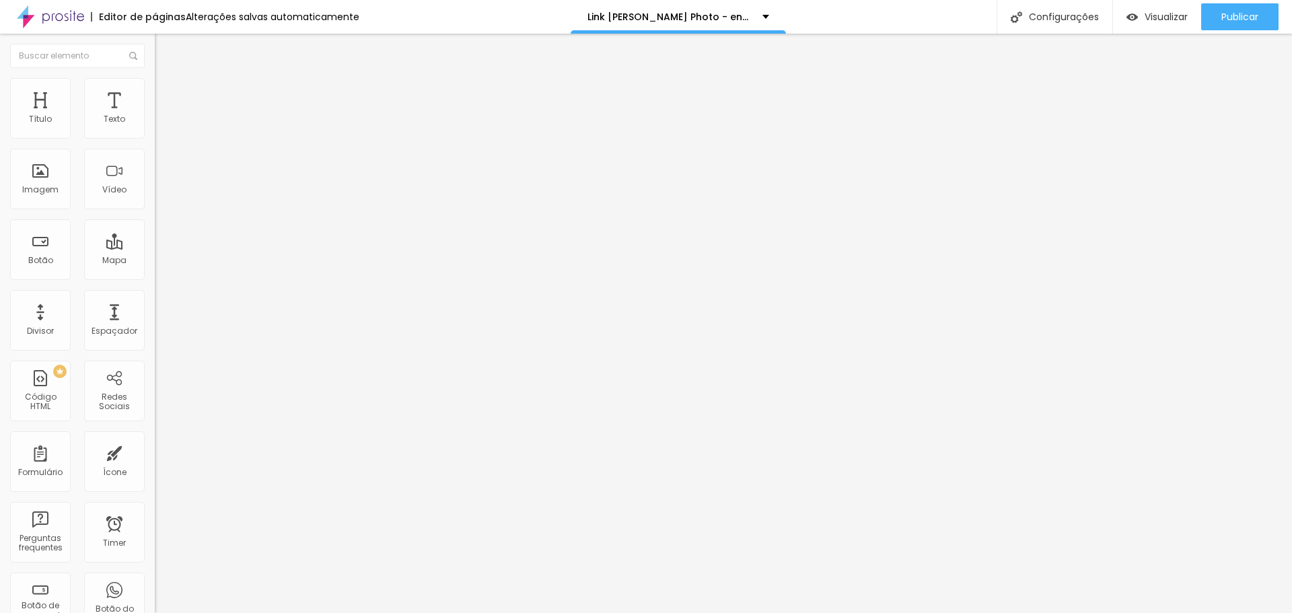
type input "102"
type input "108"
type input "113"
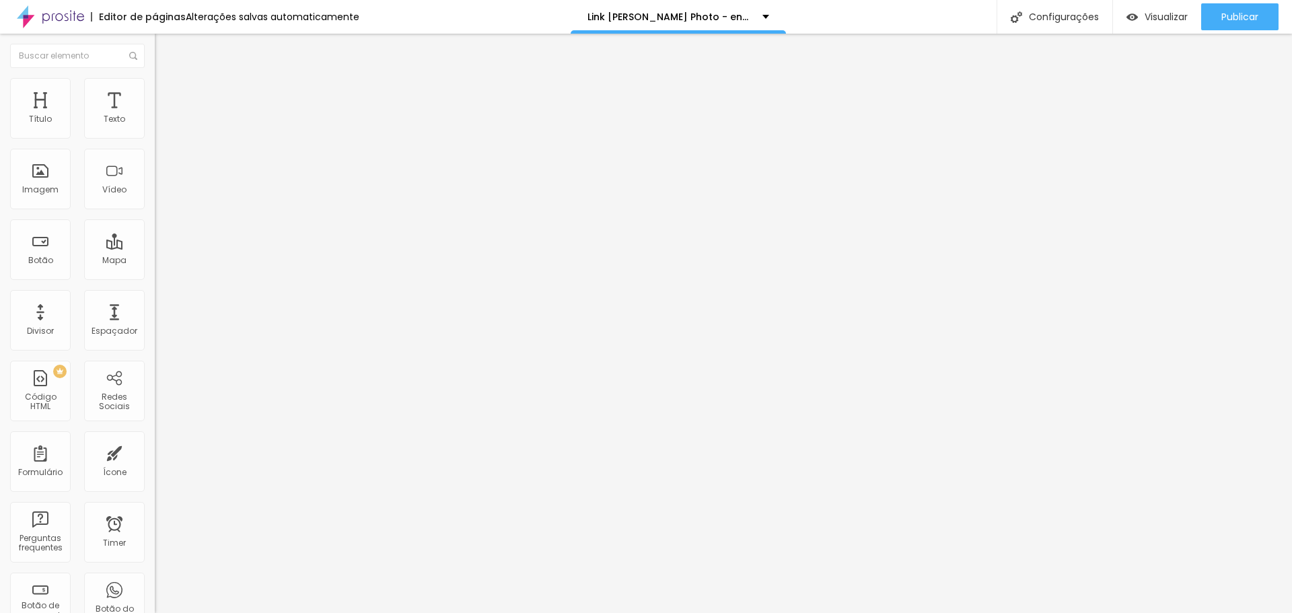
drag, startPoint x: 34, startPoint y: 155, endPoint x: 59, endPoint y: 159, distance: 25.2
click at [155, 451] on input "range" at bounding box center [198, 456] width 87 height 11
click at [155, 494] on input "text" at bounding box center [235, 500] width 161 height 13
click at [1218, 17] on button "Publicar" at bounding box center [1239, 16] width 77 height 27
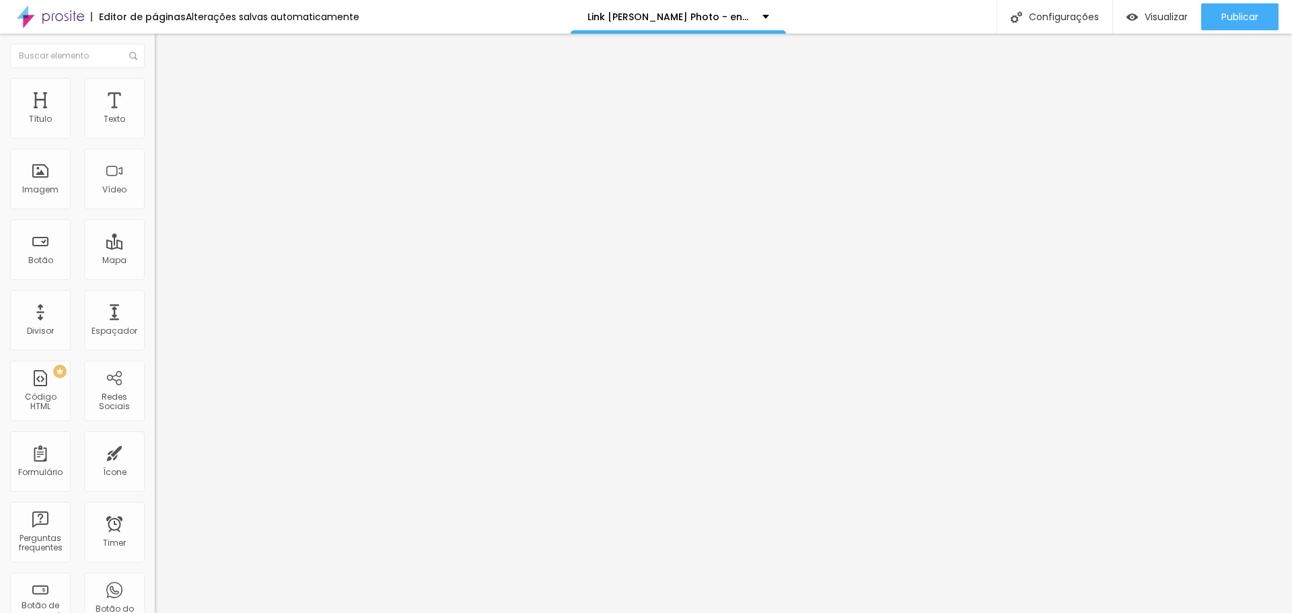
click at [155, 464] on input "223" at bounding box center [184, 471] width 58 height 14
click at [1216, 14] on button "Publicar" at bounding box center [1239, 16] width 77 height 27
click at [1236, 13] on span "Publicar" at bounding box center [1239, 16] width 37 height 11
click at [155, 126] on input "Portfólio / Site" at bounding box center [235, 119] width 161 height 13
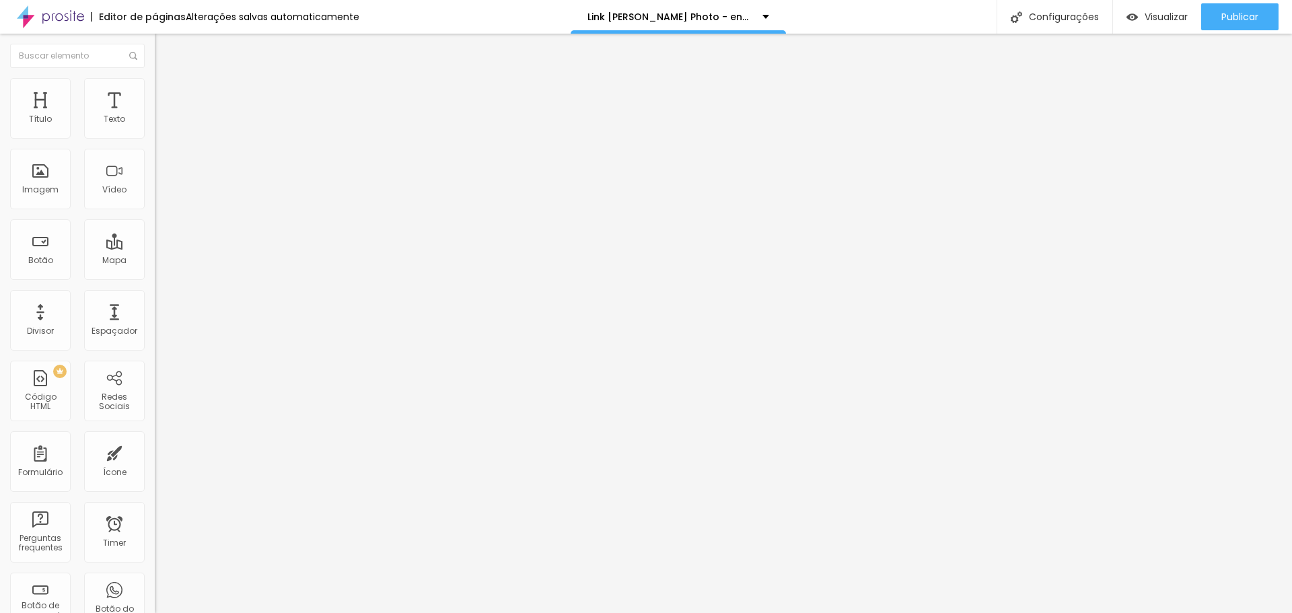
click at [155, 126] on input "Portfólio / Site" at bounding box center [235, 119] width 161 height 13
type input "s"
type input "Sorteio ensaio de Pré-wedding"
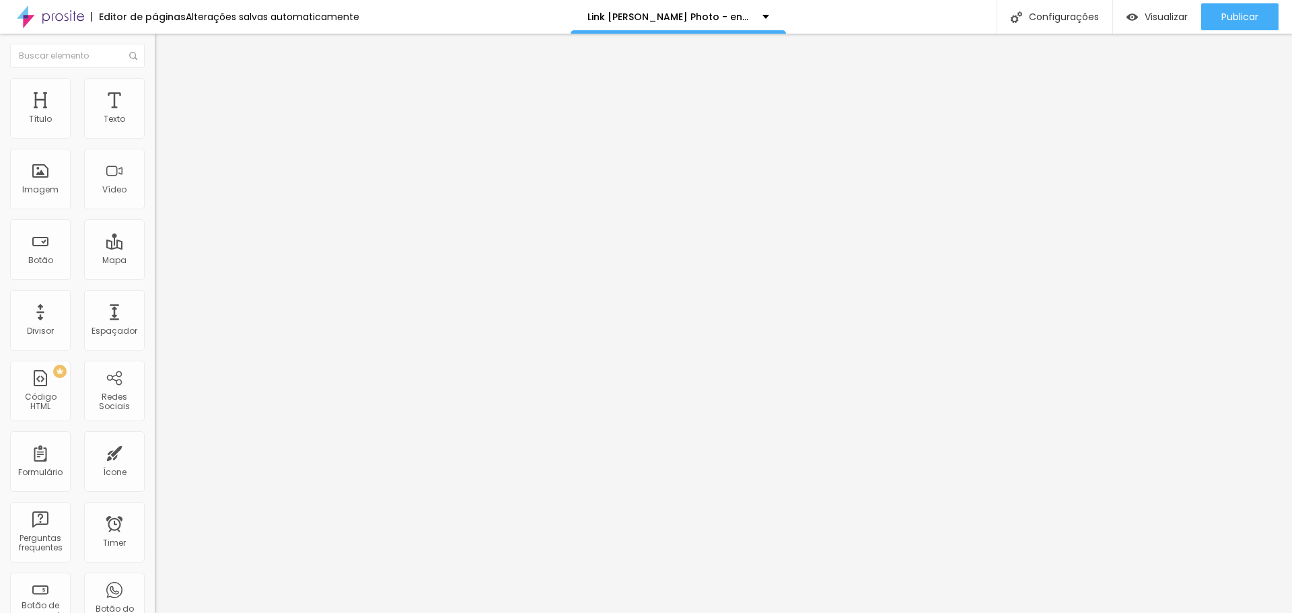
click at [155, 277] on input "https://www.jorgelucasphoto.com.br/" at bounding box center [235, 270] width 161 height 13
paste input "typebot.co/sorteio-encontro-de-noivas-2025"
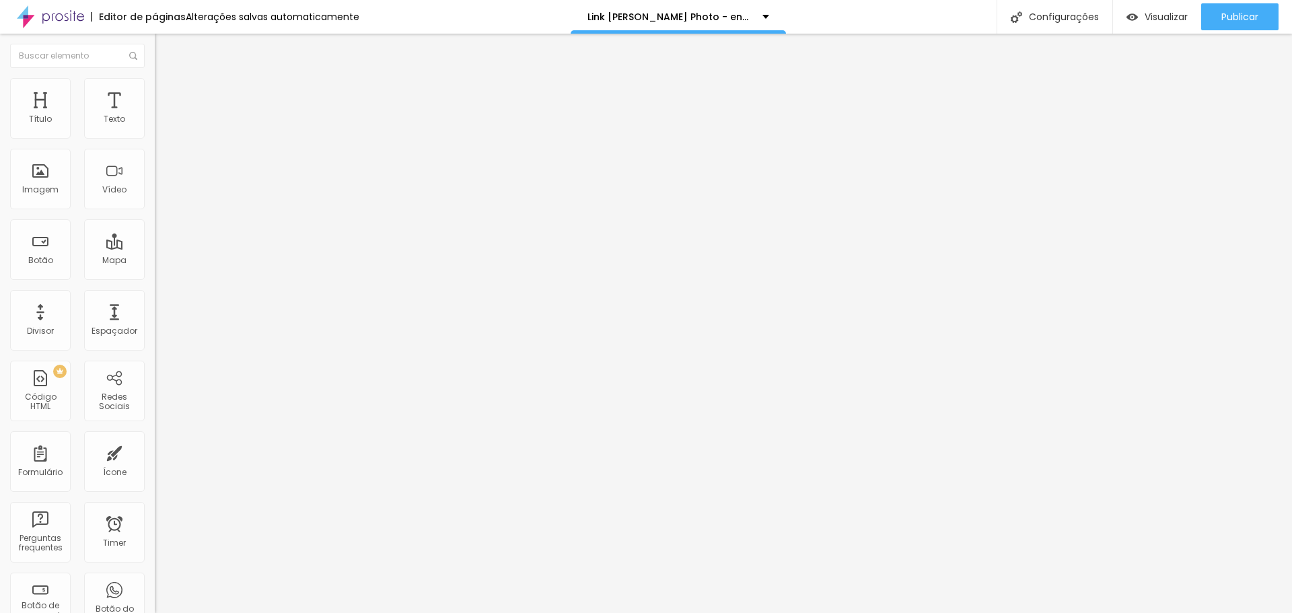
scroll to position [0, 96]
type input "https://typebot.co/sorteio-encontro-de-noivas-2025"
click at [155, 387] on div "Editar Botão Conteúdo Estilo Avançado Texto Sorteio ensaio de Pré-wedding Alinh…" at bounding box center [232, 323] width 155 height 579
click at [155, 276] on input "https://api.whatsapp.com/send?phone=5581998349266&text=Ol%C3%A1,%20Jorge%20Luca…" at bounding box center [235, 270] width 161 height 13
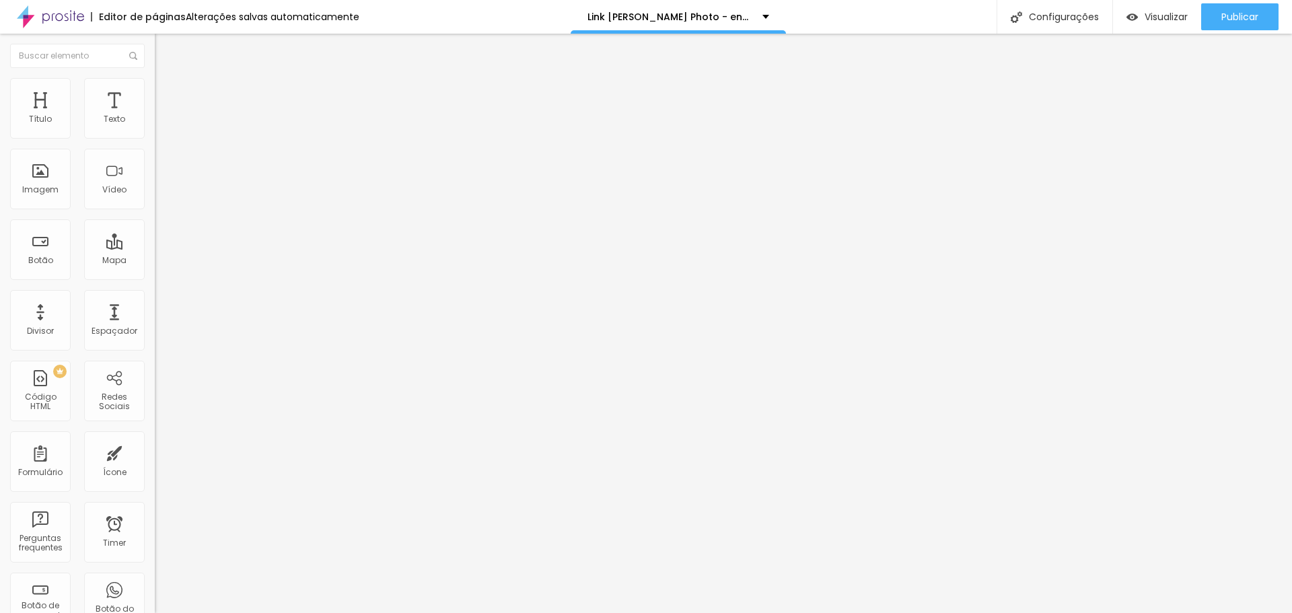
click at [155, 276] on input "https://api.whatsapp.com/send?phone=5581998349266&text=Ol%C3%A1,%20Jorge%20Luca…" at bounding box center [235, 270] width 161 height 13
paste input "typebot.co/sorteio-encontro-de-noivas-2025"
type input "https://typebot.co/sorteio-encontro-de-noivas-2025"
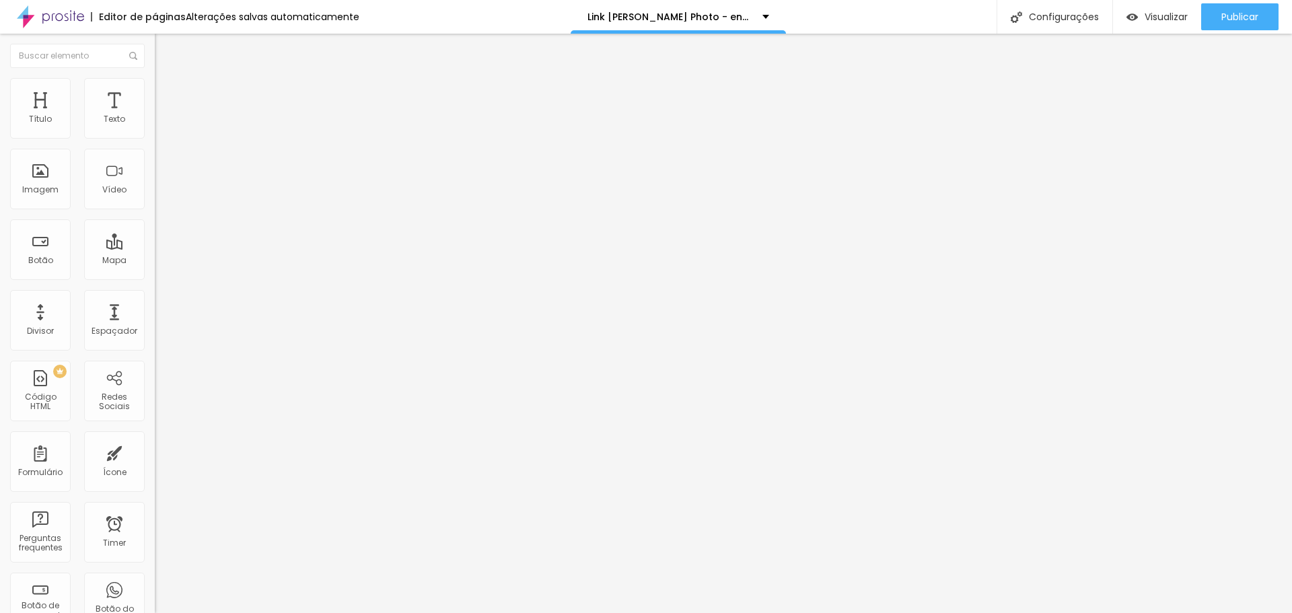
scroll to position [0, 0]
click at [155, 126] on input "Sorteio ensaio de Pré-wedding" at bounding box center [235, 119] width 161 height 13
click at [155, 277] on input "https://typebot.co/sorteio-encontro-de-noivas-2025" at bounding box center [235, 270] width 161 height 13
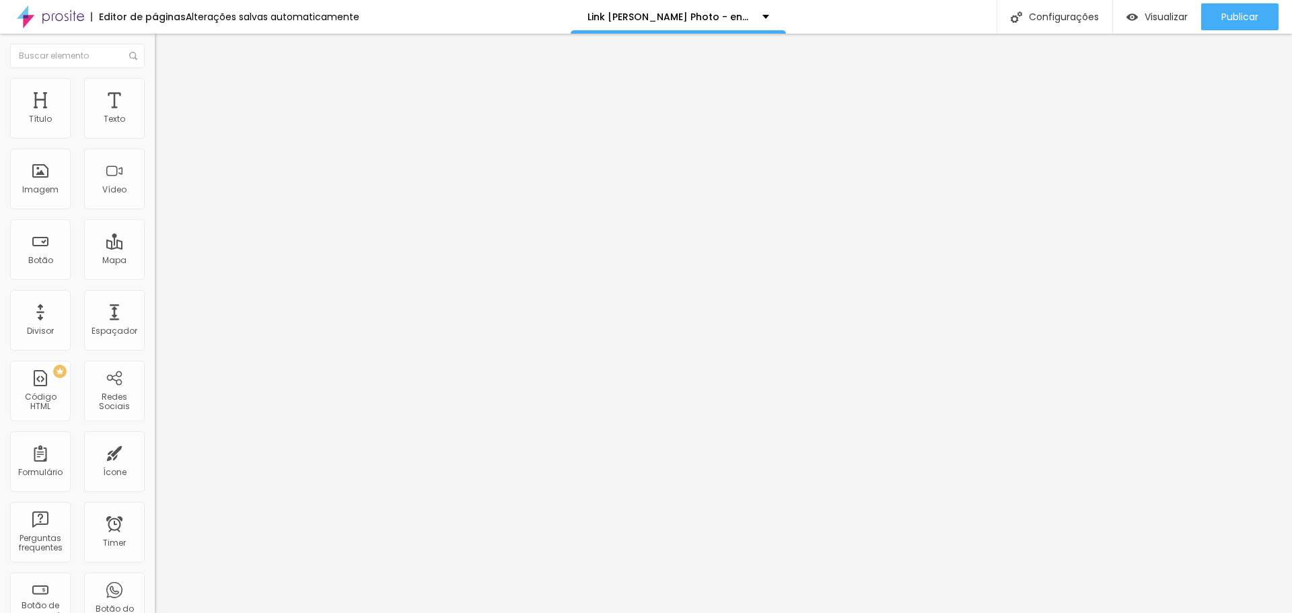
click at [155, 277] on input "https://typebot.co/sorteio-encontro-de-noivas-2025" at bounding box center [235, 270] width 161 height 13
click at [155, 126] on input "WhatsApp Jorge Lucas Photo" at bounding box center [235, 119] width 161 height 13
paste input "Sorteio ensaio de Pré-wedding"
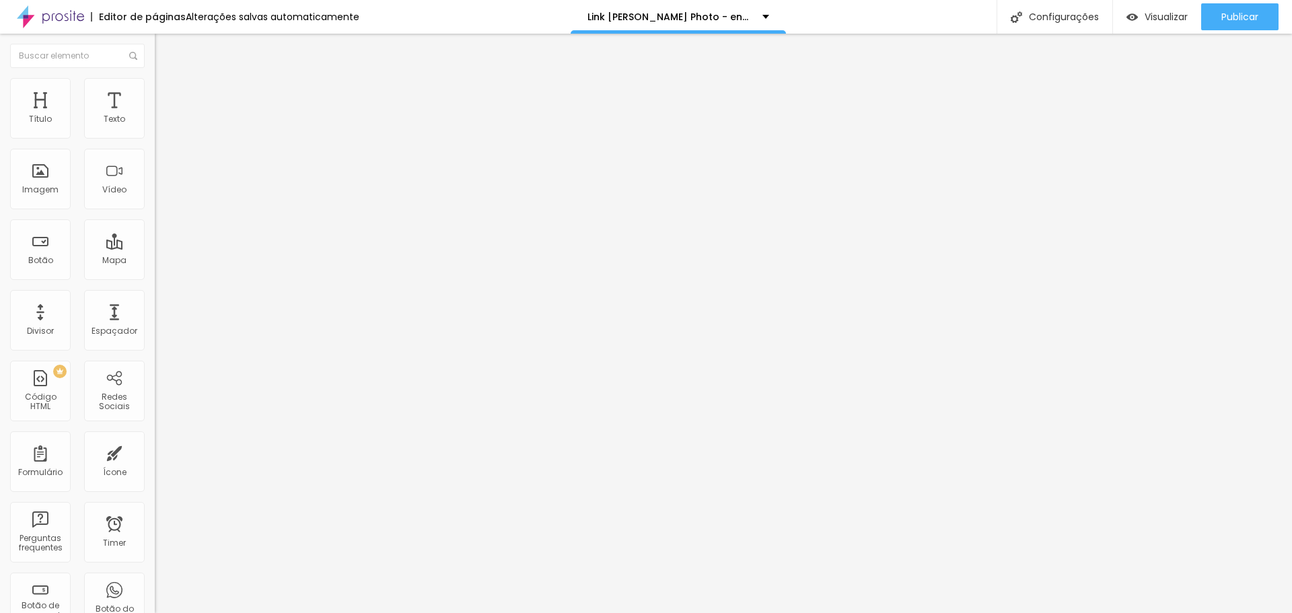
scroll to position [0, 4]
type input "Sorteio ensaio de Pré-wedding"
click at [155, 91] on li "Avançado" at bounding box center [232, 97] width 155 height 13
click at [155, 273] on input "0" at bounding box center [184, 280] width 58 height 14
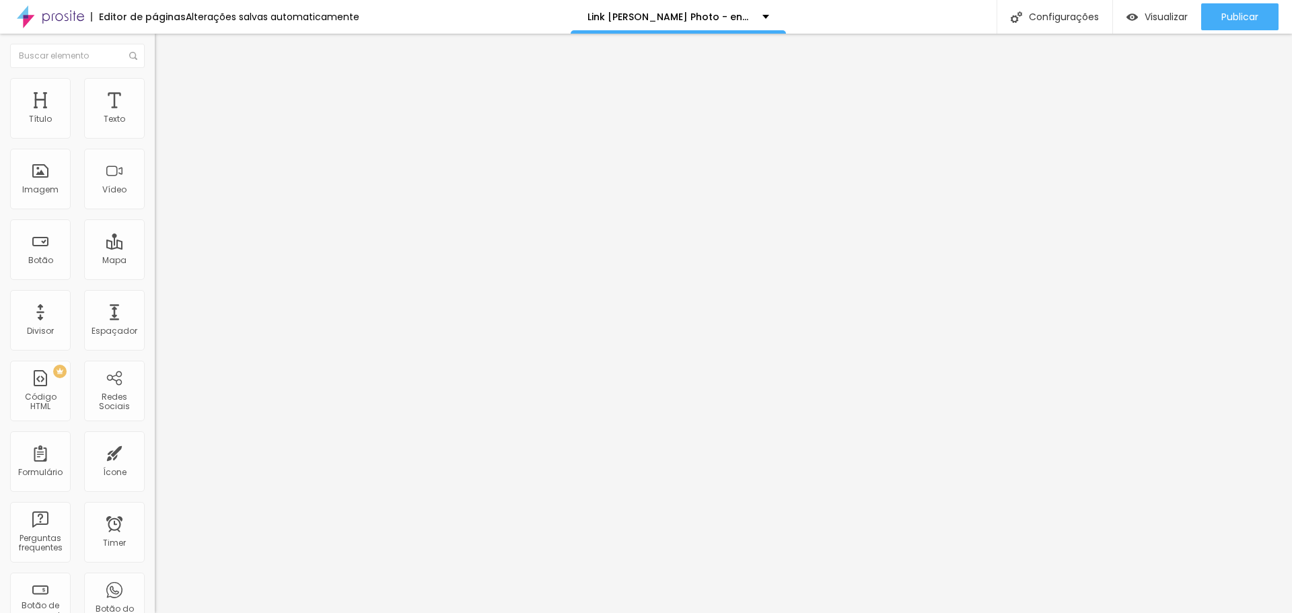
click at [155, 273] on input "0" at bounding box center [184, 280] width 58 height 14
type input "6"
click at [155, 464] on input "0" at bounding box center [184, 471] width 58 height 14
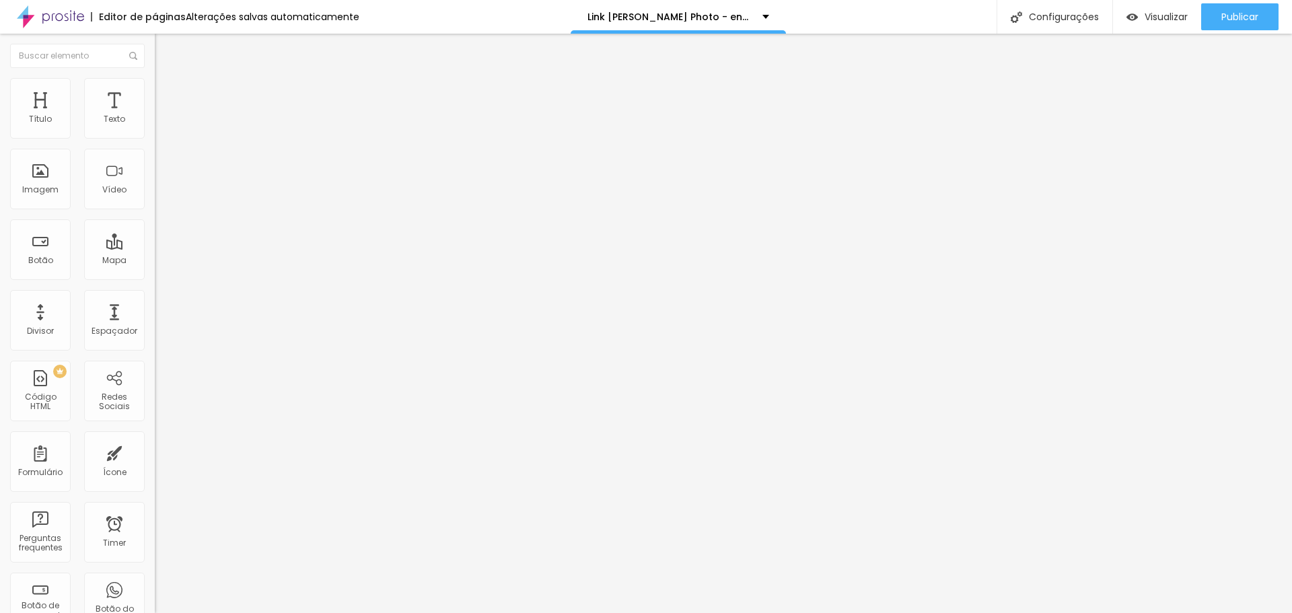
type input "6"
click at [167, 99] on span "Avançado" at bounding box center [189, 100] width 44 height 11
click at [1231, 22] on span "Publicar" at bounding box center [1239, 16] width 37 height 11
click at [1152, 15] on span "Visualizar" at bounding box center [1153, 16] width 43 height 11
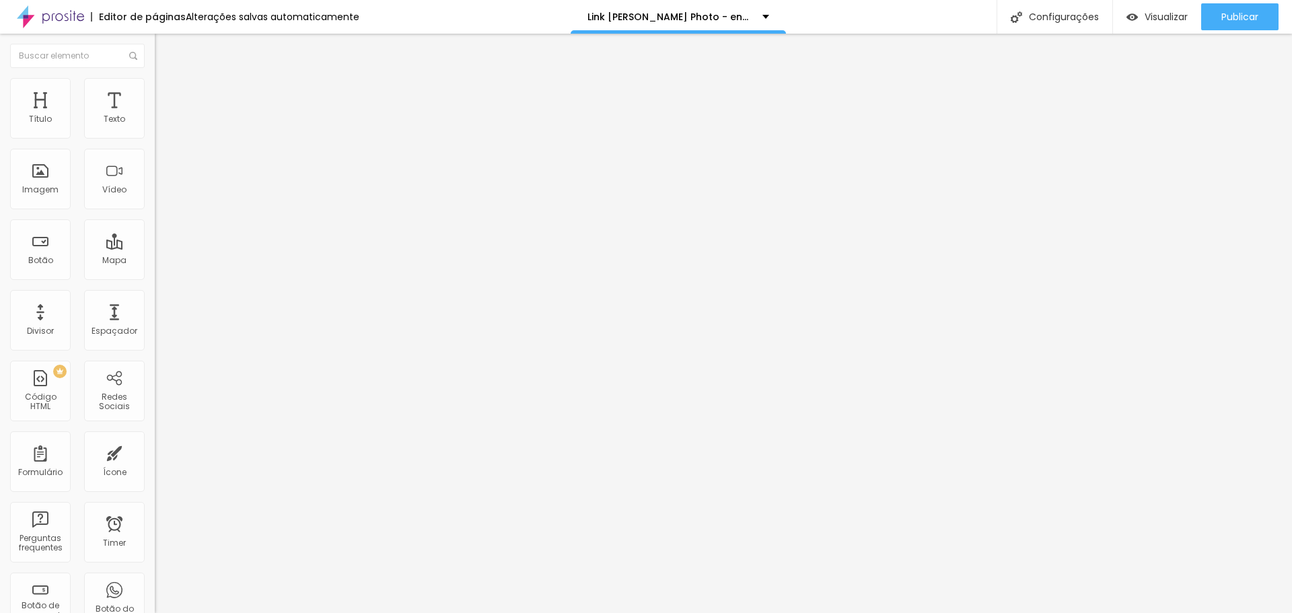
click at [155, 87] on li "Estilo" at bounding box center [232, 84] width 155 height 13
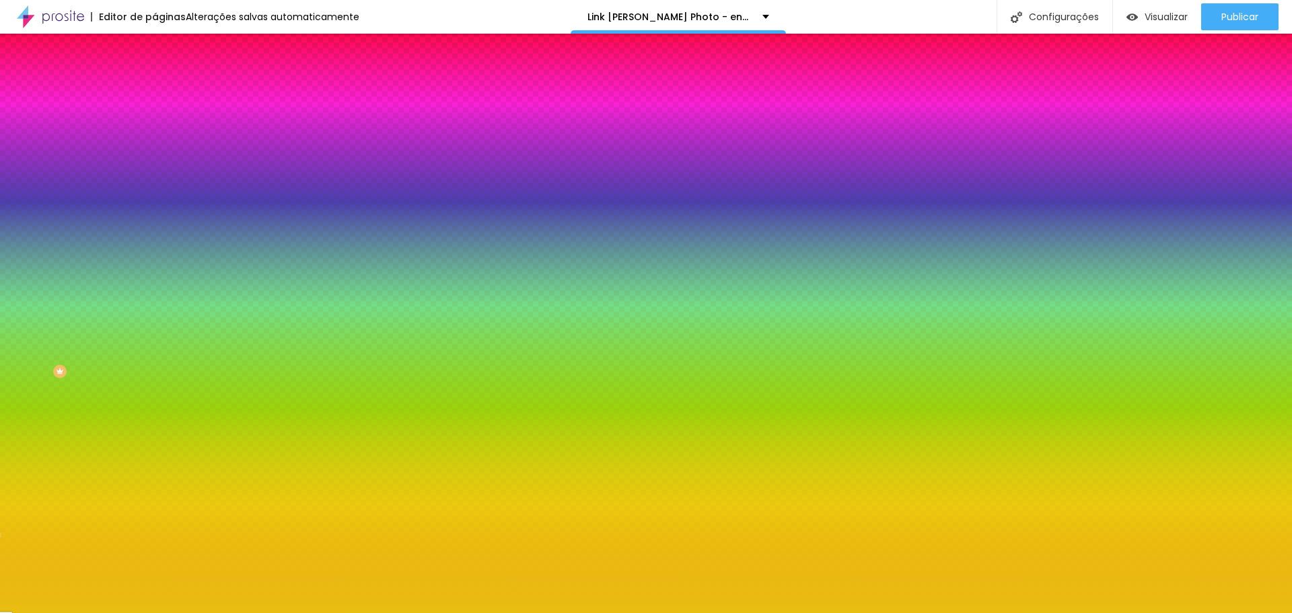
click at [155, 137] on input "#E9BE12" at bounding box center [235, 134] width 161 height 13
